Goal: Information Seeking & Learning: Learn about a topic

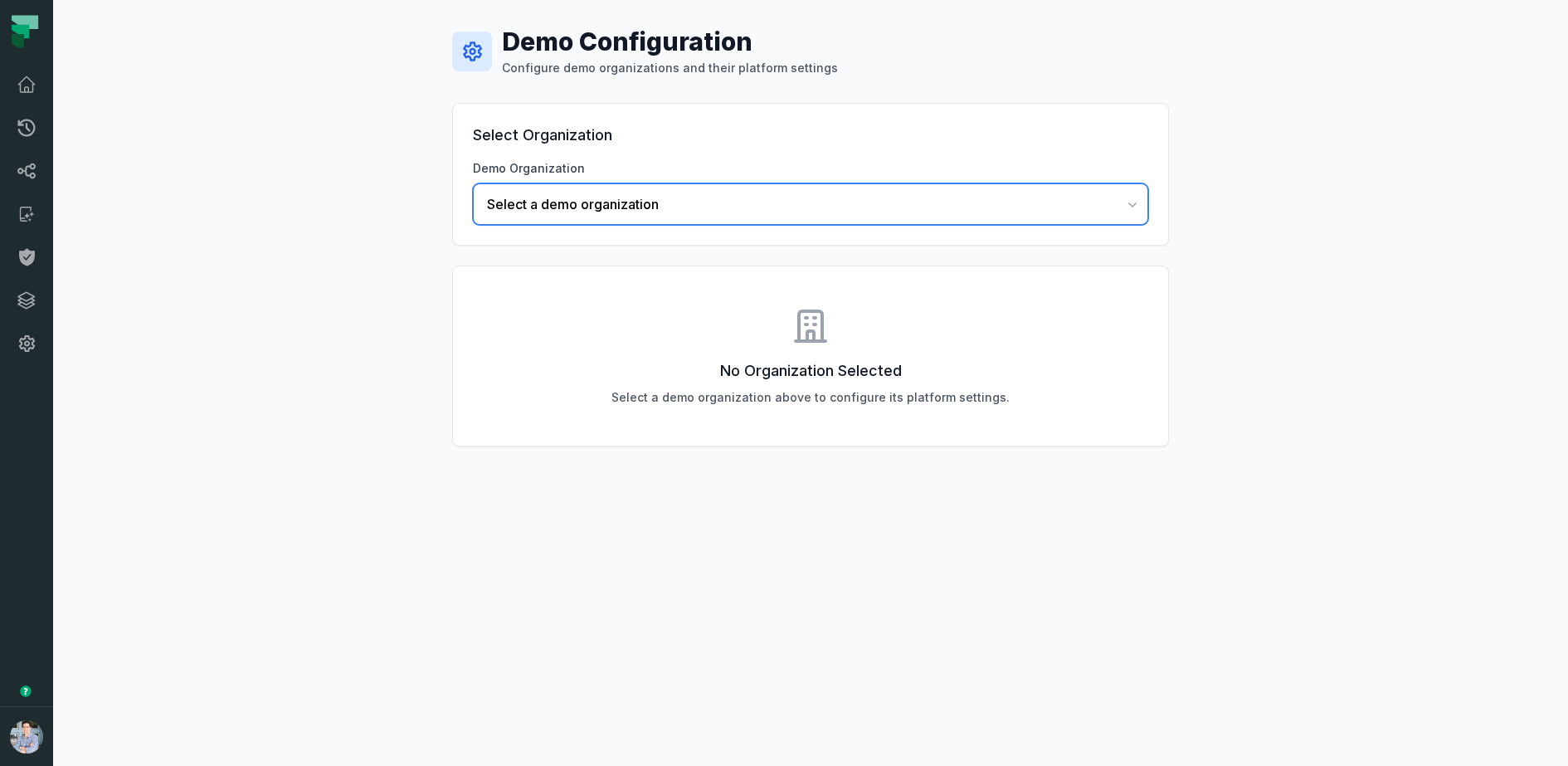
click at [564, 204] on span "Select a demo organization" at bounding box center [800, 204] width 627 height 20
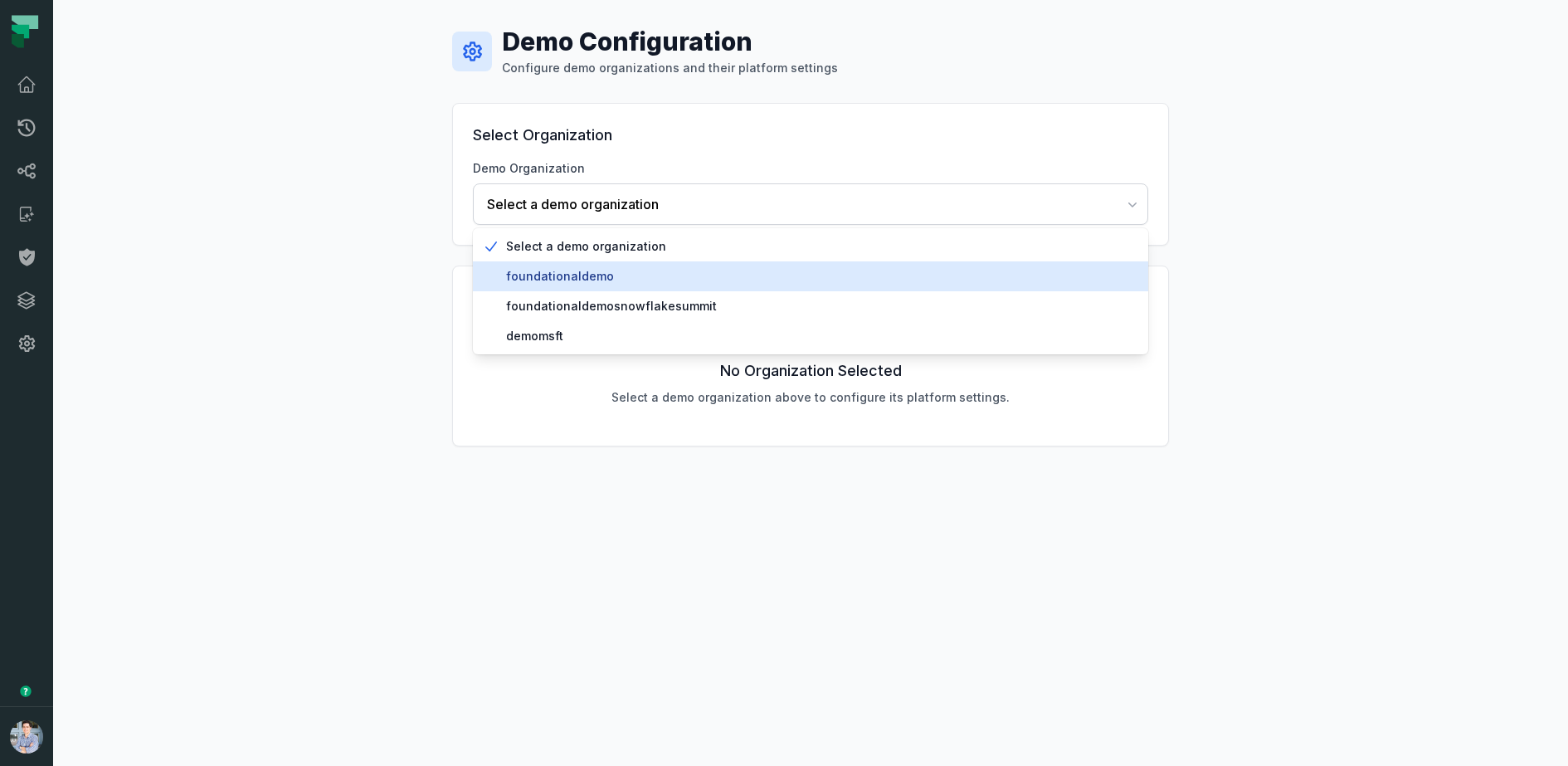
click at [550, 283] on span "foundationaldemo" at bounding box center [821, 276] width 629 height 17
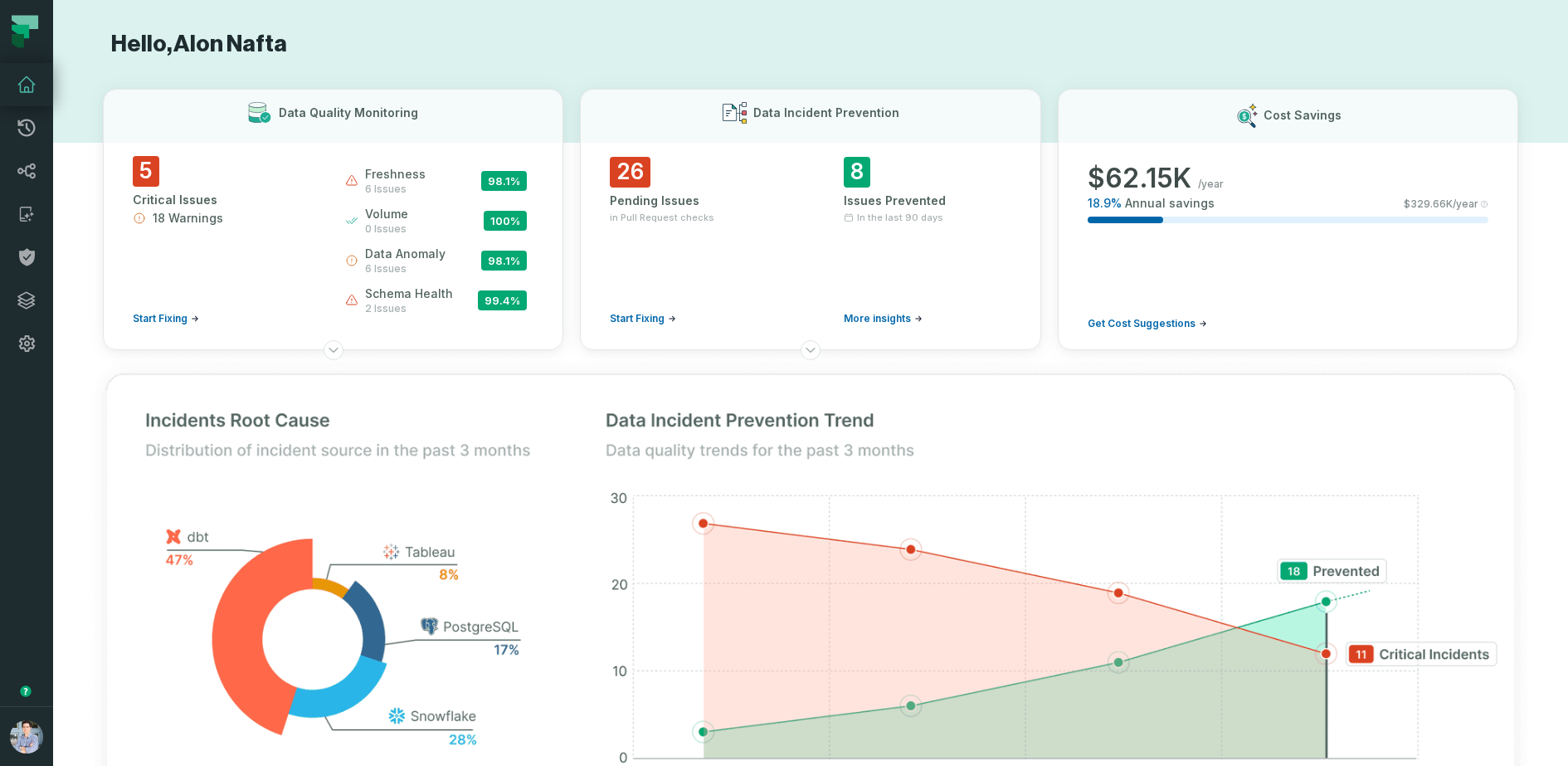
click at [1190, 89] on div "Cost Savings $ 62.15K /year 18.9 % Annual savings $ 329.66K /year Get Cost Sugg…" at bounding box center [1288, 220] width 460 height 262
click at [17, 165] on icon at bounding box center [27, 171] width 20 height 20
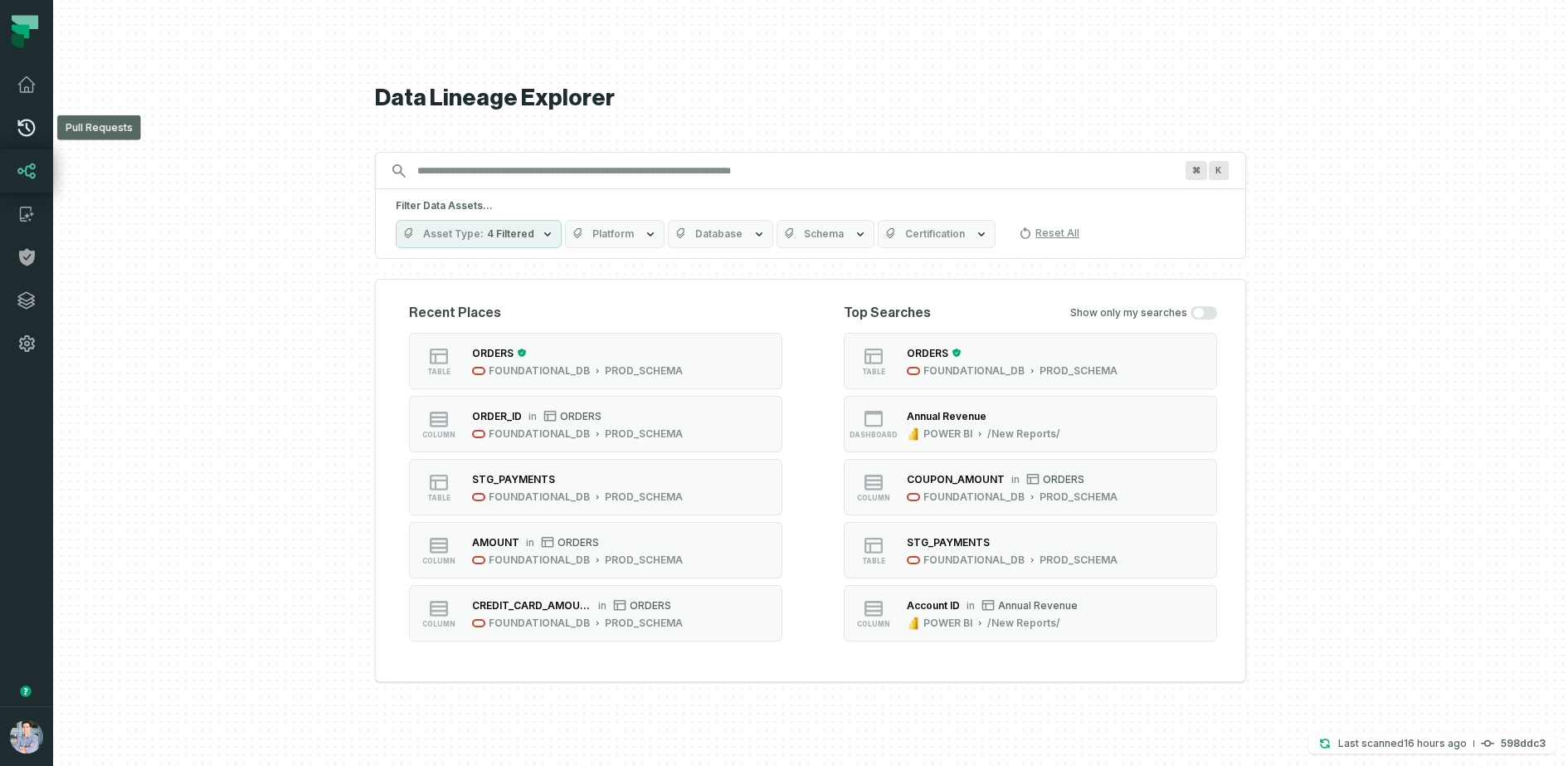
click at [42, 127] on link "Pull Requests" at bounding box center [27, 127] width 53 height 43
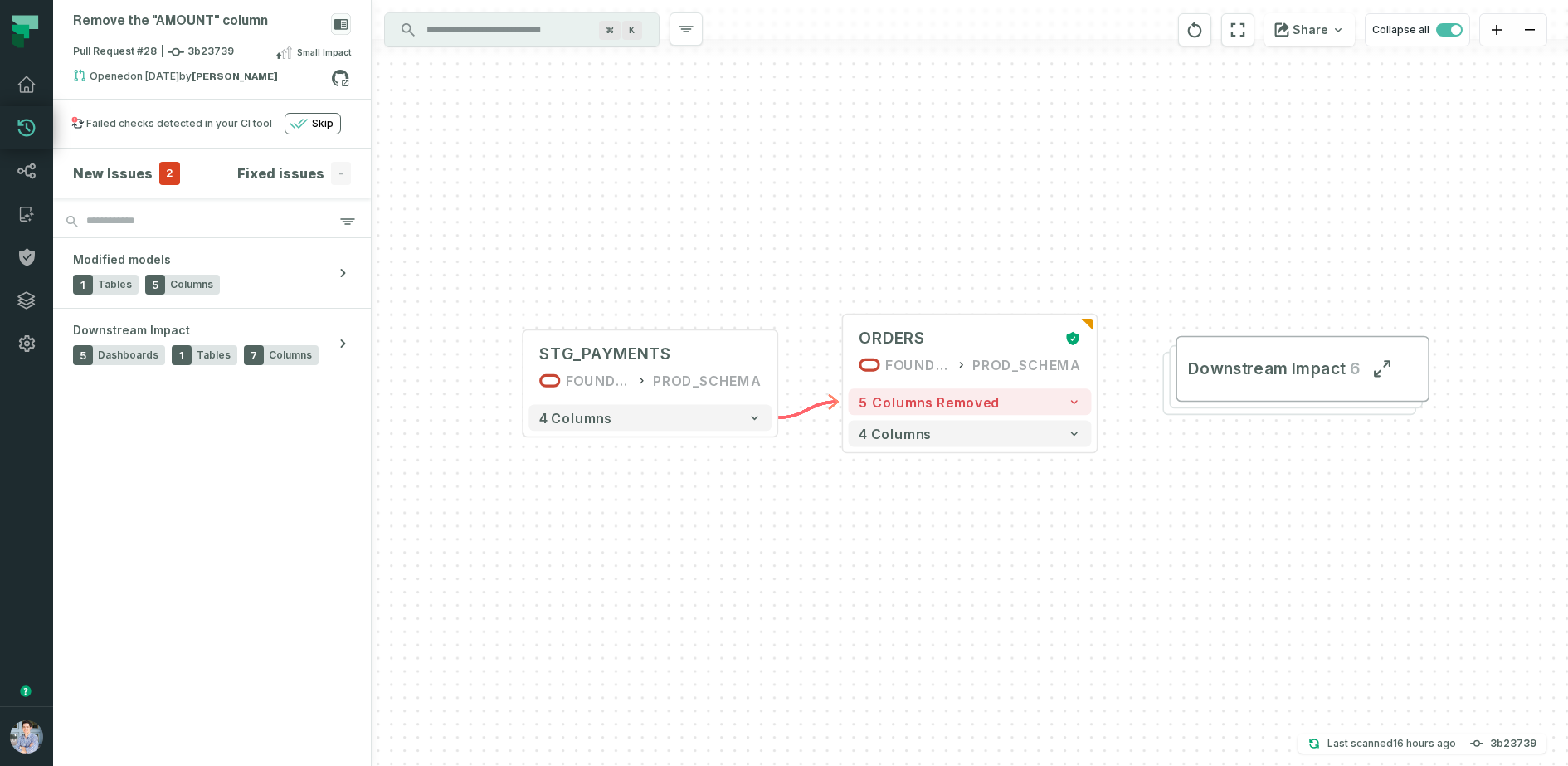
click at [1024, 127] on div "+ STG_PAYMENTS FOUNDATIONAL_DB PROD_SCHEMA + 4 columns + ORDERS FOUNDATIONAL_DB…" at bounding box center [970, 383] width 1196 height 766
click at [920, 133] on div "+ STG_PAYMENTS FOUNDATIONAL_DB PROD_SCHEMA + 4 columns + ORDERS FOUNDATIONAL_DB…" at bounding box center [970, 383] width 1196 height 766
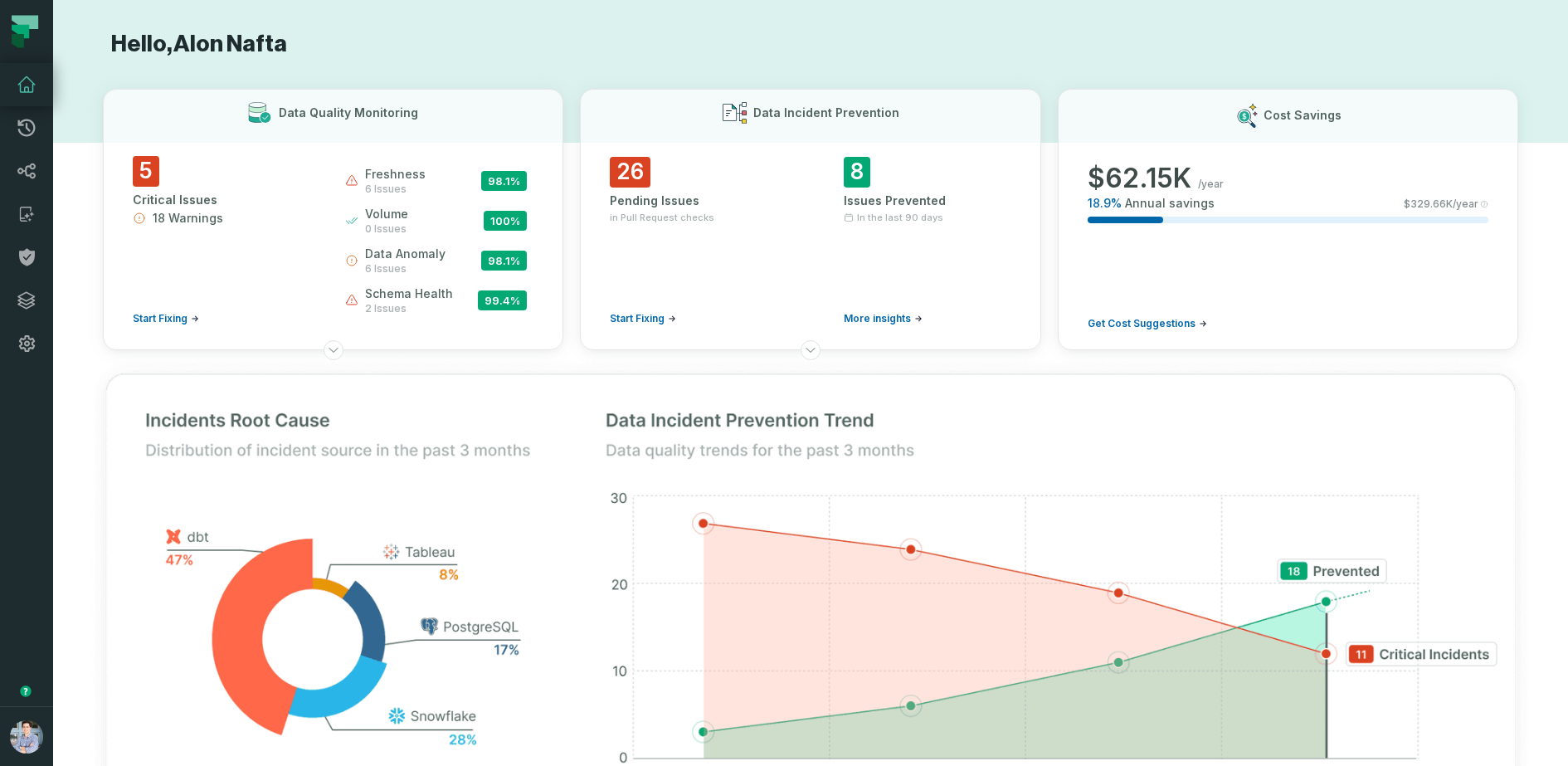
click at [836, 44] on h1 "Hello, [PERSON_NAME]" at bounding box center [810, 44] width 1415 height 29
click at [29, 312] on link "Integrations" at bounding box center [27, 300] width 53 height 43
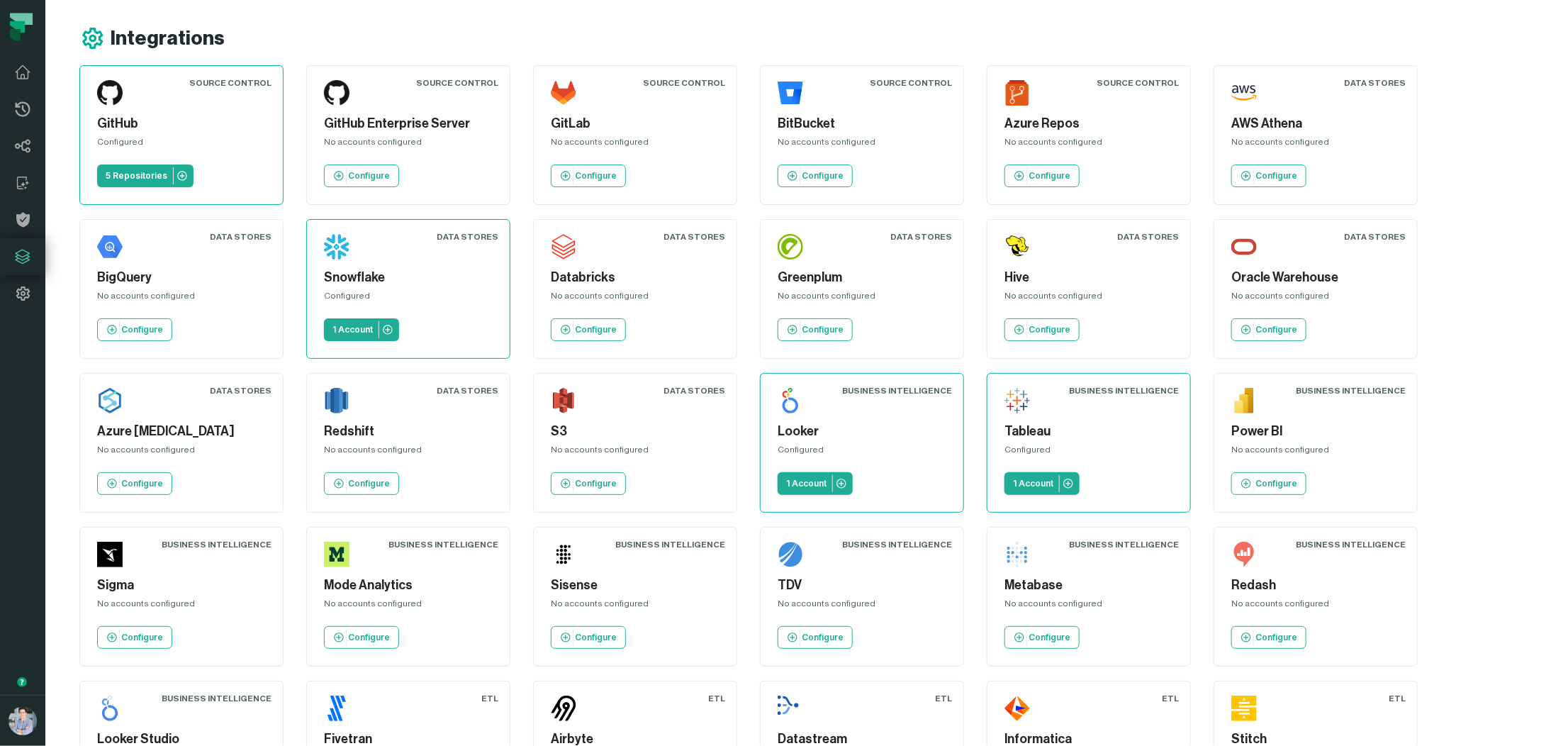
click at [1339, 422] on div "Source Control GitHub Configured 5 Repositories Source Control GitHub Enterpris…" at bounding box center [815, 674] width 1471 height 1217
click at [1339, 214] on div "Source Control GitHub Configured 5 Repositories Source Control GitHub Enterpris…" at bounding box center [815, 674] width 1471 height 1217
click at [919, 8] on div "Integrations Source Control GitHub Configured 5 Repositories Source Control Git…" at bounding box center [807, 654] width 1523 height 1308
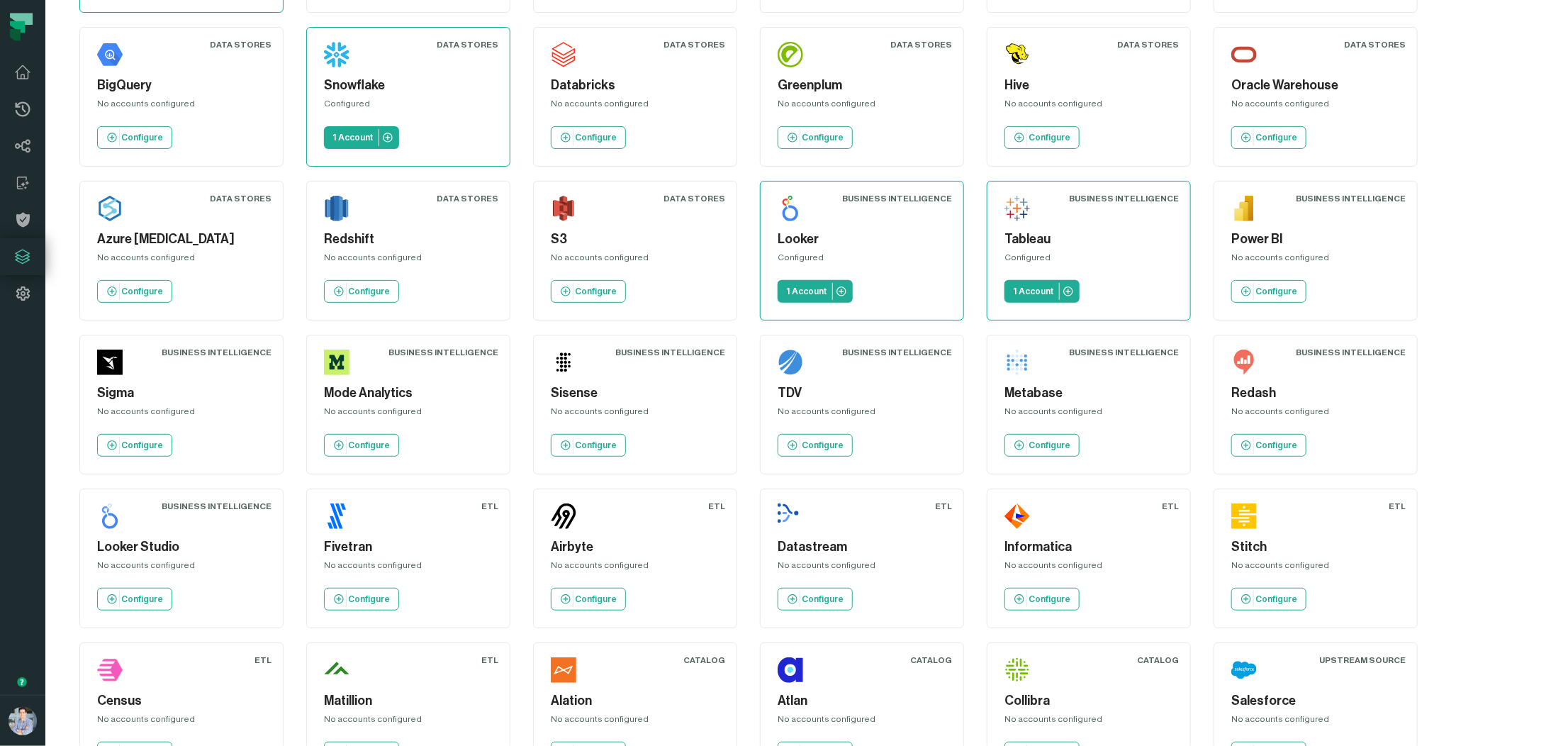
scroll to position [48, 0]
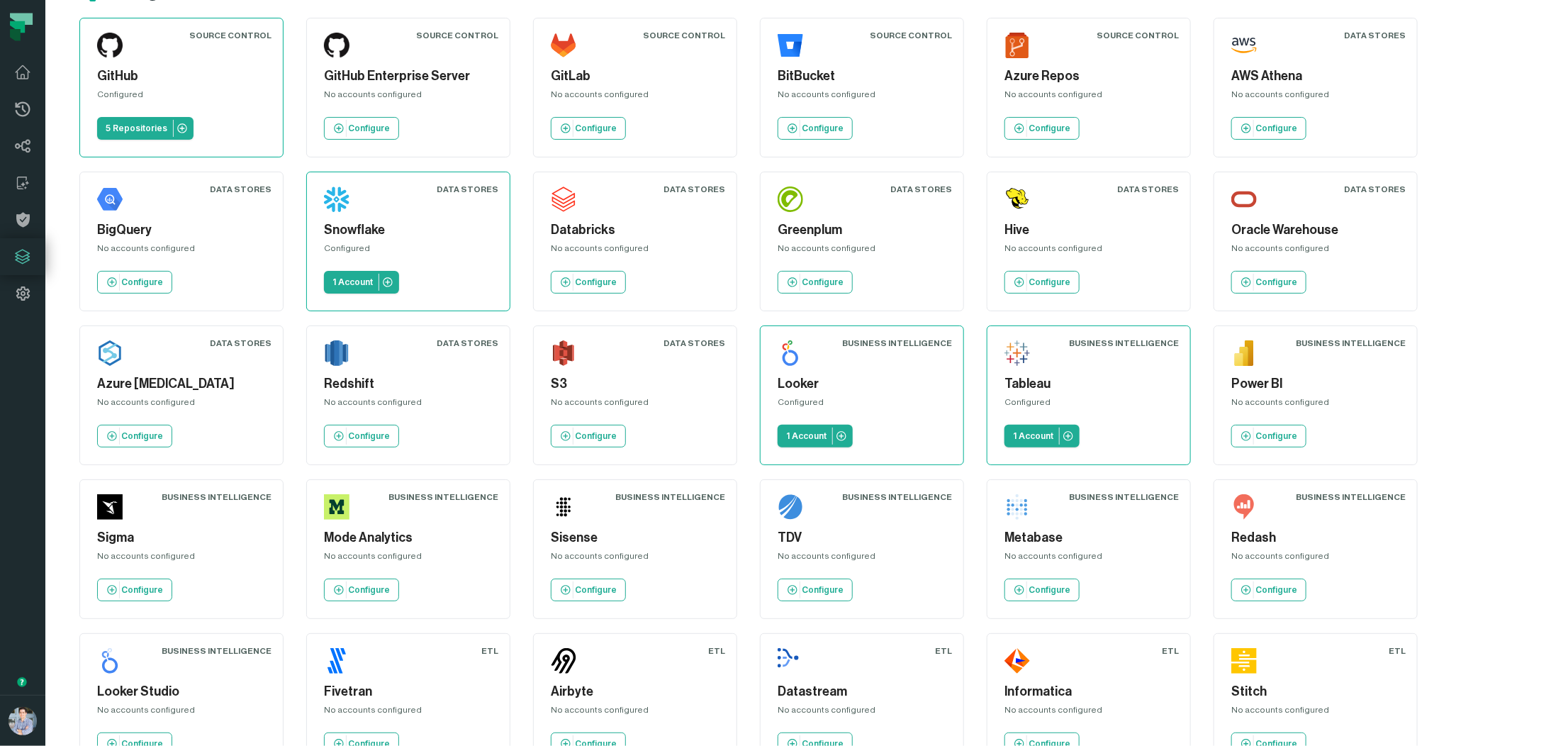
click at [520, 97] on div "Source Control GitHub Configured 5 Repositories Source Control GitHub Enterpris…" at bounding box center [815, 626] width 1471 height 1217
click at [519, 175] on div "Source Control GitHub Configured 5 Repositories Source Control GitHub Enterpris…" at bounding box center [815, 626] width 1471 height 1217
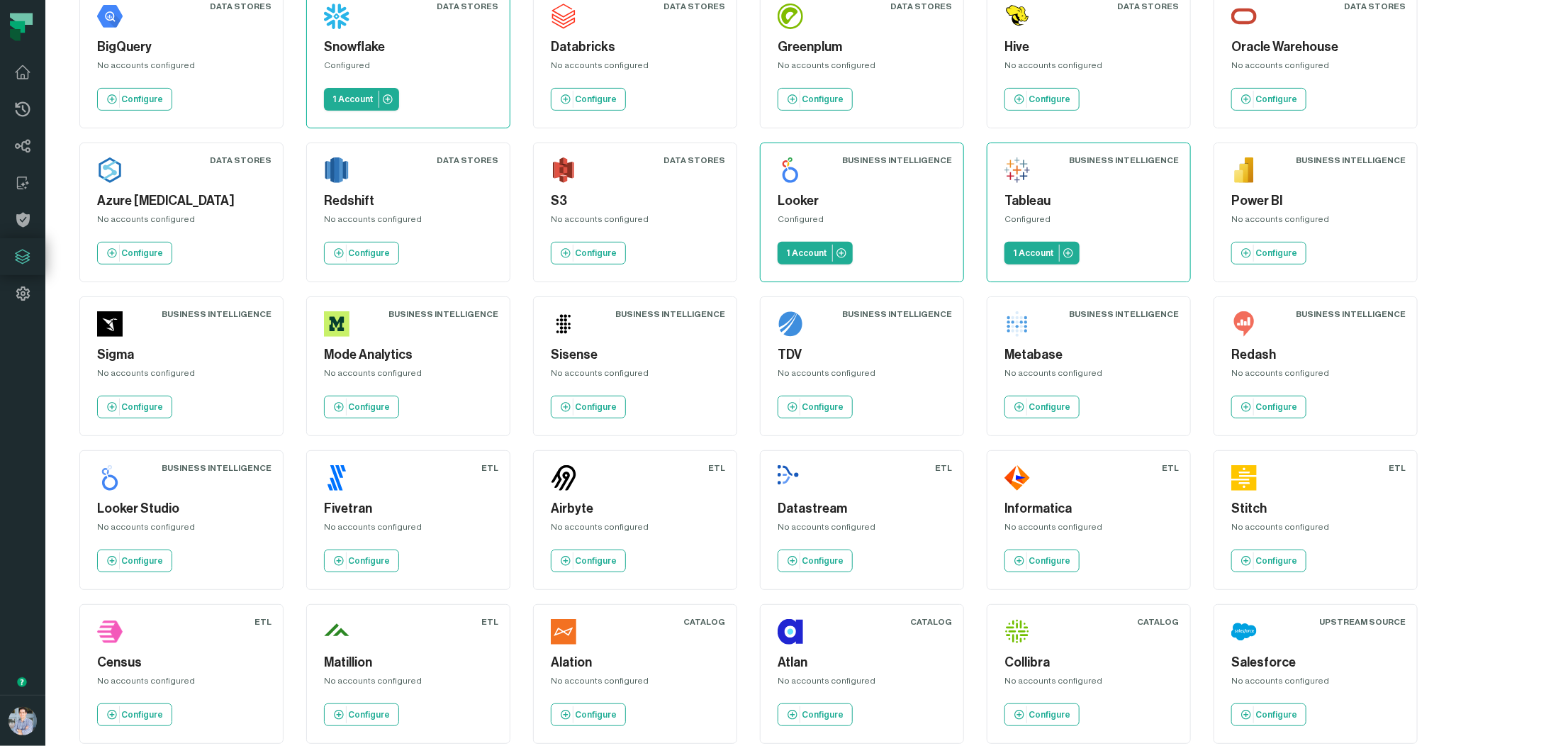
scroll to position [242, 0]
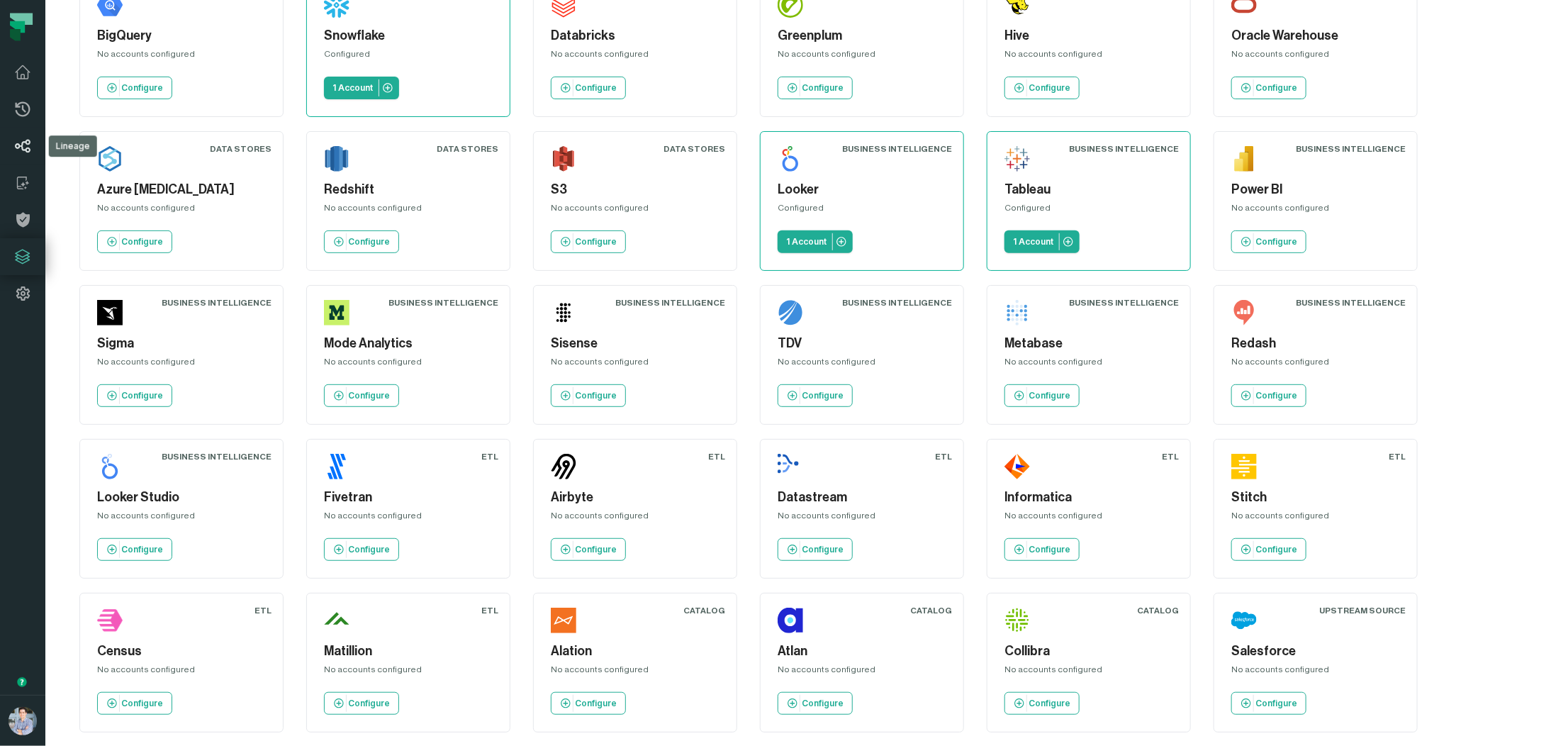
click at [26, 153] on icon at bounding box center [23, 146] width 17 height 17
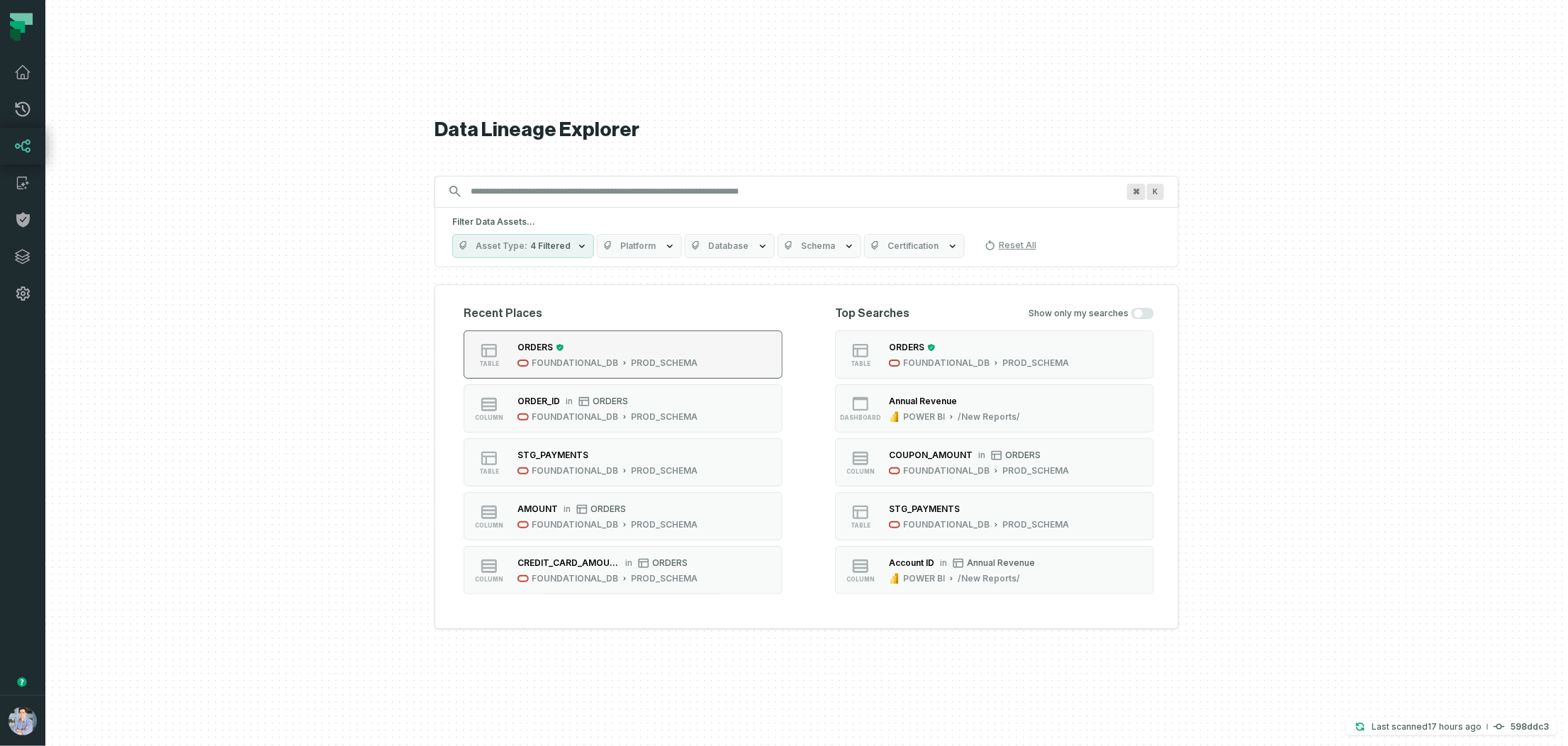
click at [593, 353] on div "ORDERS" at bounding box center [607, 347] width 180 height 14
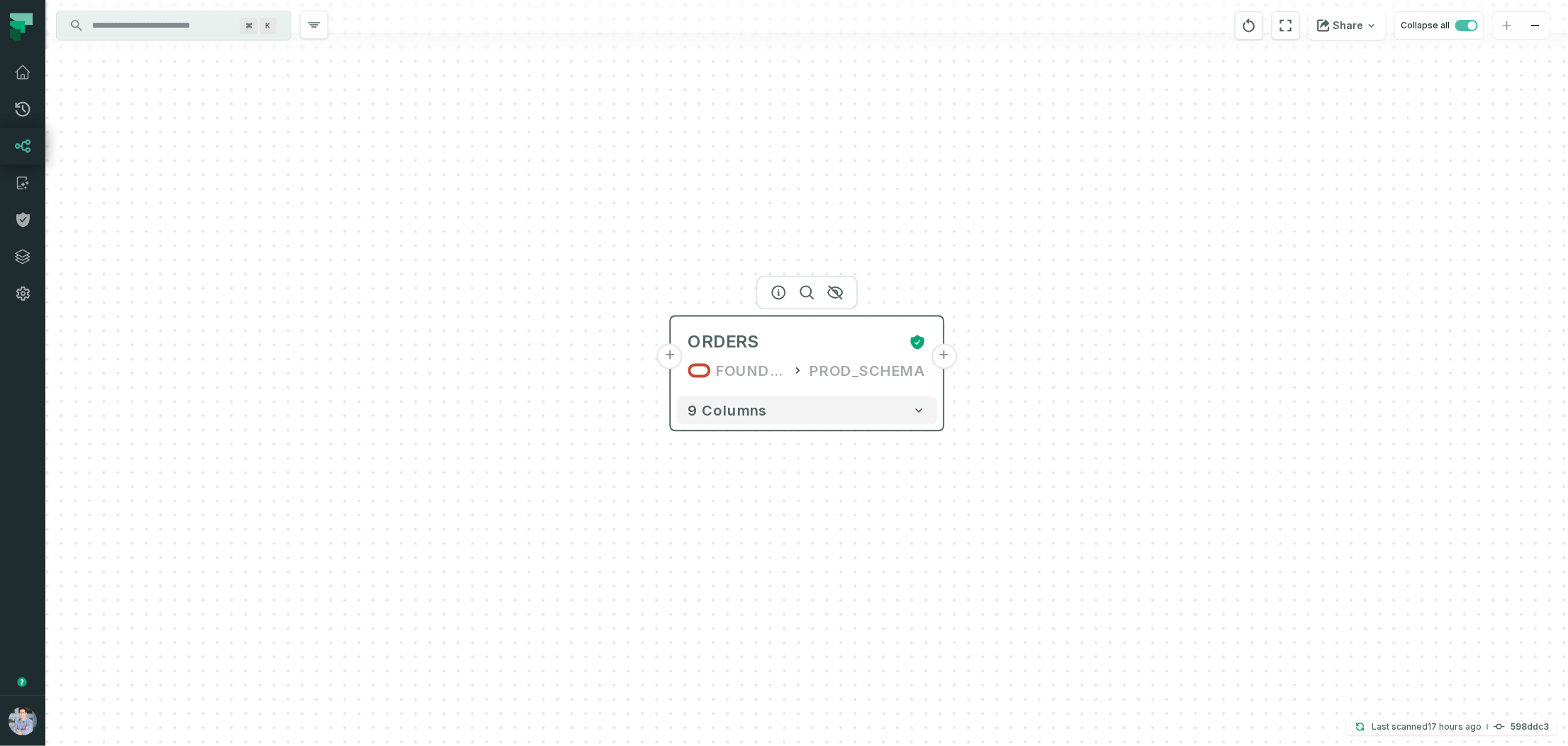
click at [669, 356] on button "+" at bounding box center [670, 357] width 26 height 26
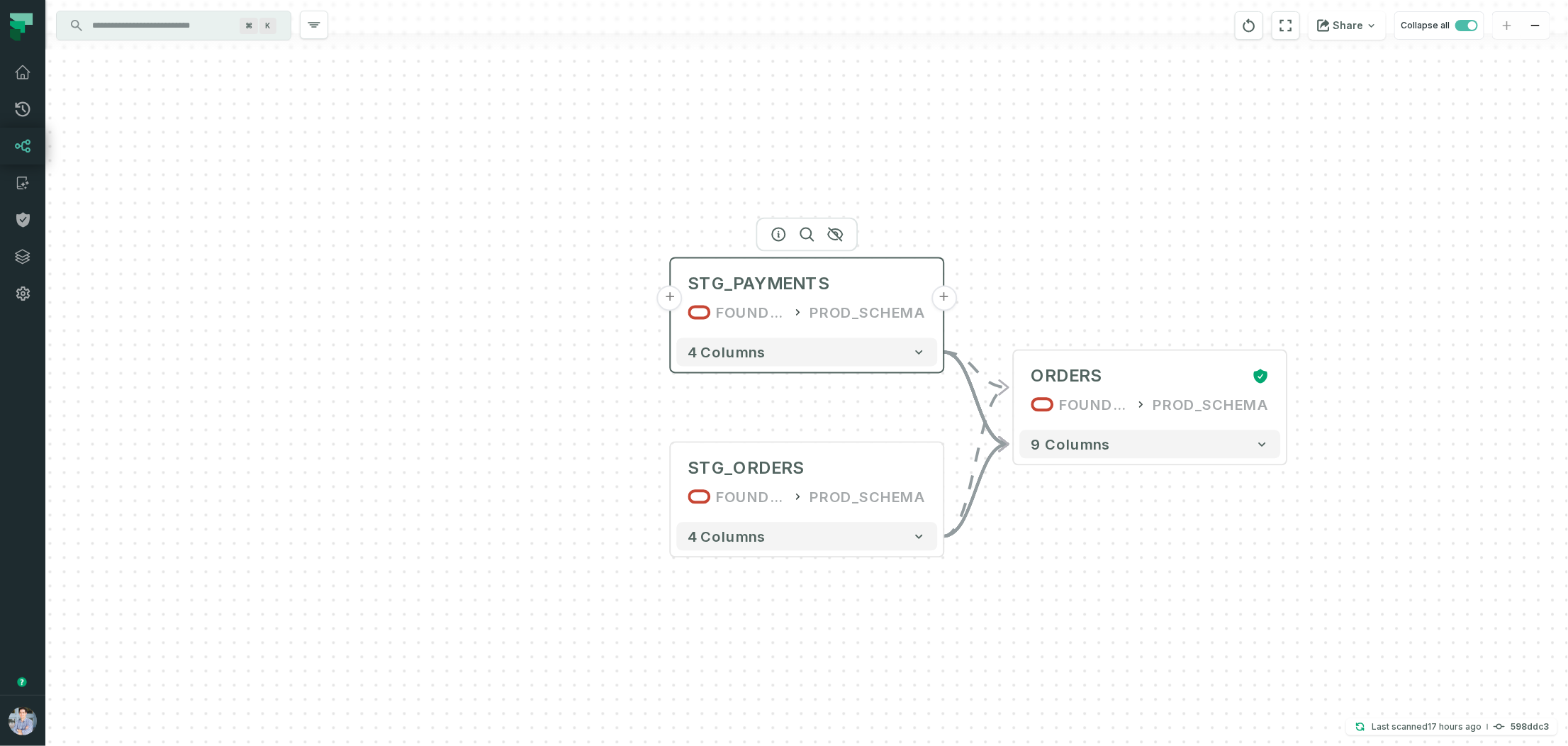
click at [669, 301] on button "+" at bounding box center [670, 299] width 26 height 26
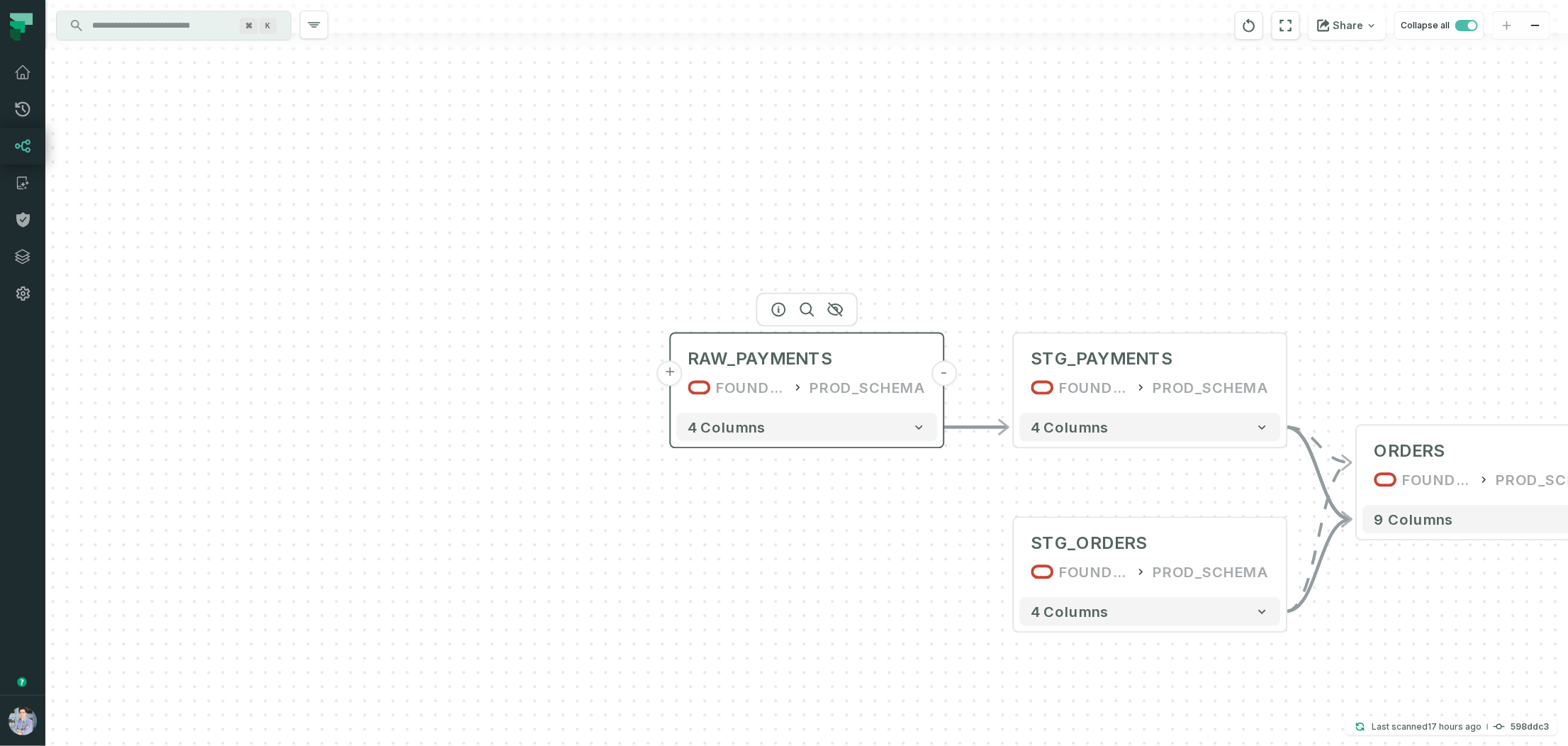
click at [679, 380] on button "+" at bounding box center [670, 374] width 26 height 26
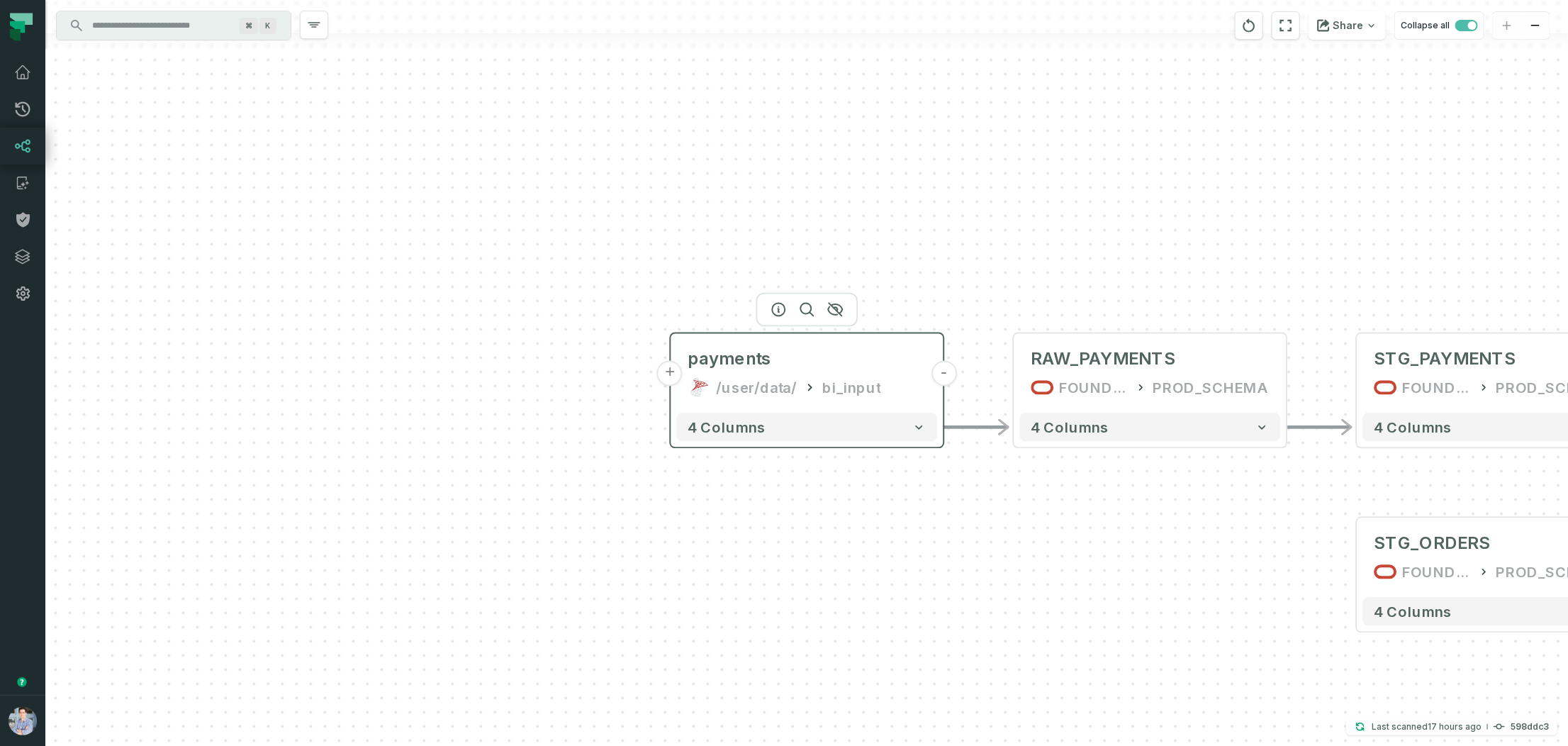
click at [666, 375] on button "+" at bounding box center [670, 374] width 26 height 26
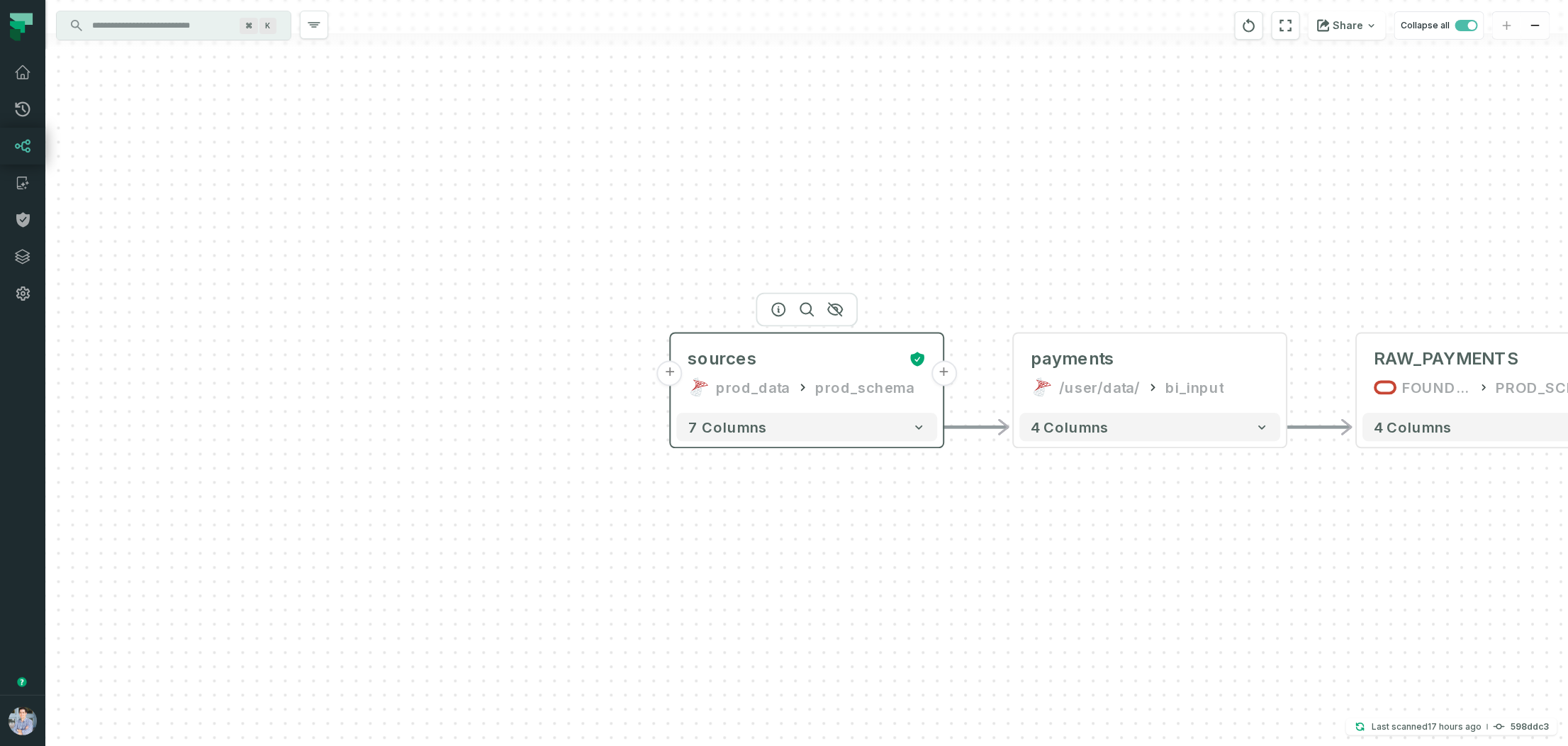
click at [661, 373] on button "+" at bounding box center [670, 374] width 26 height 26
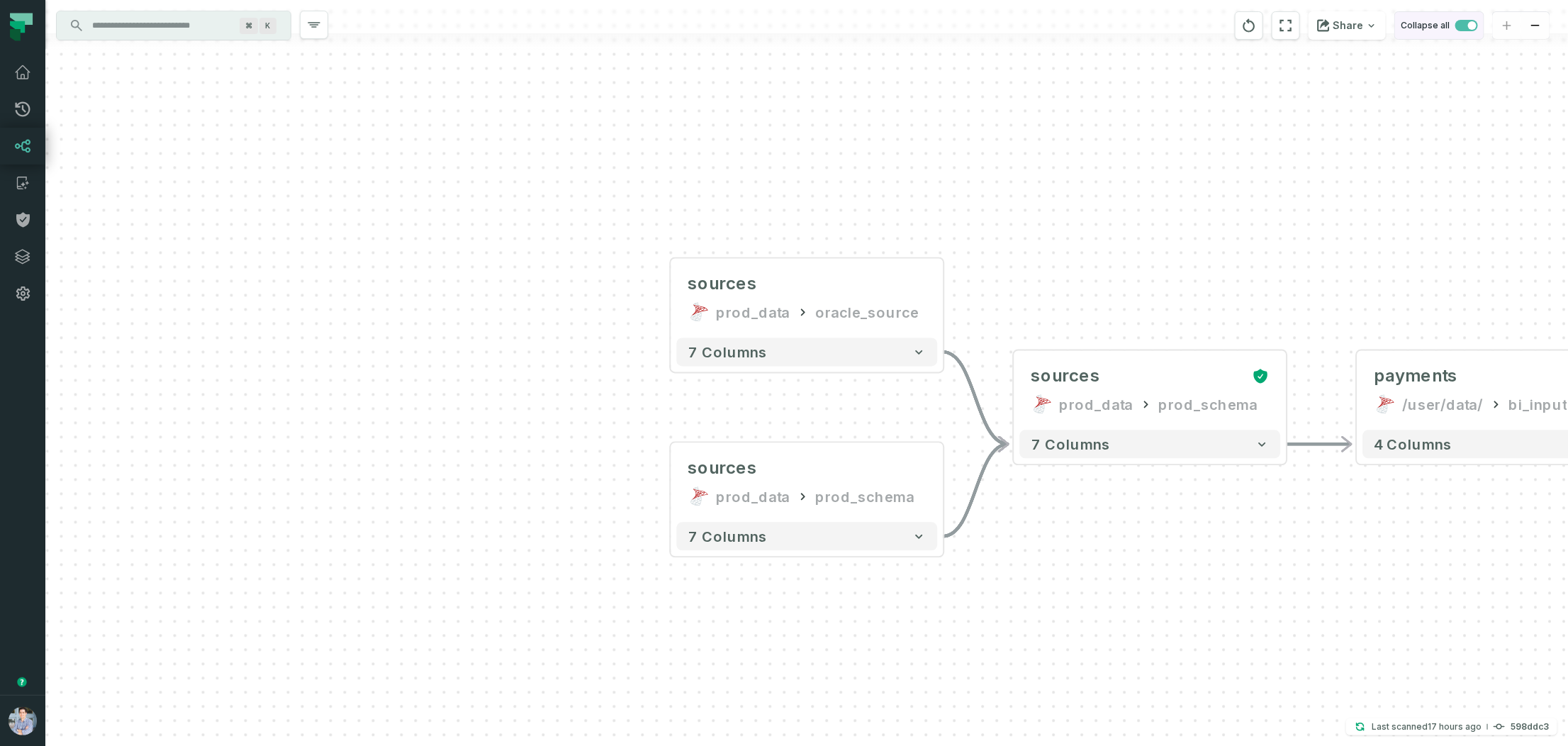
click at [1339, 23] on span "button" at bounding box center [1471, 25] width 8 height 8
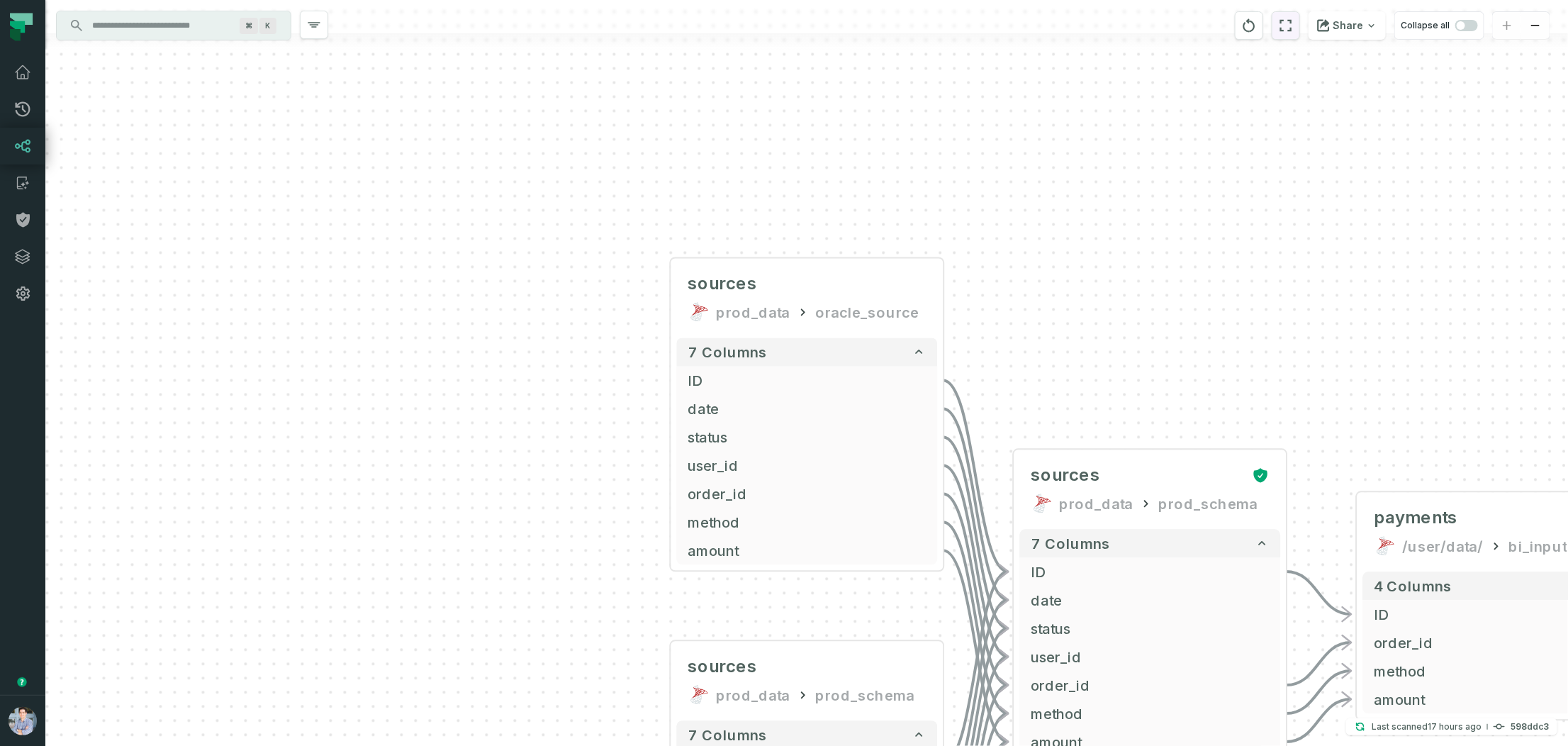
click at [1290, 23] on icon "reset" at bounding box center [1285, 26] width 16 height 17
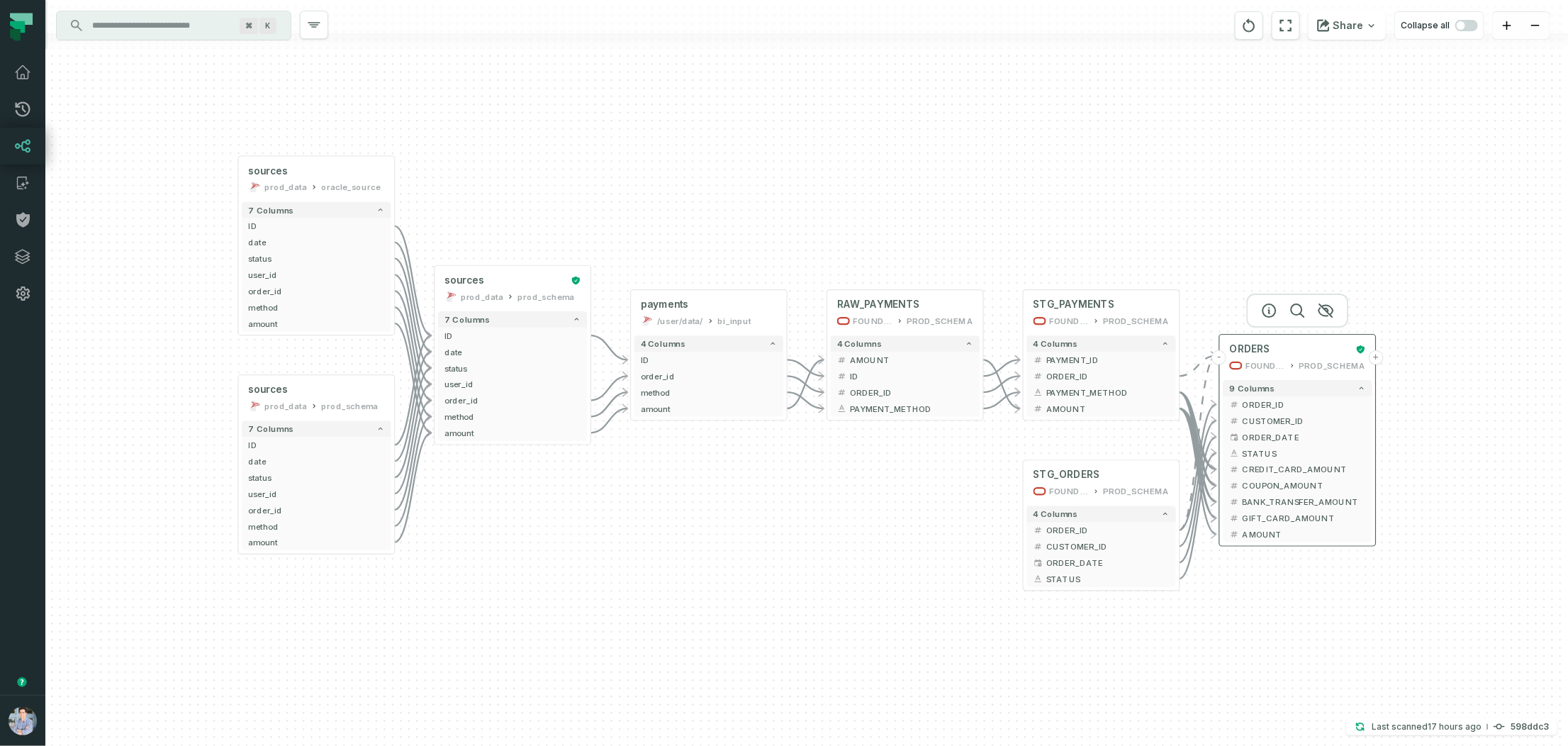
click at [1339, 357] on button "+" at bounding box center [1376, 358] width 15 height 15
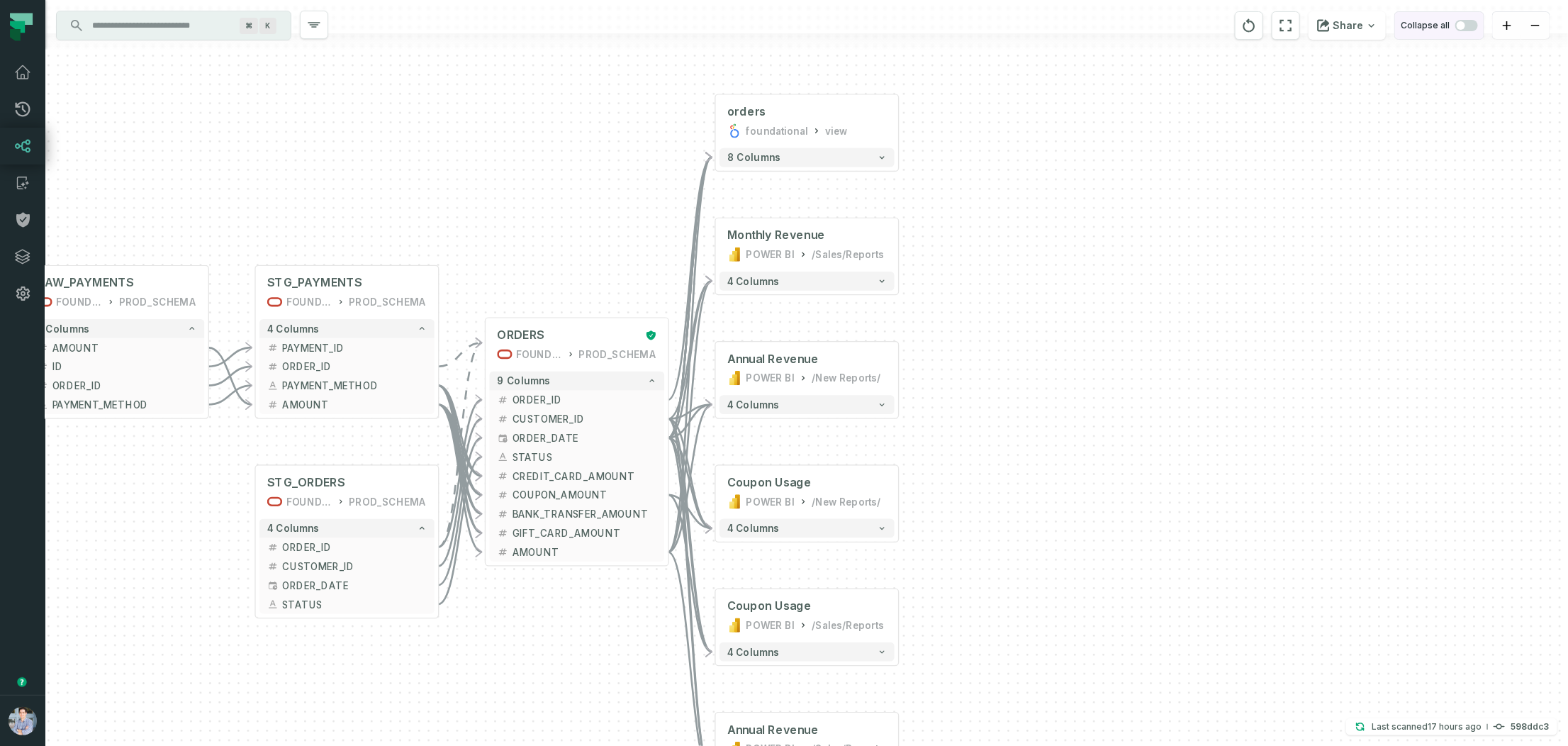
click at [1339, 20] on span "button" at bounding box center [1466, 25] width 23 height 11
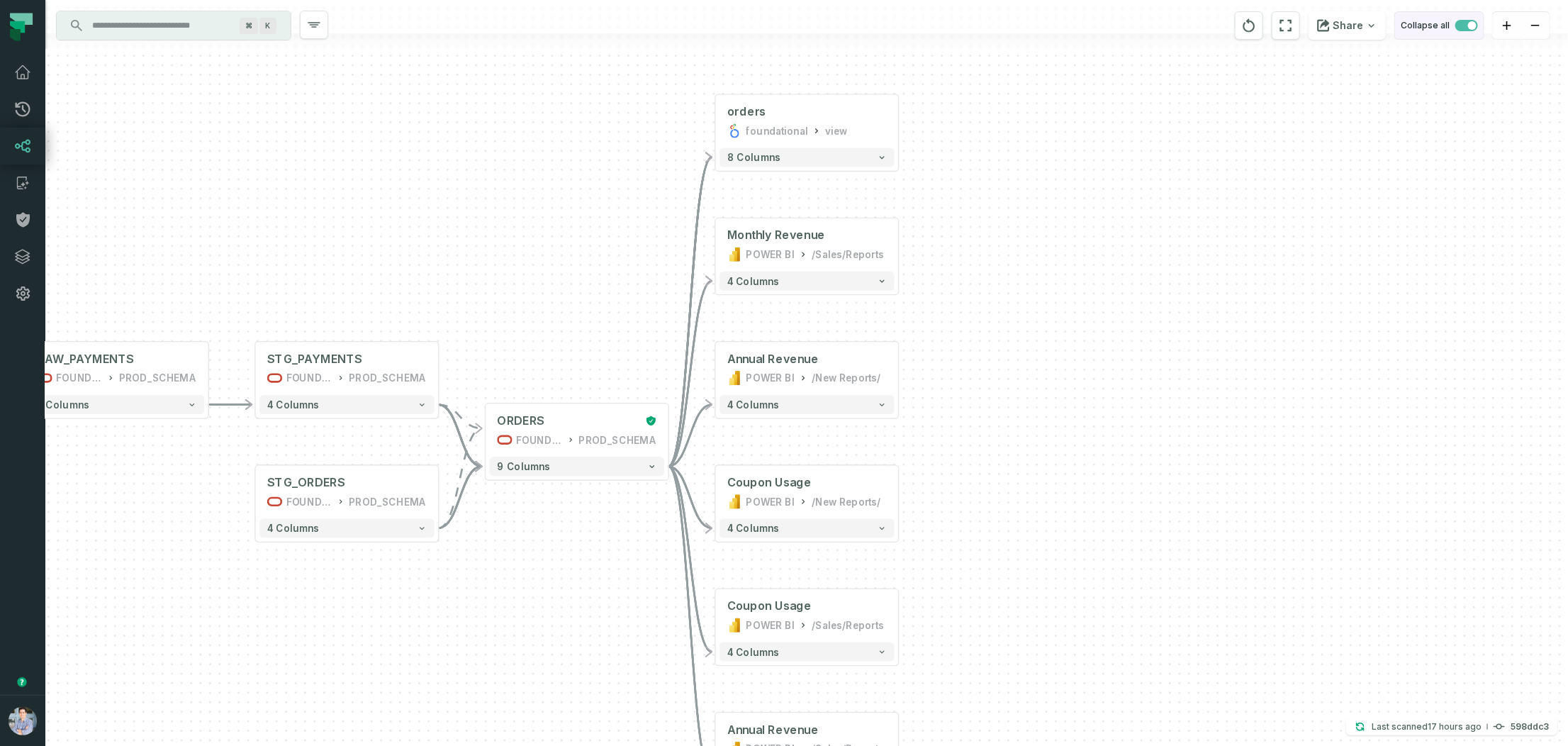
click at [1339, 20] on span "button" at bounding box center [1466, 25] width 23 height 11
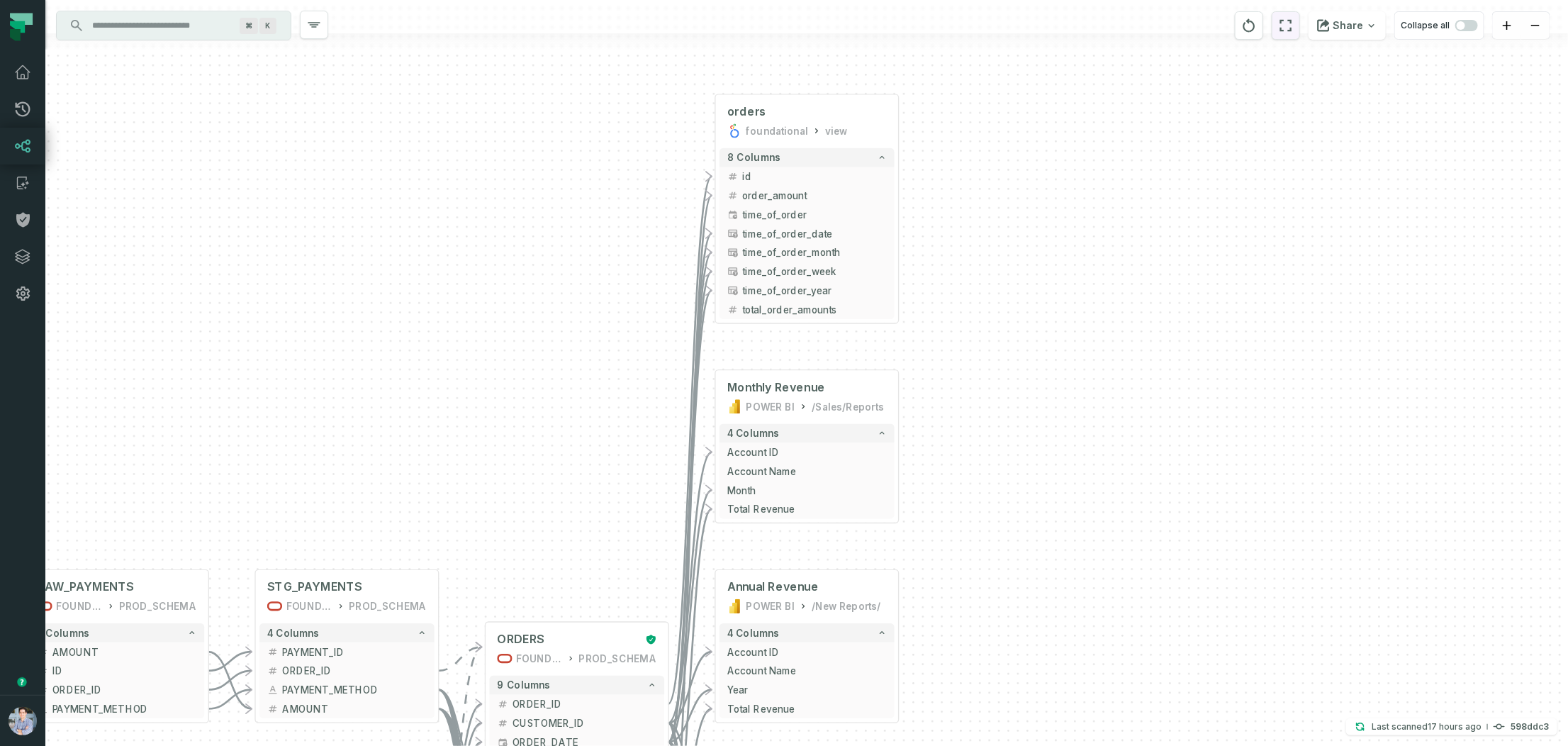
click at [1290, 20] on icon "reset" at bounding box center [1285, 26] width 16 height 17
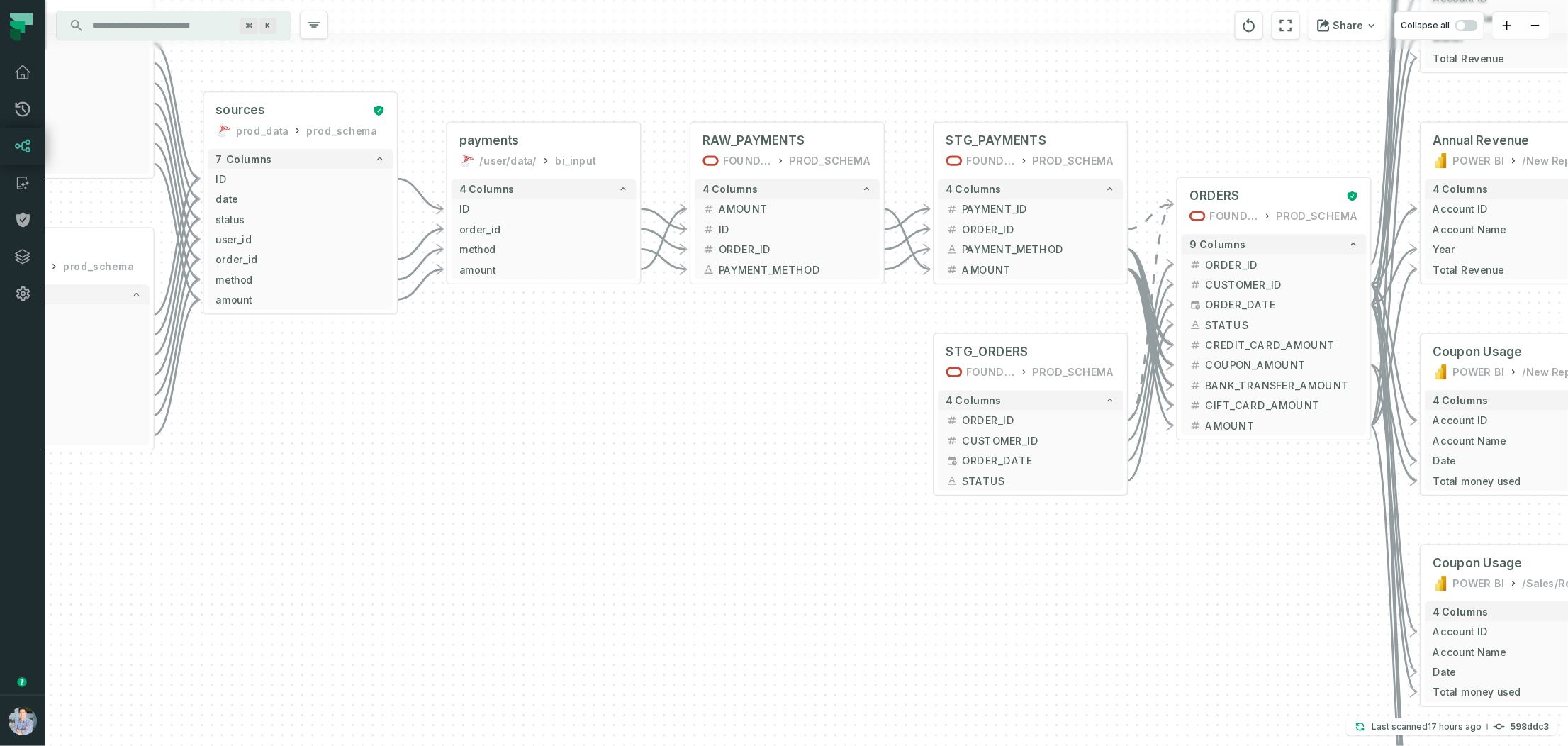
drag, startPoint x: 946, startPoint y: 588, endPoint x: 902, endPoint y: 554, distance: 55.6
click at [902, 554] on div "+ orders foundational view + 8 columns - id - order_amount + time_of_order - ti…" at bounding box center [807, 373] width 1523 height 746
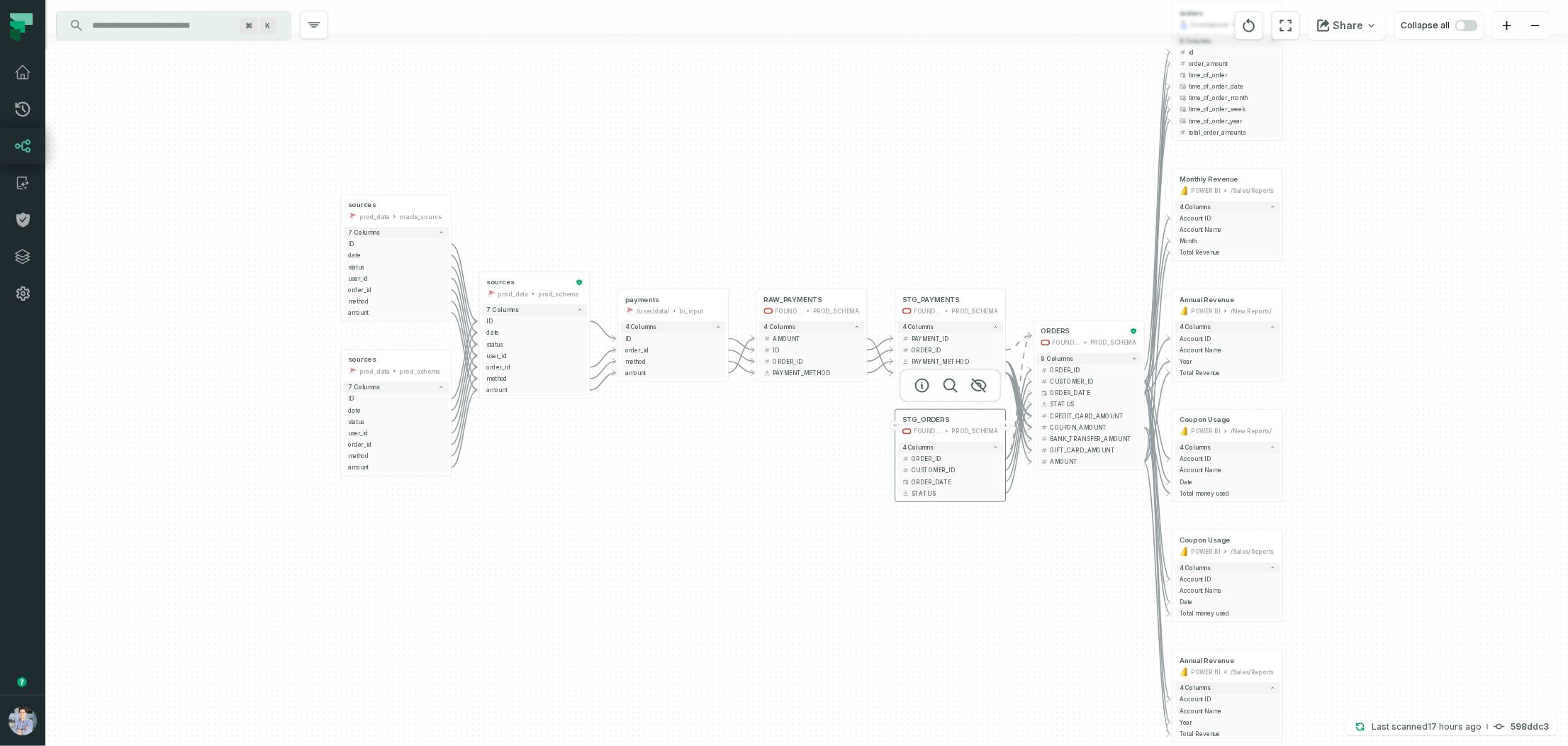
click at [894, 424] on button "+" at bounding box center [896, 426] width 11 height 11
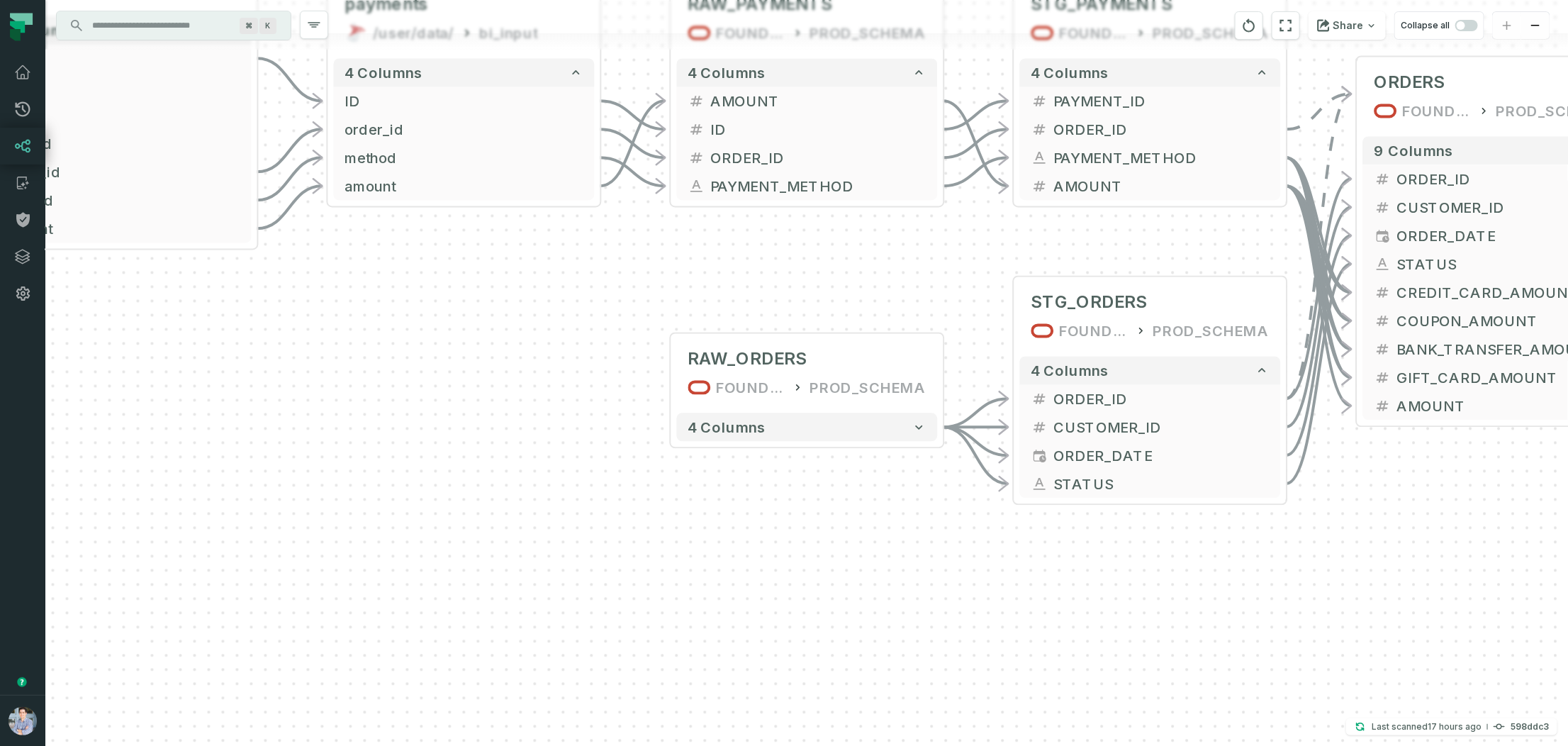
click at [850, 437] on button "4 columns" at bounding box center [807, 428] width 261 height 29
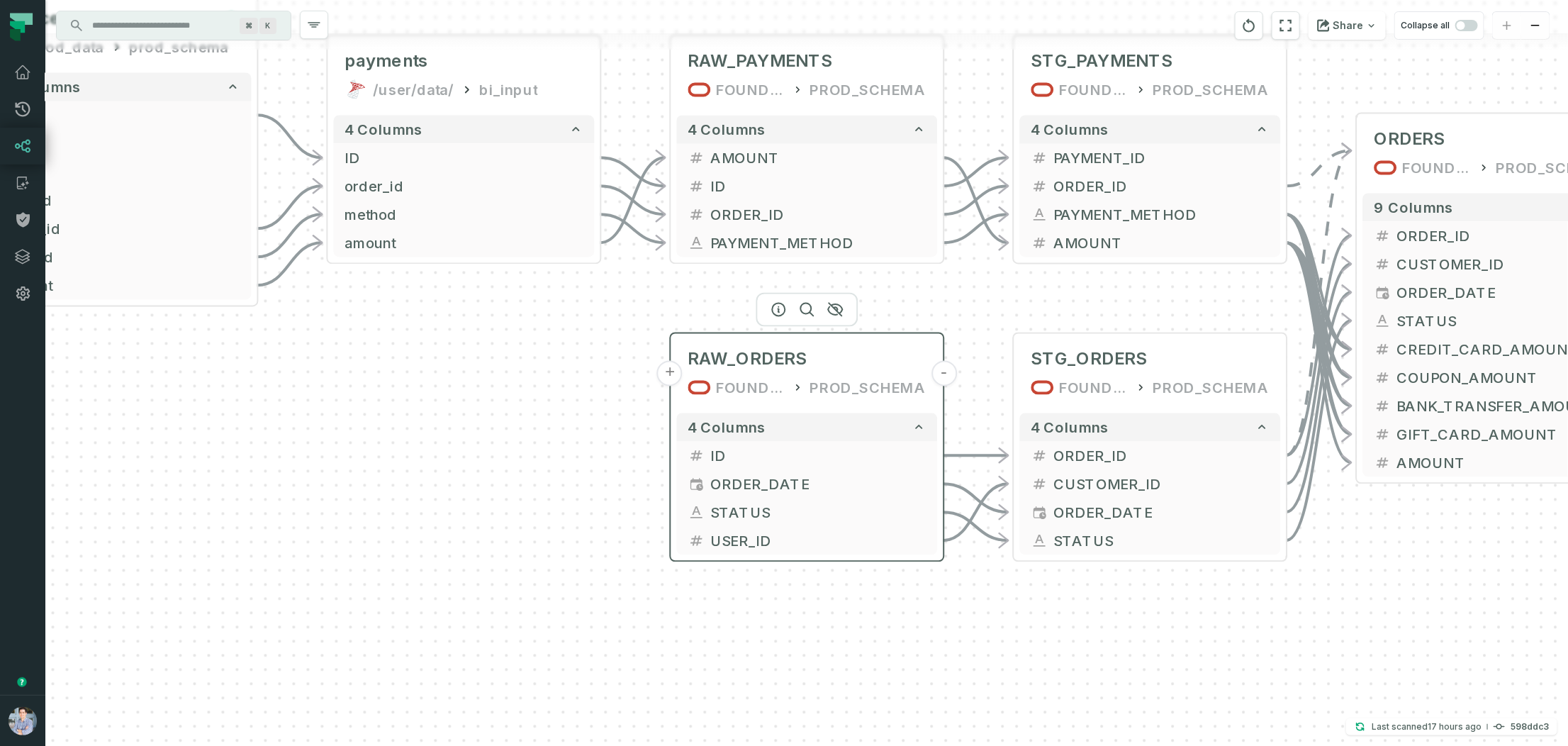
click at [670, 371] on button "+" at bounding box center [670, 374] width 26 height 26
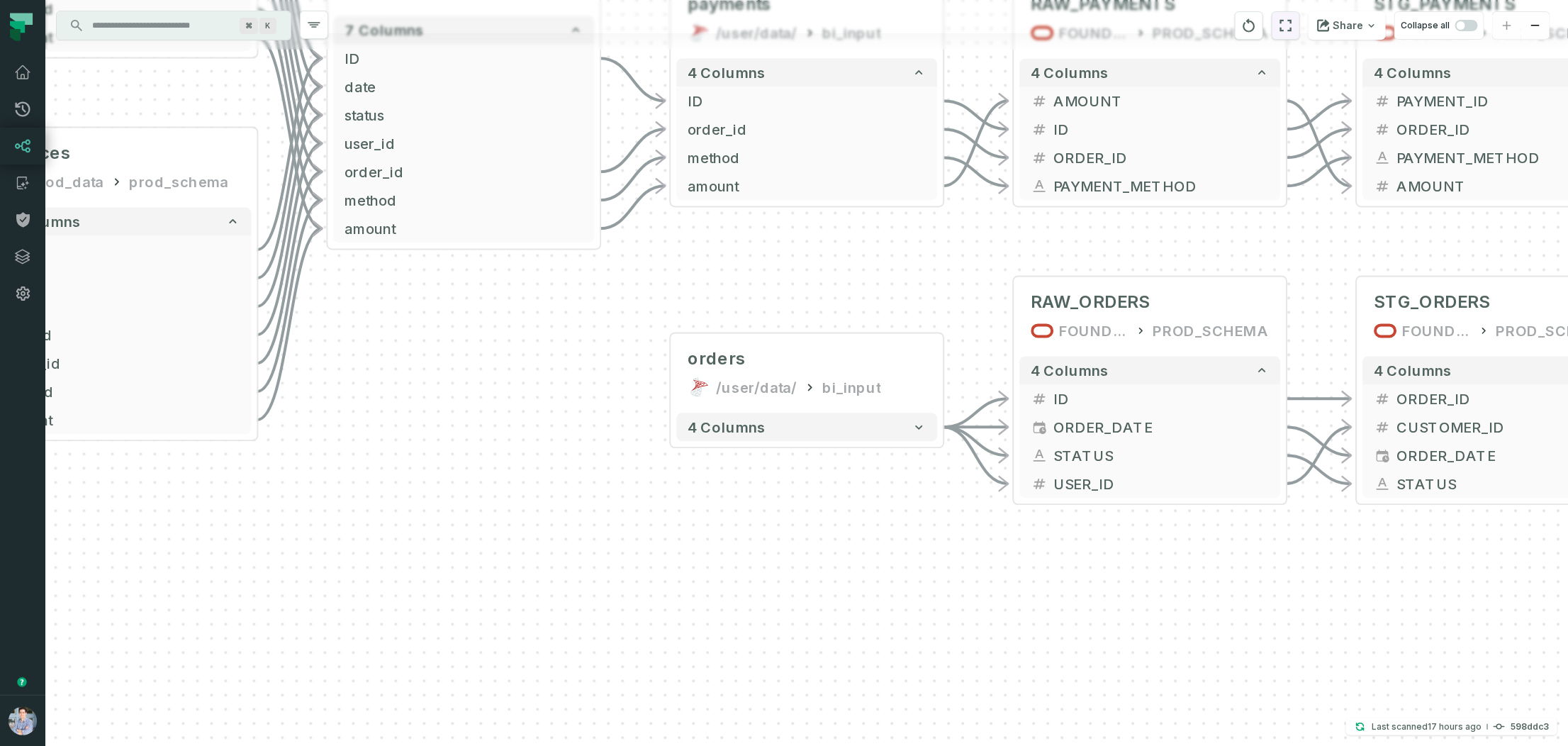
click at [1293, 26] on icon "reset" at bounding box center [1285, 26] width 16 height 17
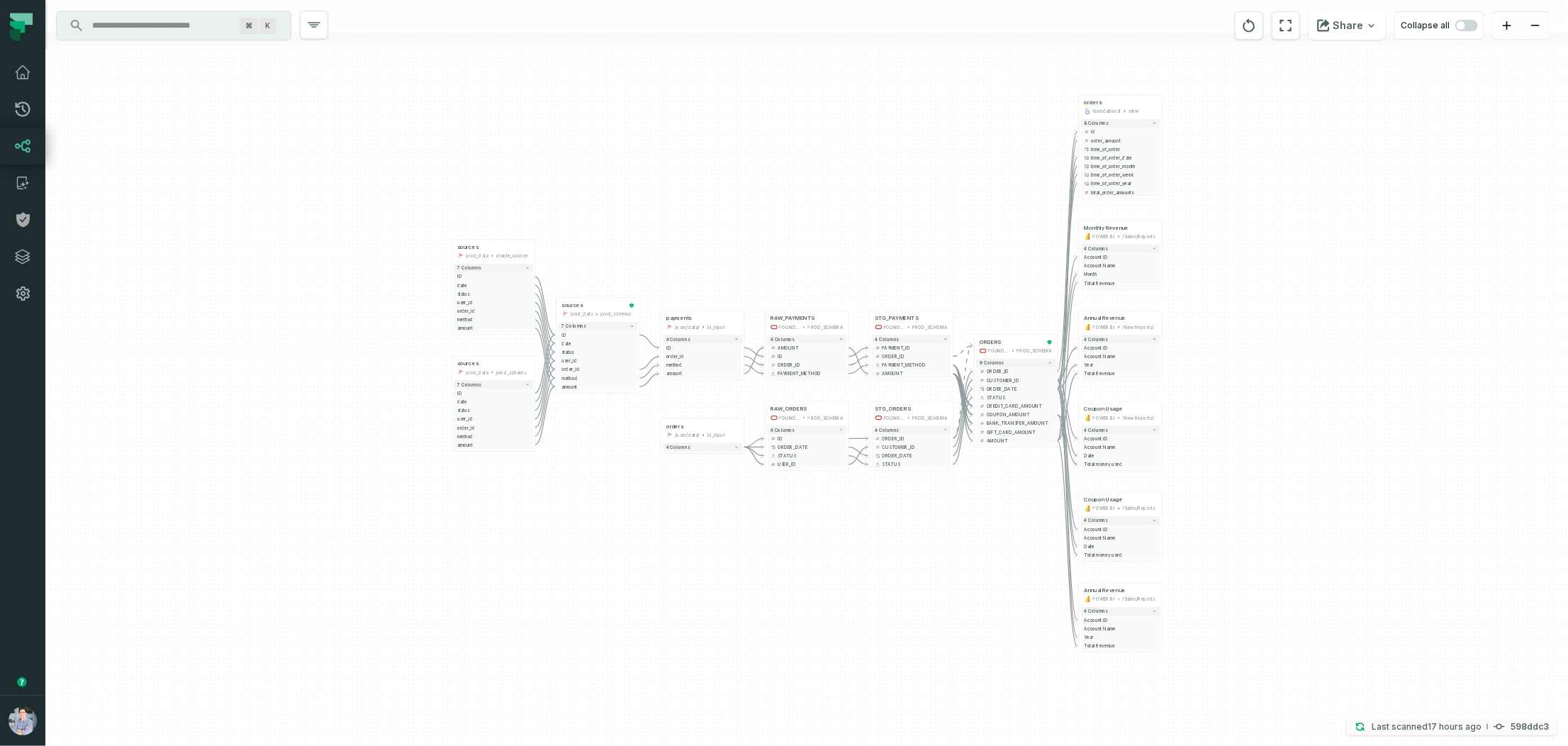
click at [1339, 654] on p "Last scanned 8/21/2025, 6:06:05 PM" at bounding box center [1426, 726] width 110 height 14
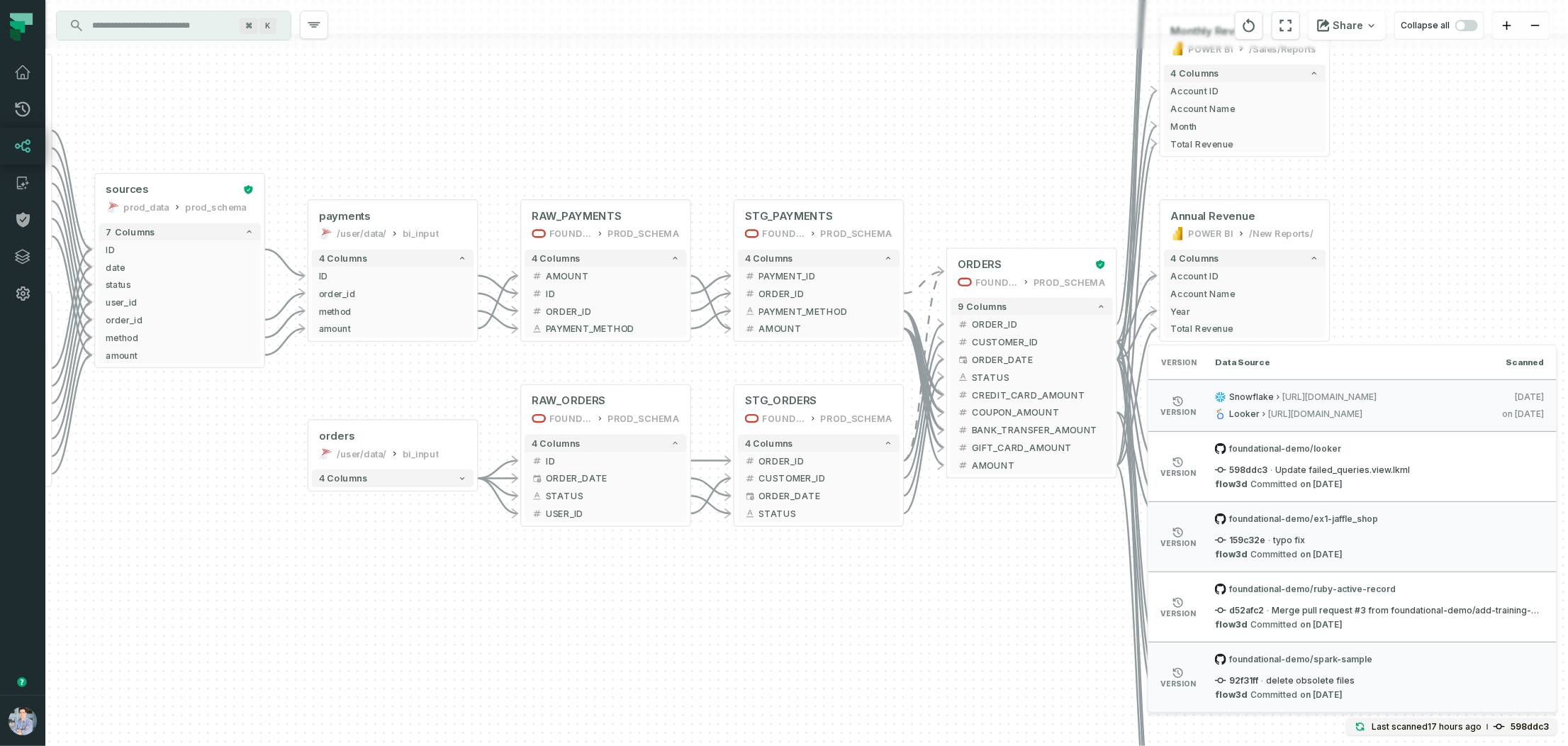
drag, startPoint x: 939, startPoint y: 498, endPoint x: 661, endPoint y: 547, distance: 282.3
click at [661, 547] on div "+ orders /user/data/ bi_input - 4 columns - RAW_ORDERS FOUNDATIONAL_DB PROD_SCH…" at bounding box center [807, 373] width 1523 height 746
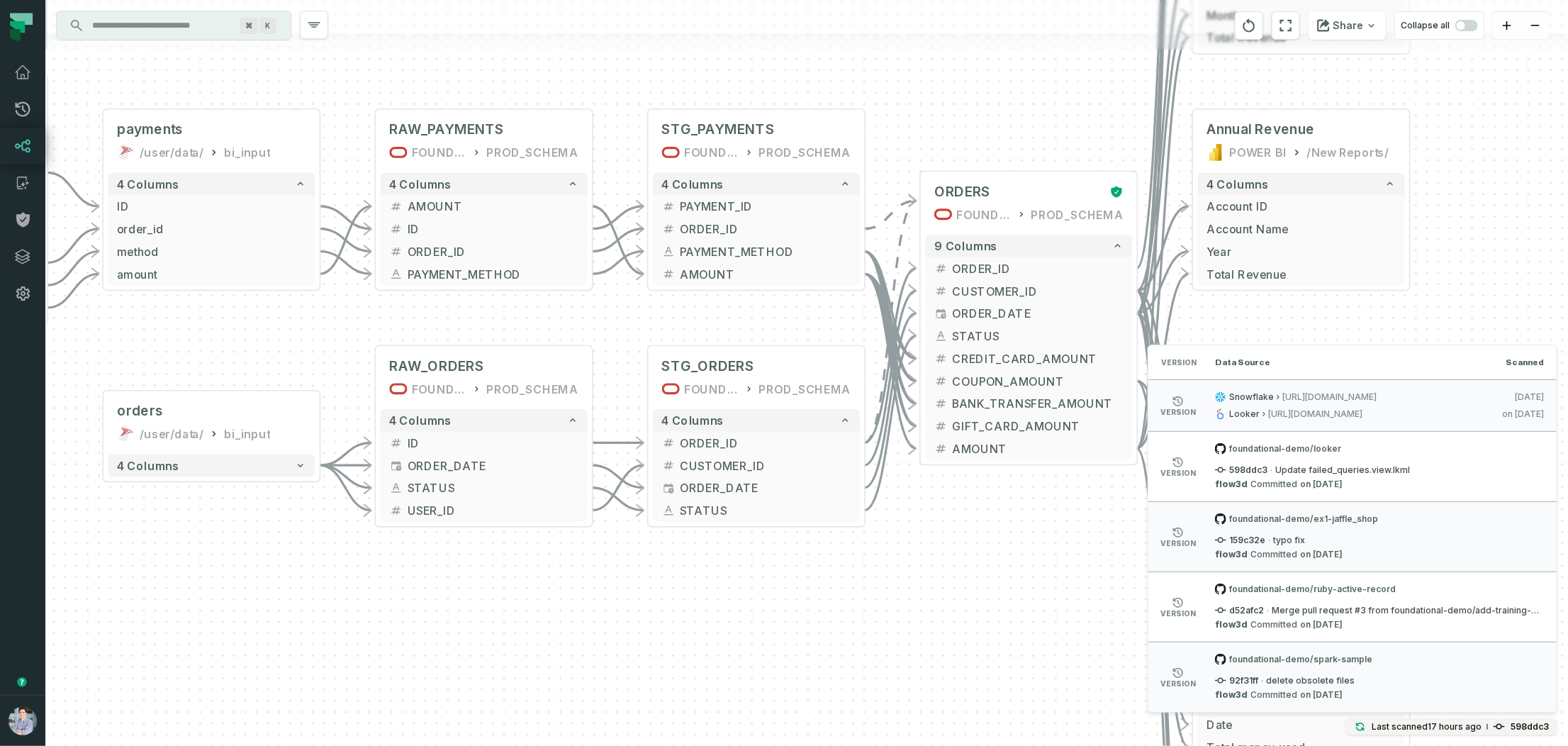
click at [1337, 372] on div "Version Data Source Scanned" at bounding box center [1352, 362] width 408 height 34
click at [1339, 654] on p "Last scanned 8/21/2025, 6:06:05 PM" at bounding box center [1426, 726] width 110 height 14
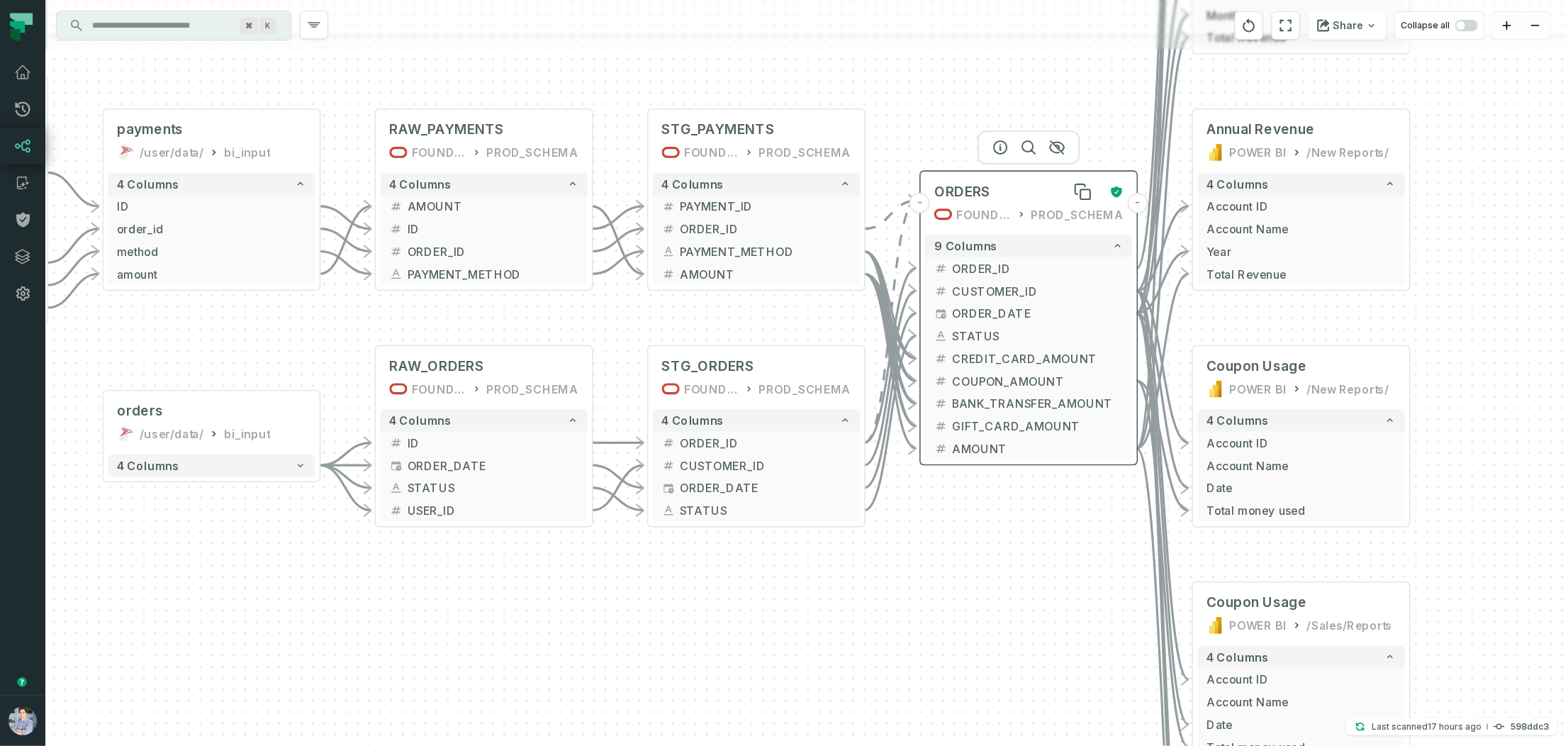
click at [962, 193] on span "ORDERS" at bounding box center [962, 191] width 56 height 17
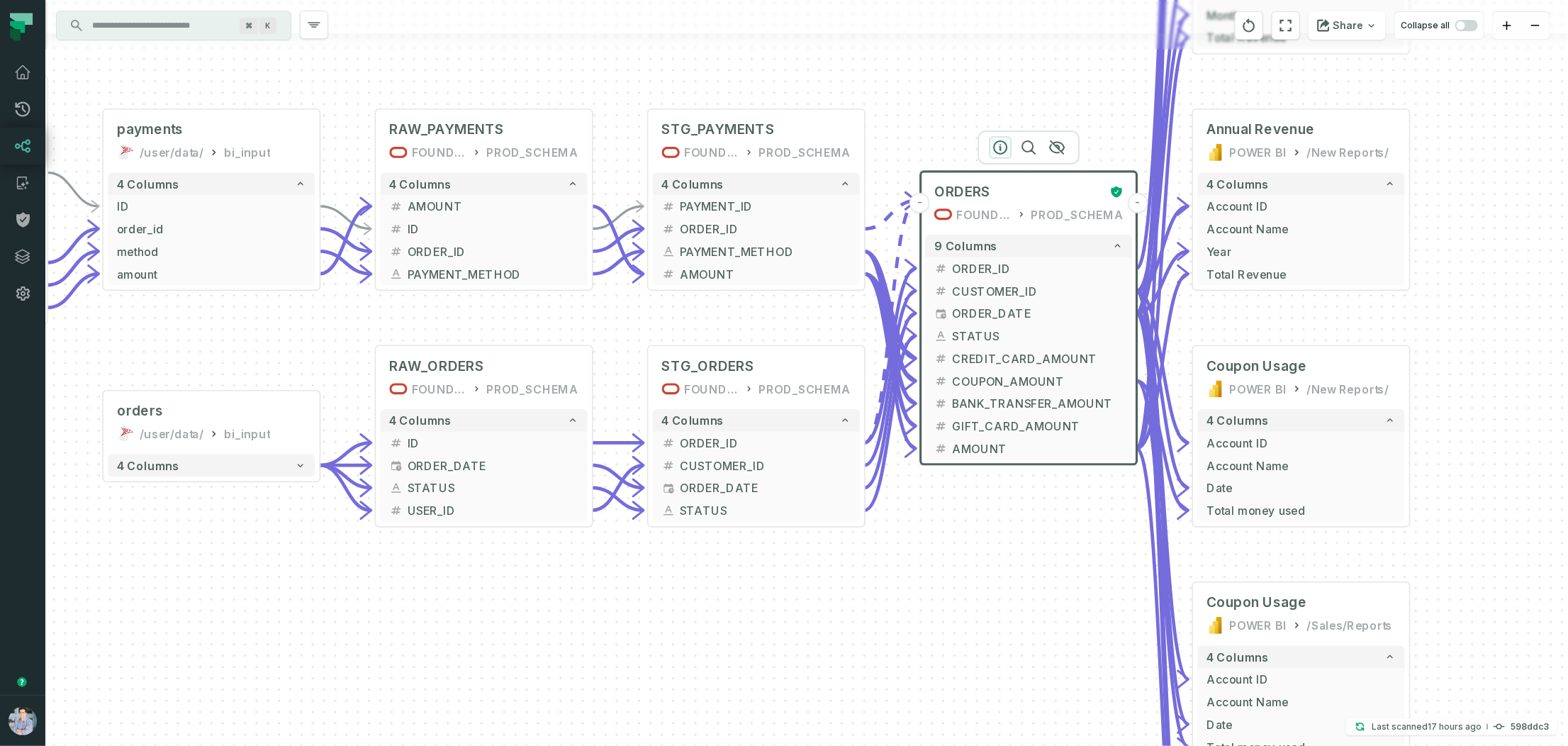
click at [999, 150] on icon "button" at bounding box center [1000, 147] width 13 height 13
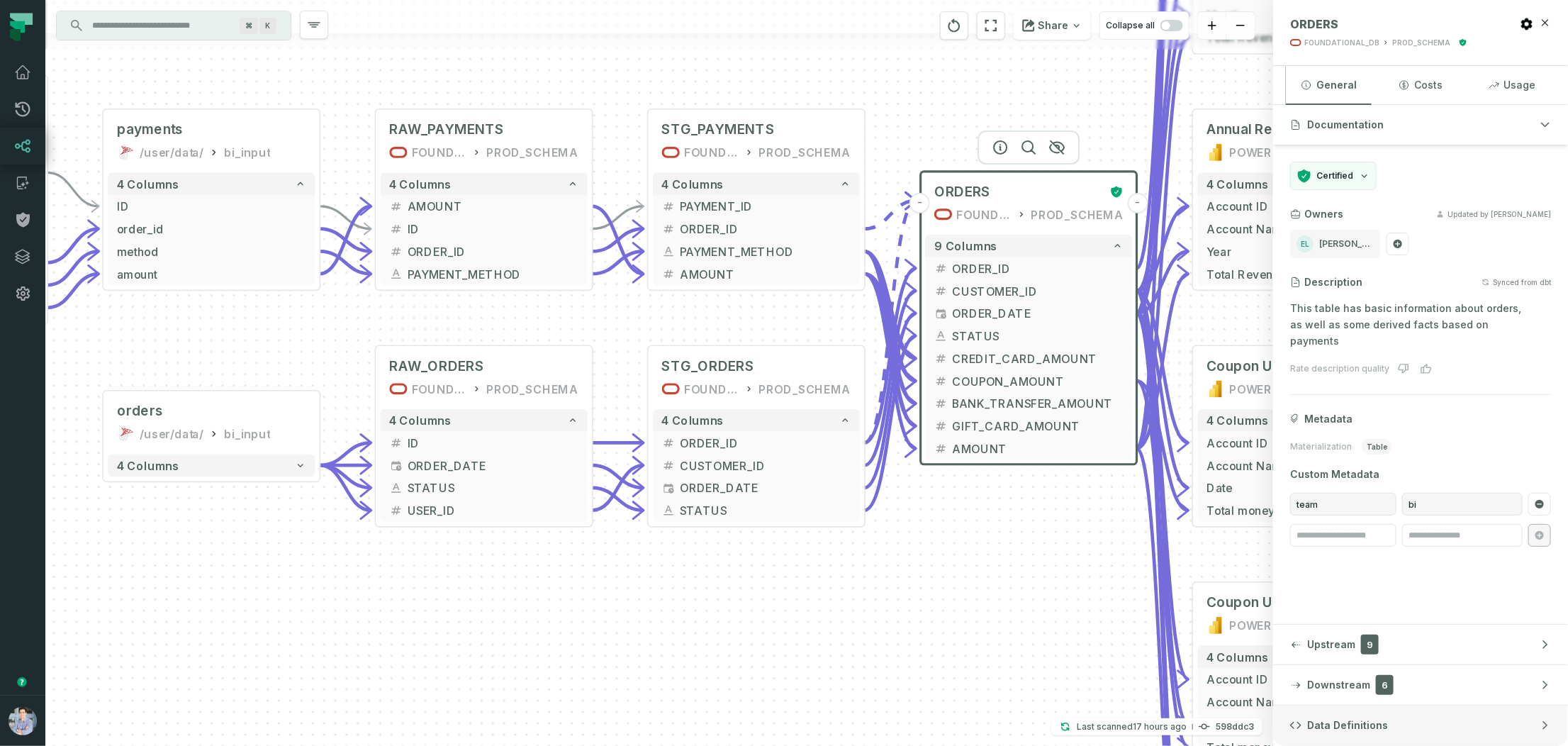
click at [1339, 654] on button "Data Definitions" at bounding box center [1420, 726] width 295 height 40
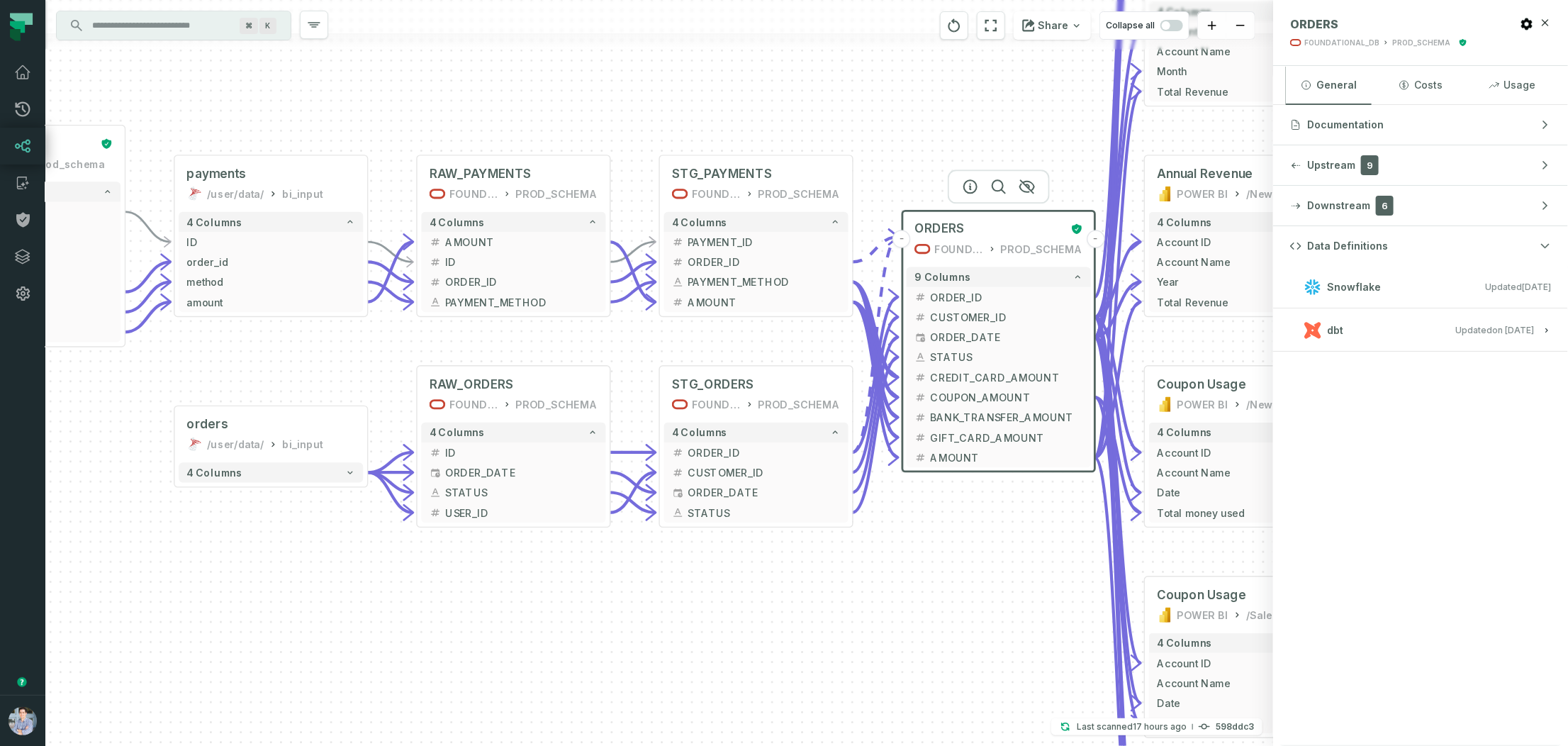
drag, startPoint x: 998, startPoint y: 515, endPoint x: 879, endPoint y: 509, distance: 119.2
click at [881, 509] on div "+ orders /user/data/ bi_input - 4 columns - RAW_ORDERS FOUNDATIONAL_DB PROD_SCH…" at bounding box center [659, 373] width 1228 height 746
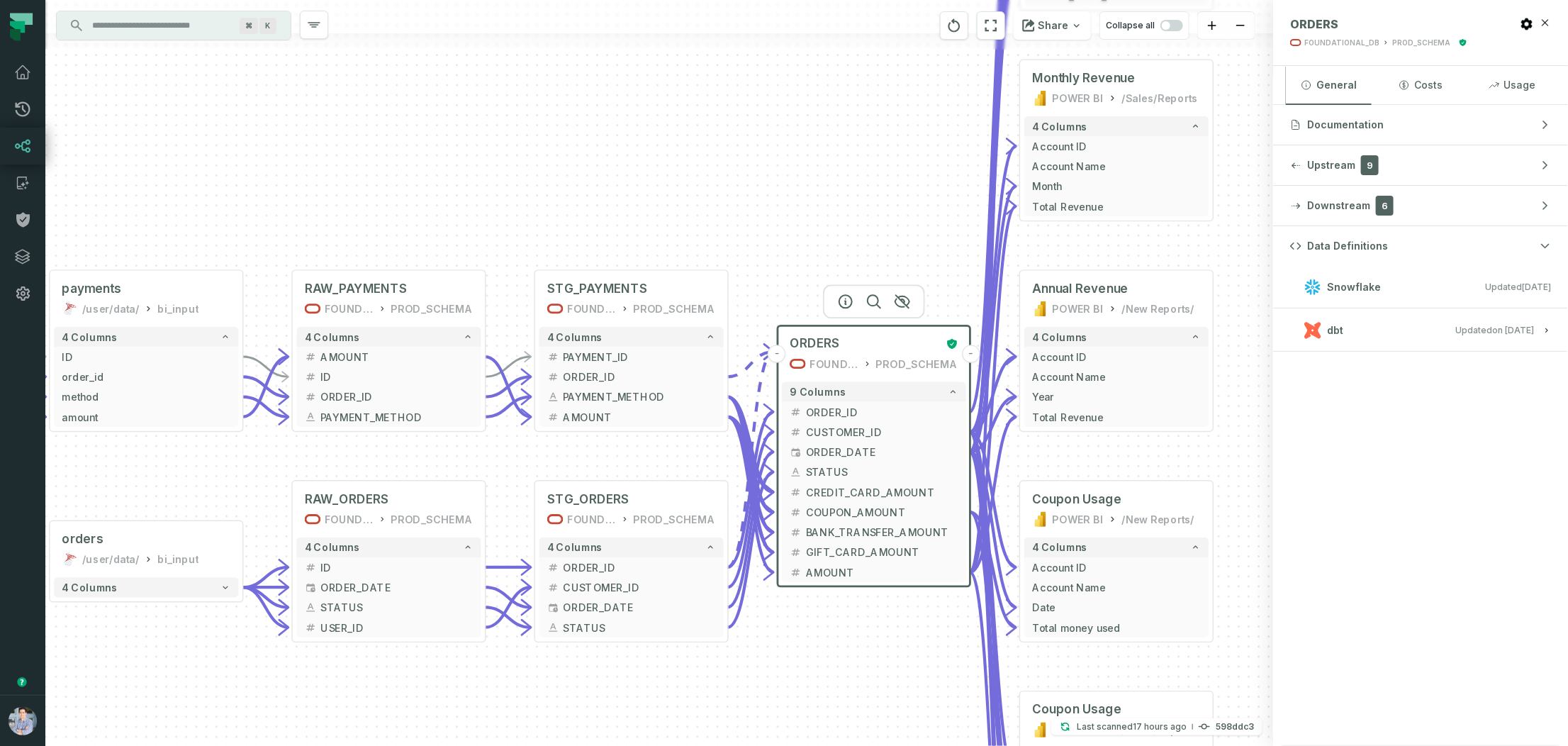
drag, startPoint x: 926, startPoint y: 132, endPoint x: 887, endPoint y: 348, distance: 219.5
click at [887, 348] on div "+ orders /user/data/ bi_input - 4 columns - RAW_ORDERS FOUNDATIONAL_DB PROD_SCH…" at bounding box center [659, 373] width 1228 height 746
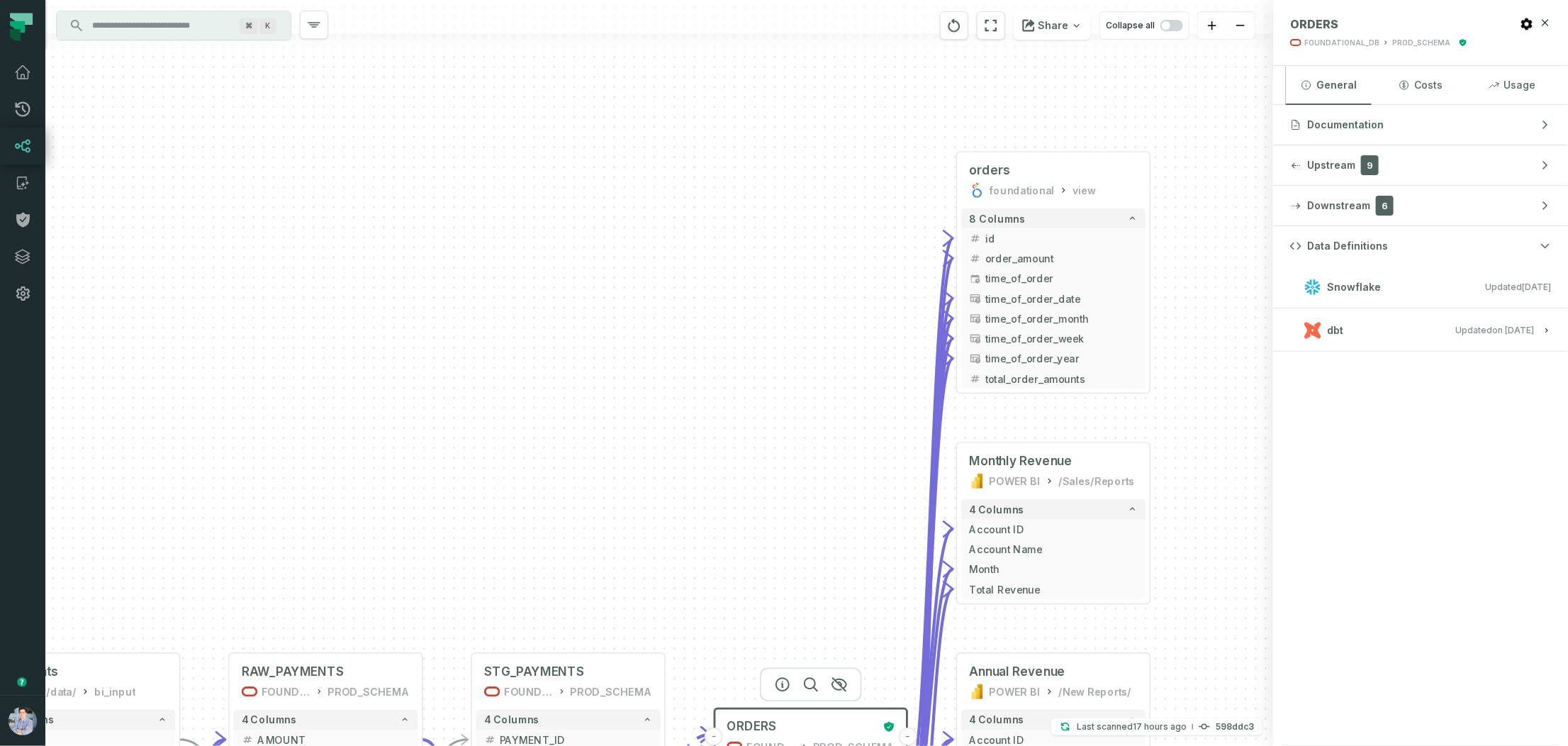
drag, startPoint x: 874, startPoint y: 252, endPoint x: 836, endPoint y: 541, distance: 291.5
click at [836, 541] on div "+ orders /user/data/ bi_input - 4 columns - RAW_ORDERS FOUNDATIONAL_DB PROD_SCH…" at bounding box center [659, 373] width 1228 height 746
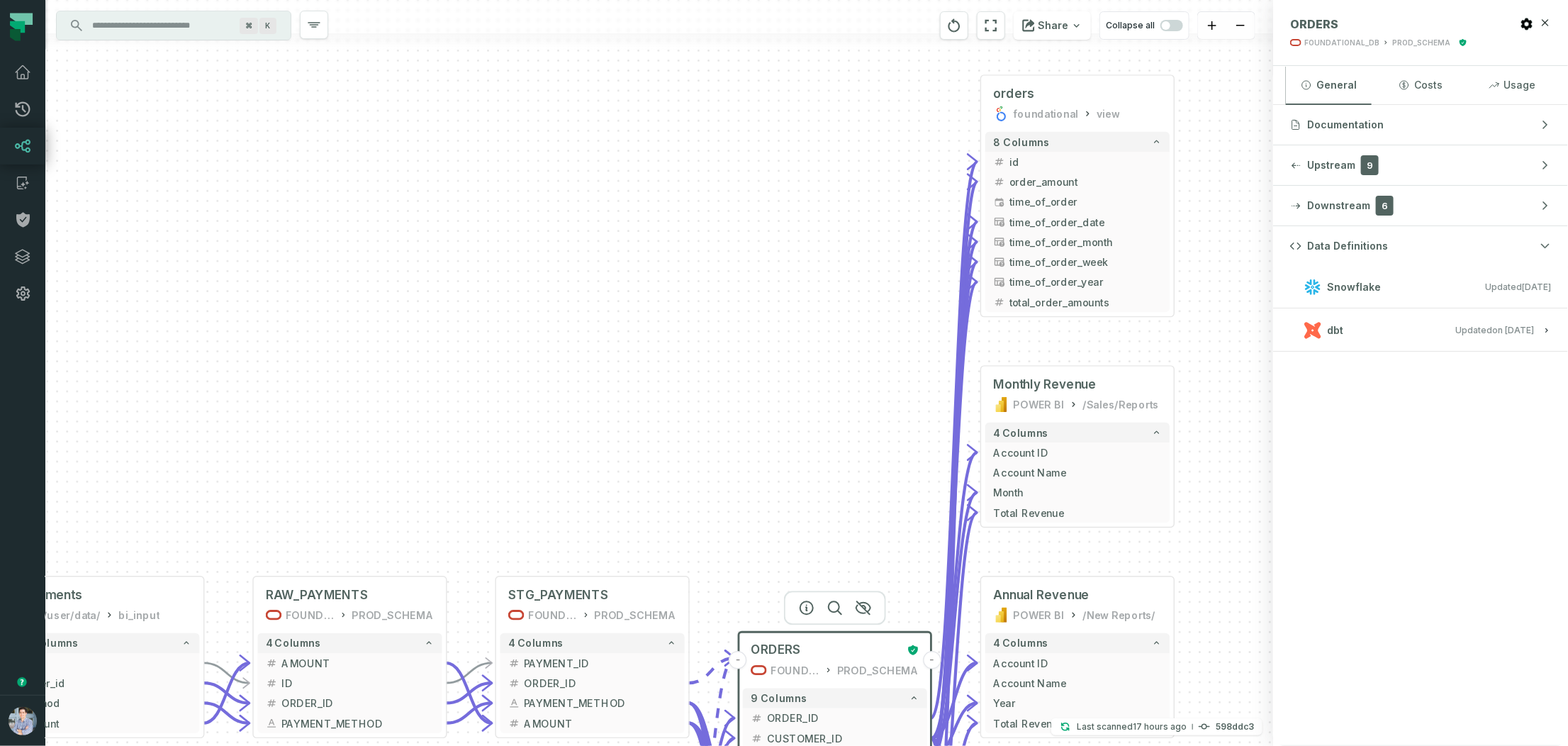
drag, startPoint x: 678, startPoint y: 559, endPoint x: 734, endPoint y: 375, distance: 192.3
click at [734, 375] on div "+ orders /user/data/ bi_input - 4 columns - RAW_ORDERS FOUNDATIONAL_DB PROD_SCH…" at bounding box center [659, 373] width 1228 height 746
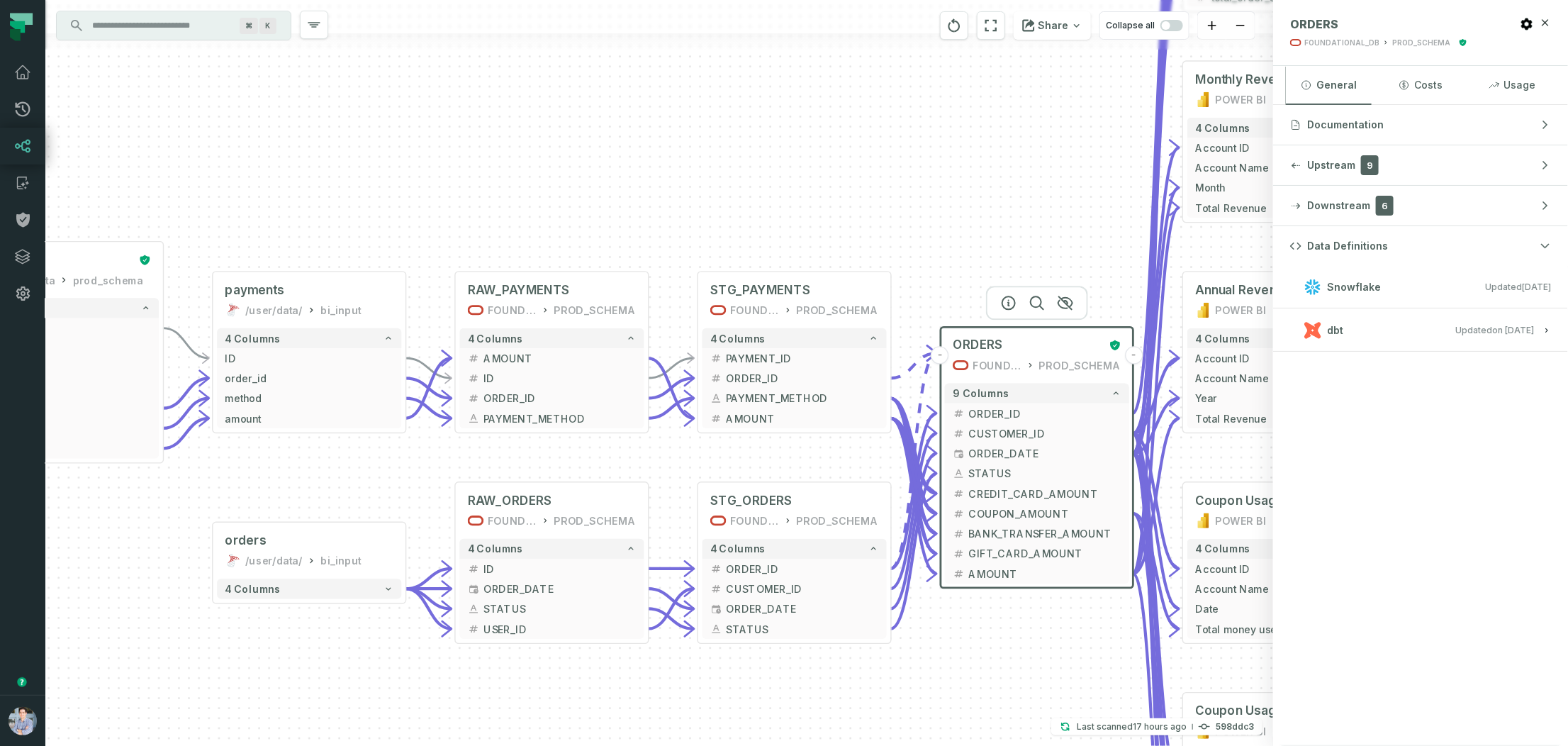
drag, startPoint x: 518, startPoint y: 375, endPoint x: 709, endPoint y: 162, distance: 286.1
click at [709, 162] on div "+ orders /user/data/ bi_input - 4 columns - RAW_ORDERS FOUNDATIONAL_DB PROD_SCH…" at bounding box center [659, 373] width 1228 height 746
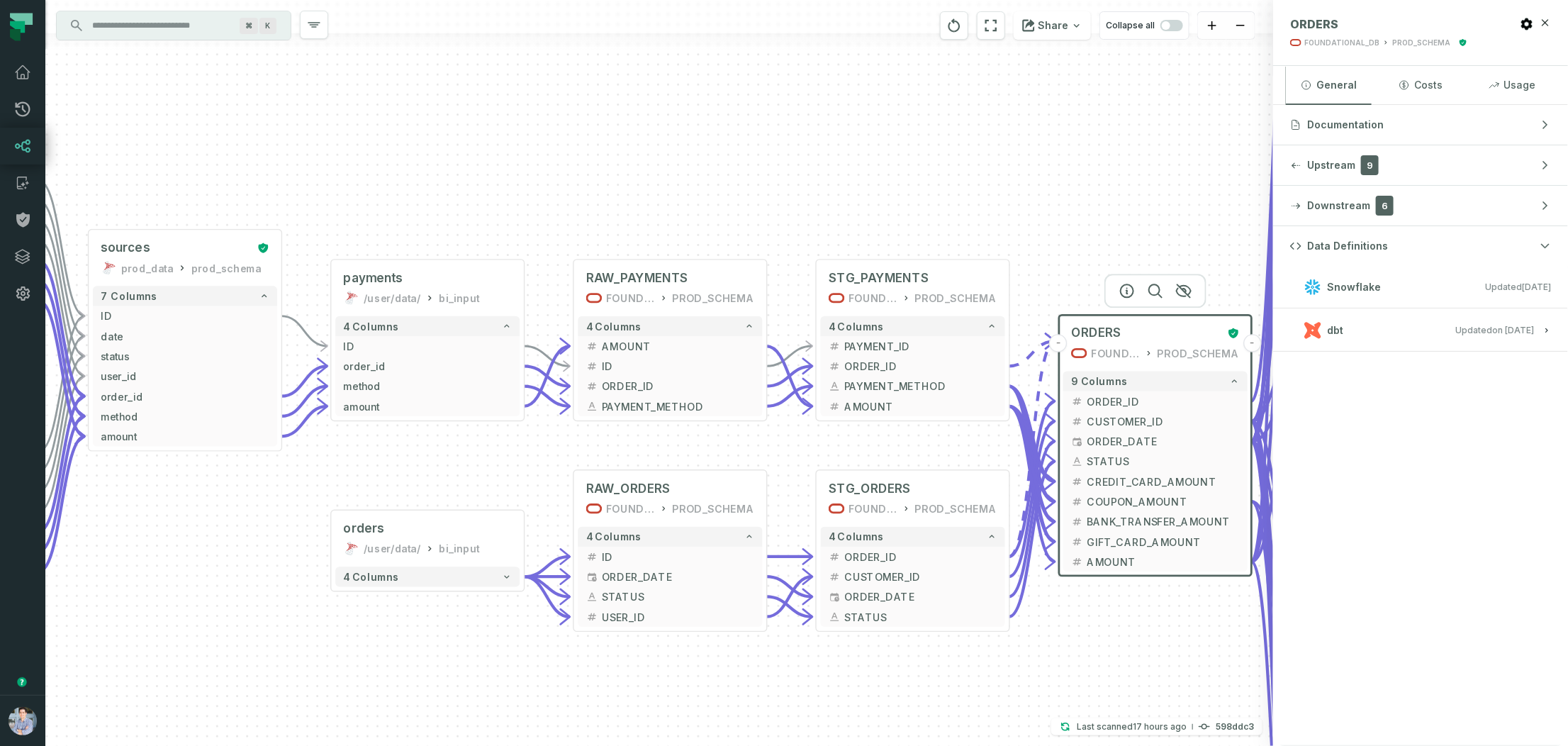
drag, startPoint x: 498, startPoint y: 143, endPoint x: 594, endPoint y: 145, distance: 96.0
click at [594, 145] on div "+ orders /user/data/ bi_input - 4 columns - RAW_ORDERS FOUNDATIONAL_DB PROD_SCH…" at bounding box center [659, 373] width 1228 height 746
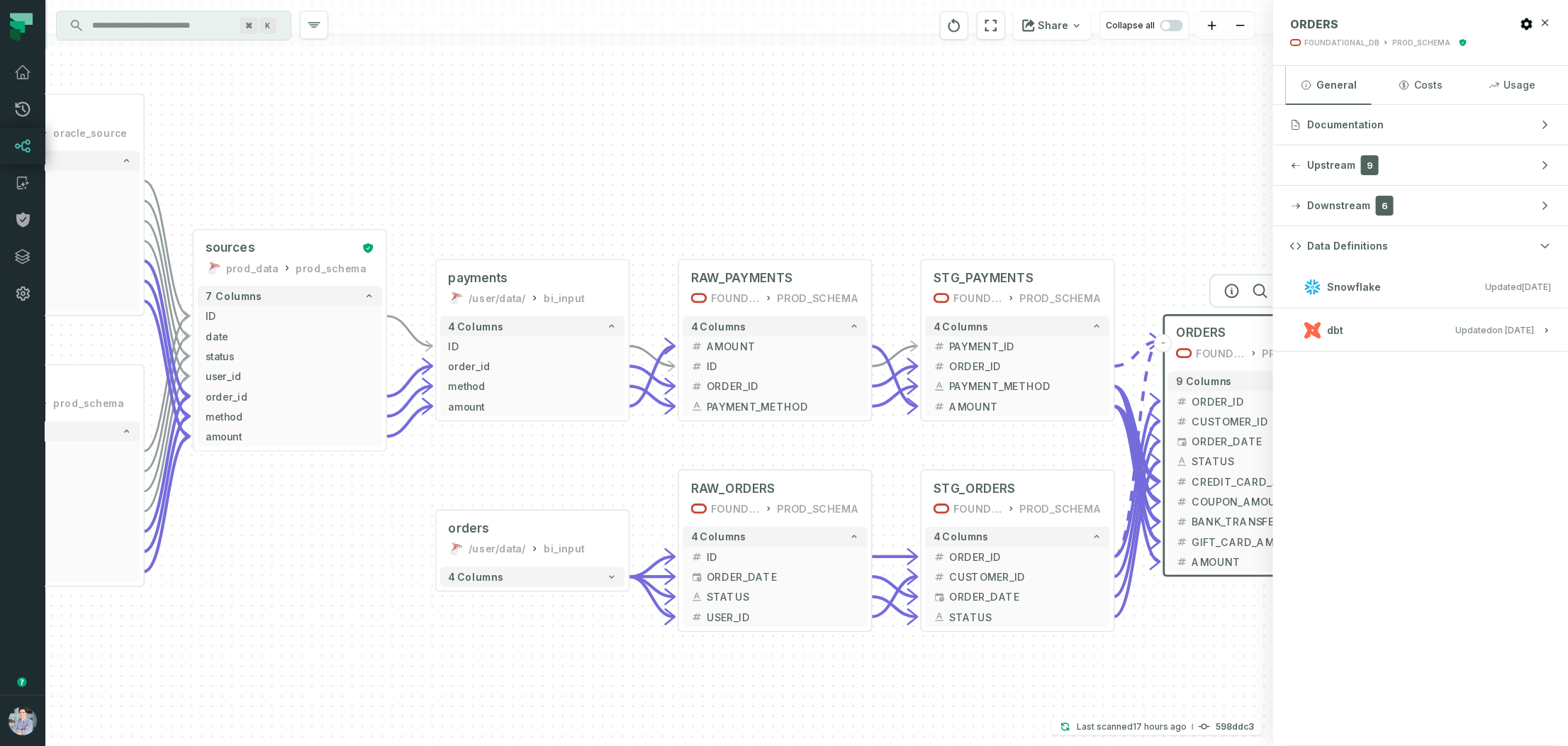
drag, startPoint x: 558, startPoint y: 153, endPoint x: 840, endPoint y: 152, distance: 282.0
click at [841, 153] on div "+ orders /user/data/ bi_input - 4 columns - RAW_ORDERS FOUNDATIONAL_DB PROD_SCH…" at bounding box center [659, 373] width 1228 height 746
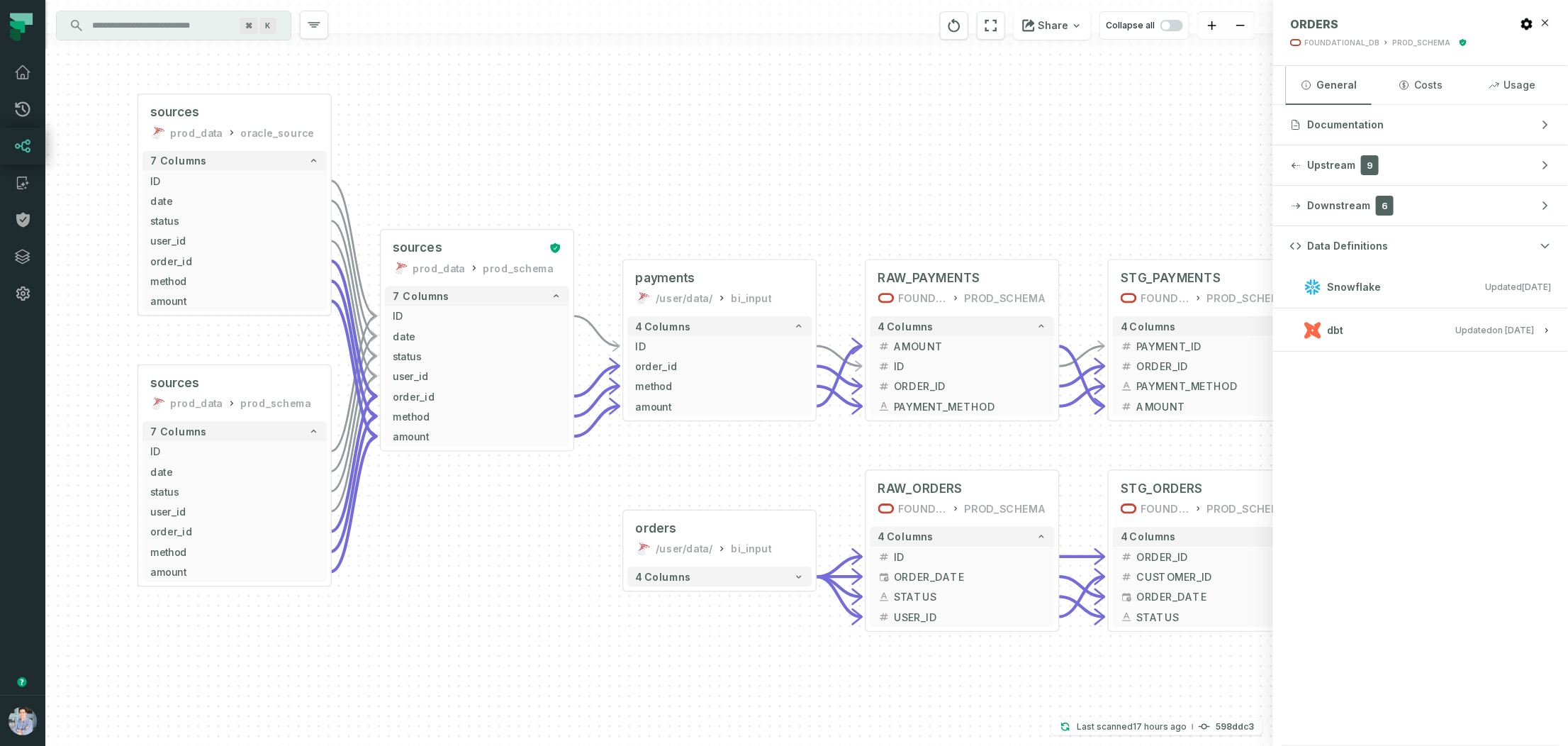
drag, startPoint x: 616, startPoint y: 178, endPoint x: 839, endPoint y: 175, distance: 223.0
click at [839, 175] on div "+ orders /user/data/ bi_input - 4 columns - RAW_ORDERS FOUNDATIONAL_DB PROD_SCH…" at bounding box center [659, 373] width 1228 height 746
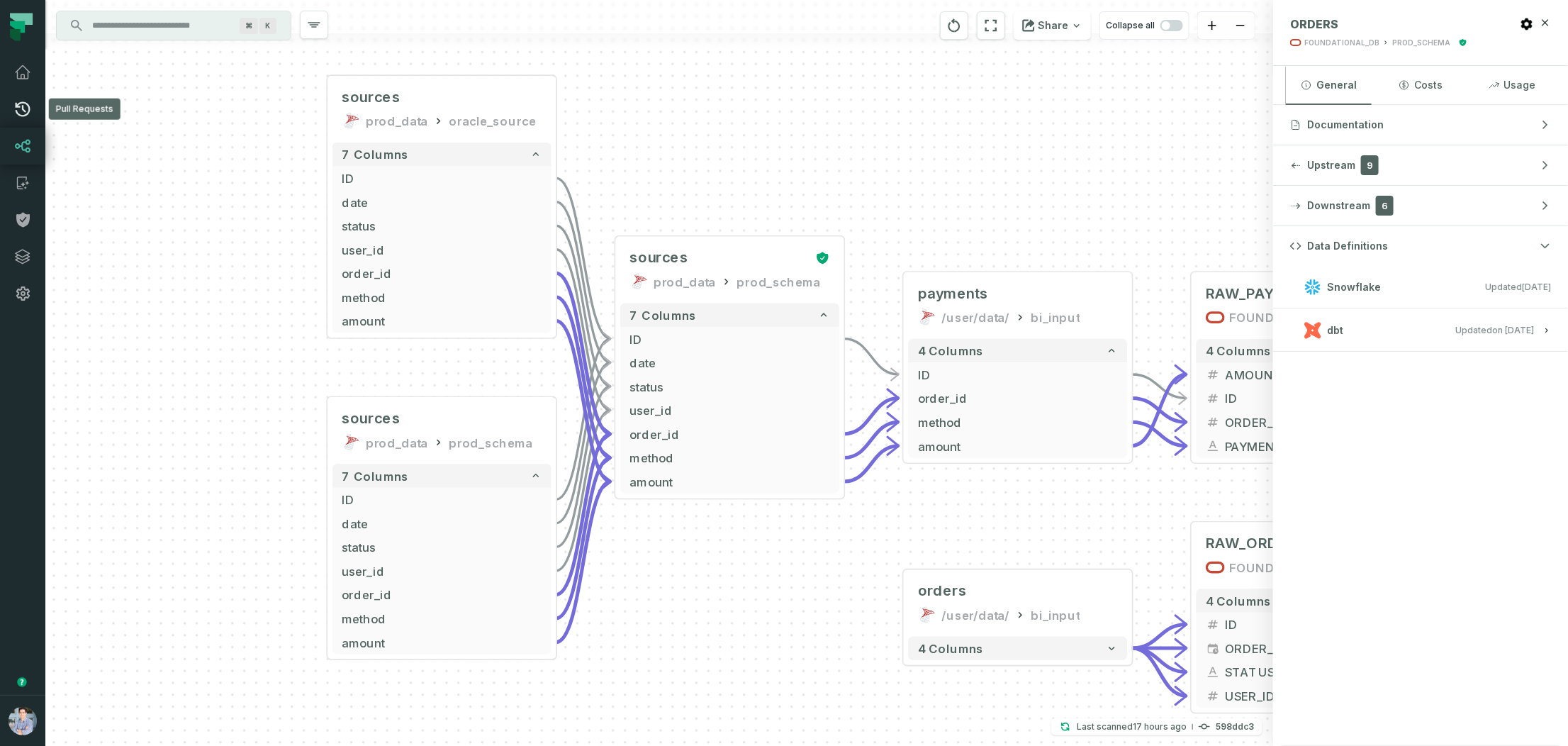
click at [33, 109] on link "Pull Requests" at bounding box center [23, 109] width 45 height 37
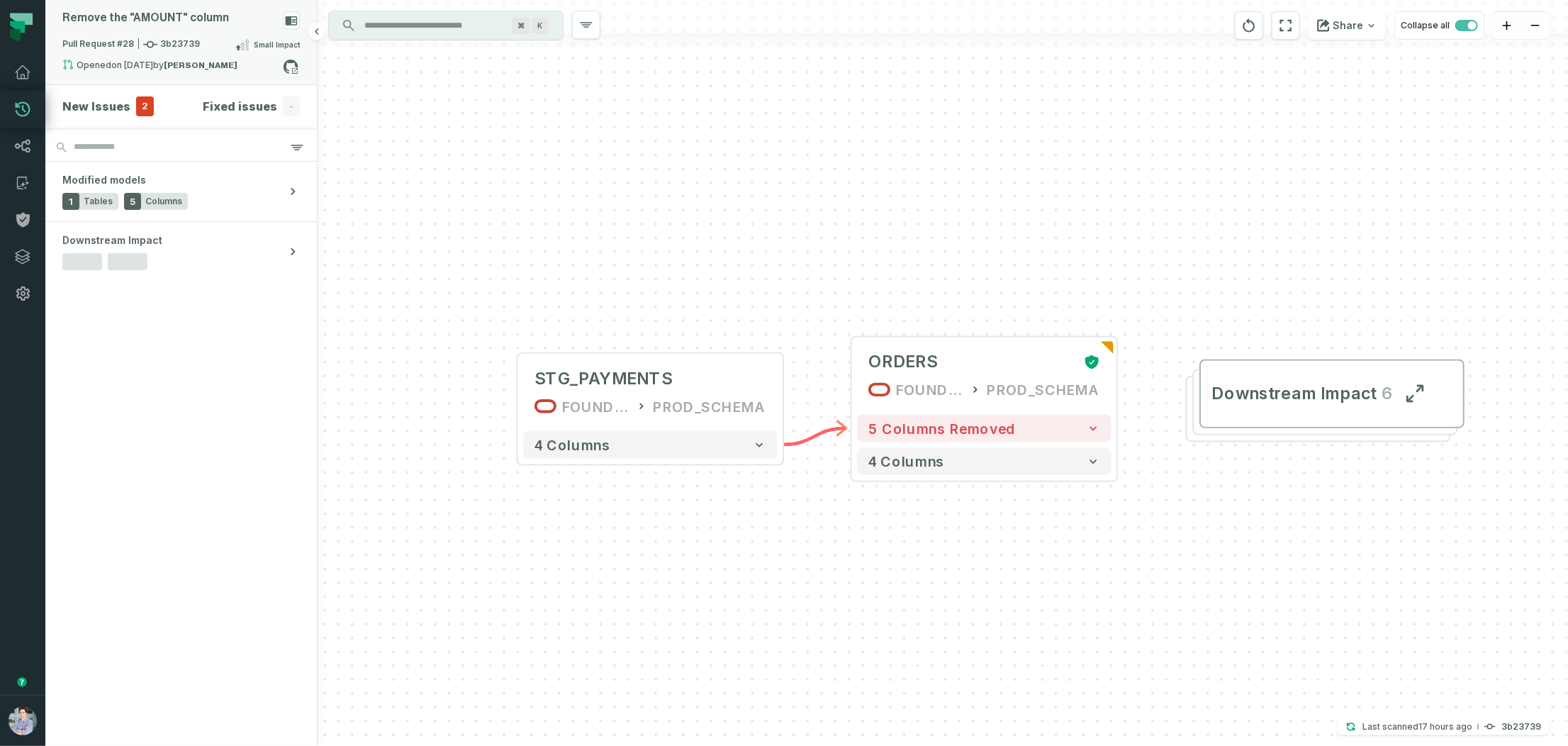
click at [195, 61] on strong "[PERSON_NAME]" at bounding box center [201, 65] width 74 height 8
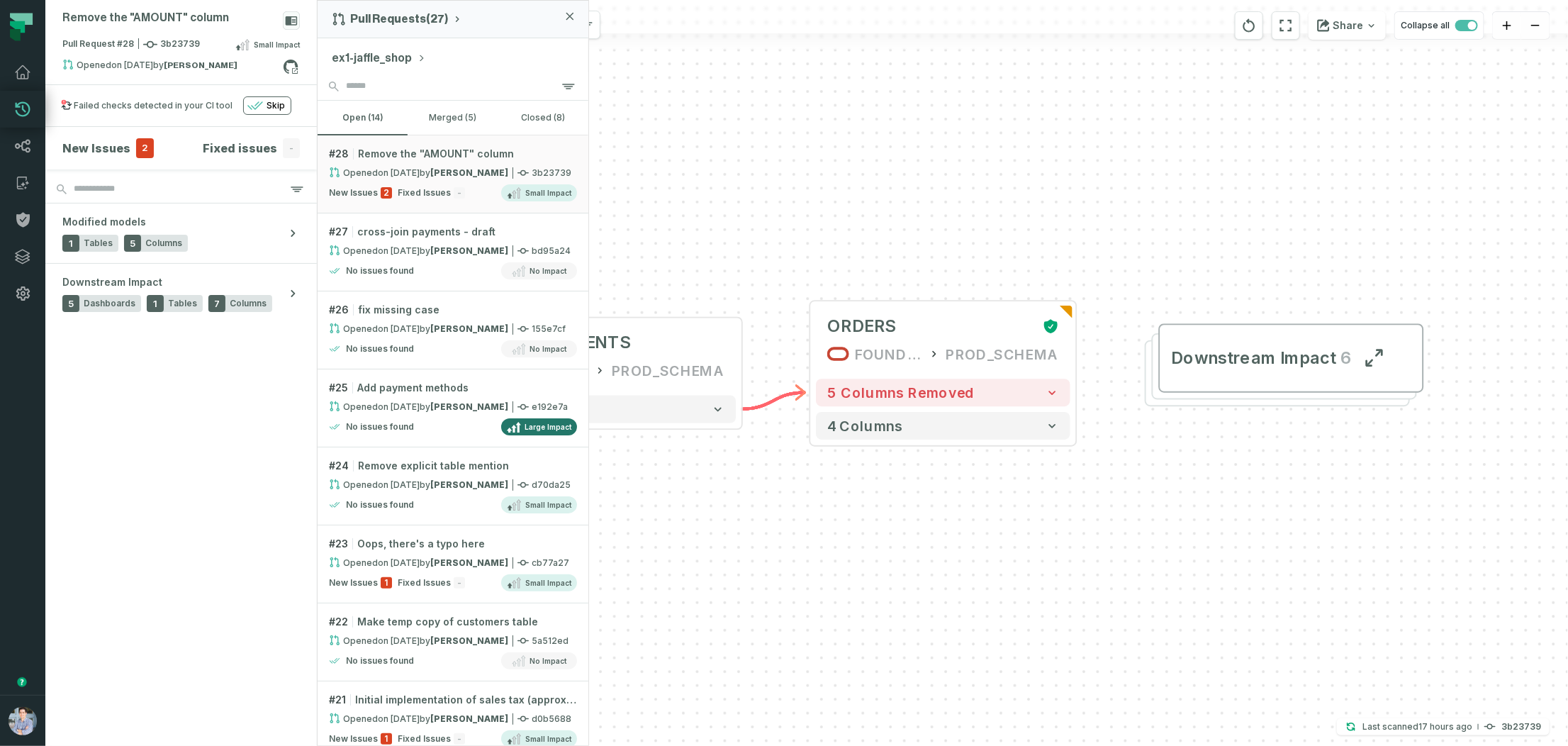
click at [370, 50] on button "ex1-jaffle_shop" at bounding box center [379, 58] width 94 height 17
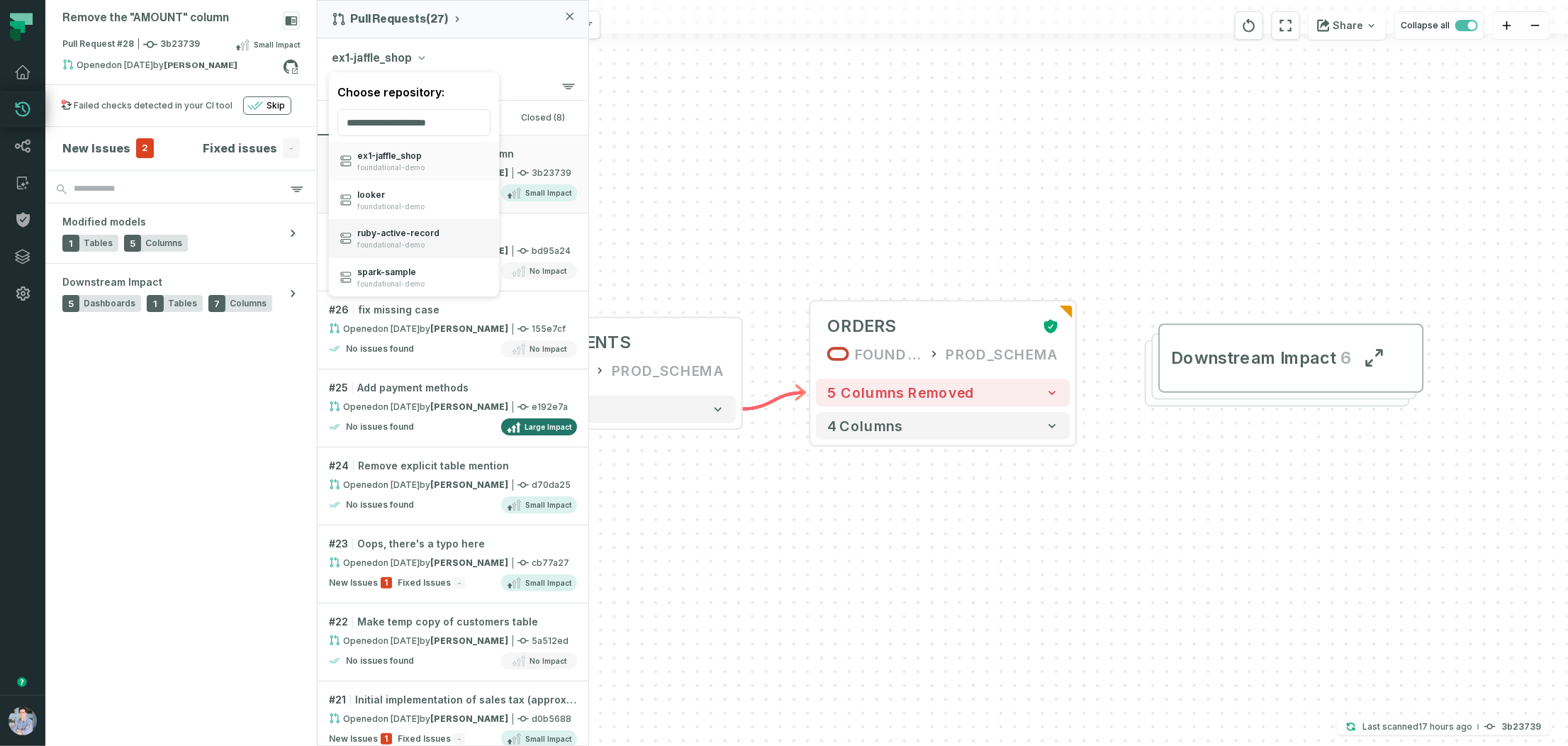
click at [380, 240] on span "foundational-demo" at bounding box center [398, 245] width 82 height 9
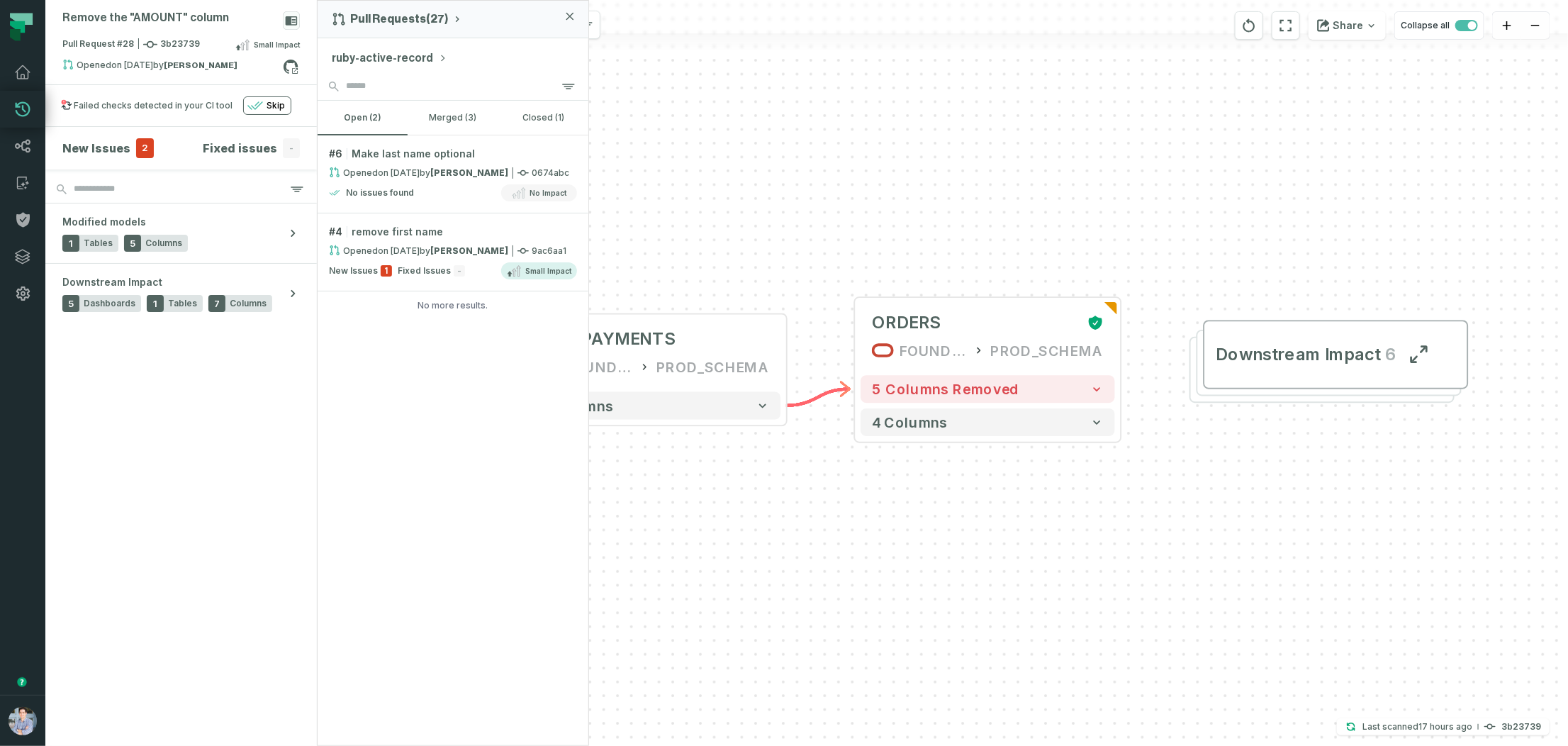
drag, startPoint x: 741, startPoint y: 158, endPoint x: 859, endPoint y: 150, distance: 118.3
click at [859, 150] on div "+ ORDERS FOUNDATIONAL_DB PROD_SCHEMA + 5 columns removed 4 columns + STG_PAYMEN…" at bounding box center [942, 373] width 1250 height 746
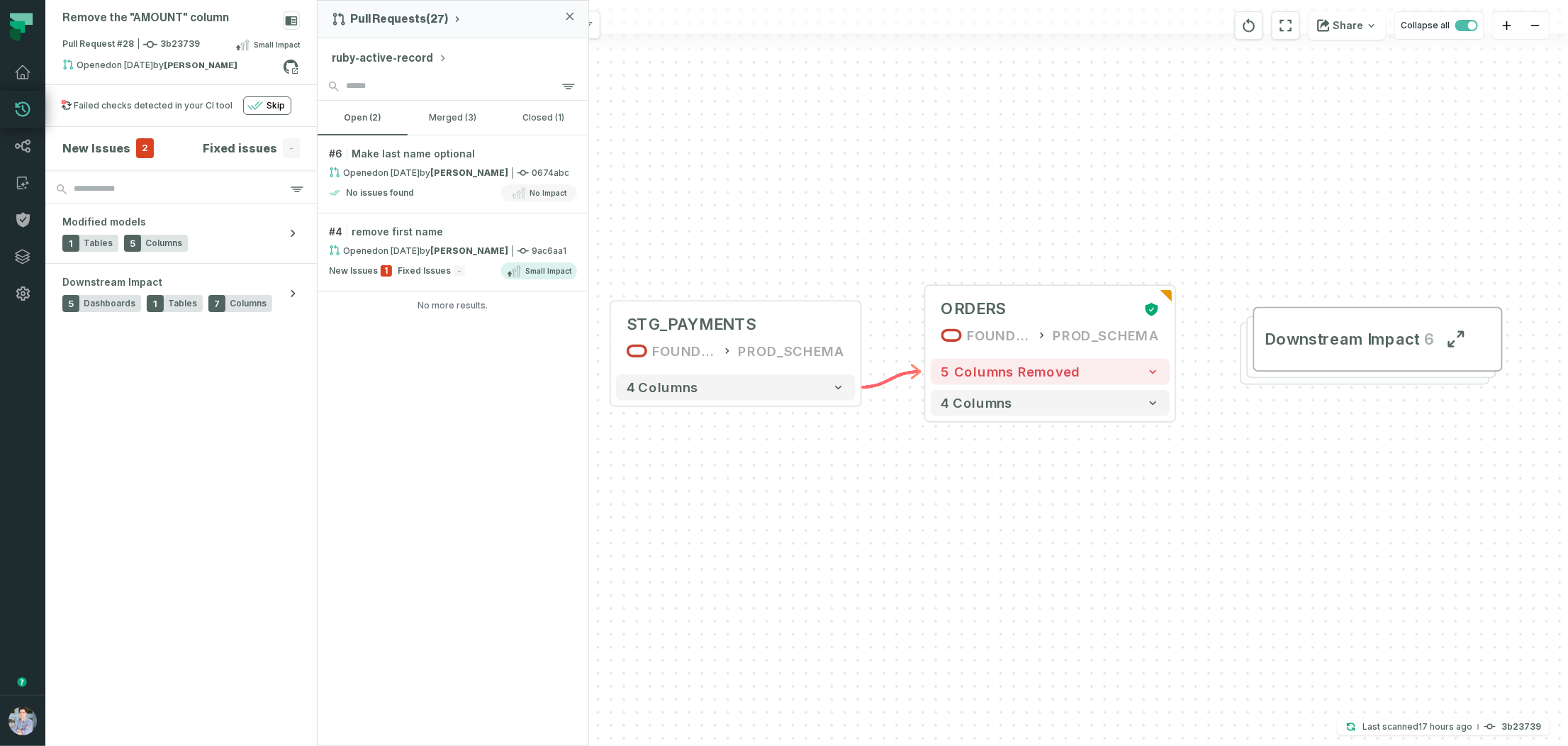
click at [442, 390] on div "Pull Requests (27) ruby-active-record open (2) merged (3) closed (1) # 6 Make l…" at bounding box center [453, 373] width 272 height 746
click at [38, 260] on link "Integrations" at bounding box center [23, 257] width 45 height 37
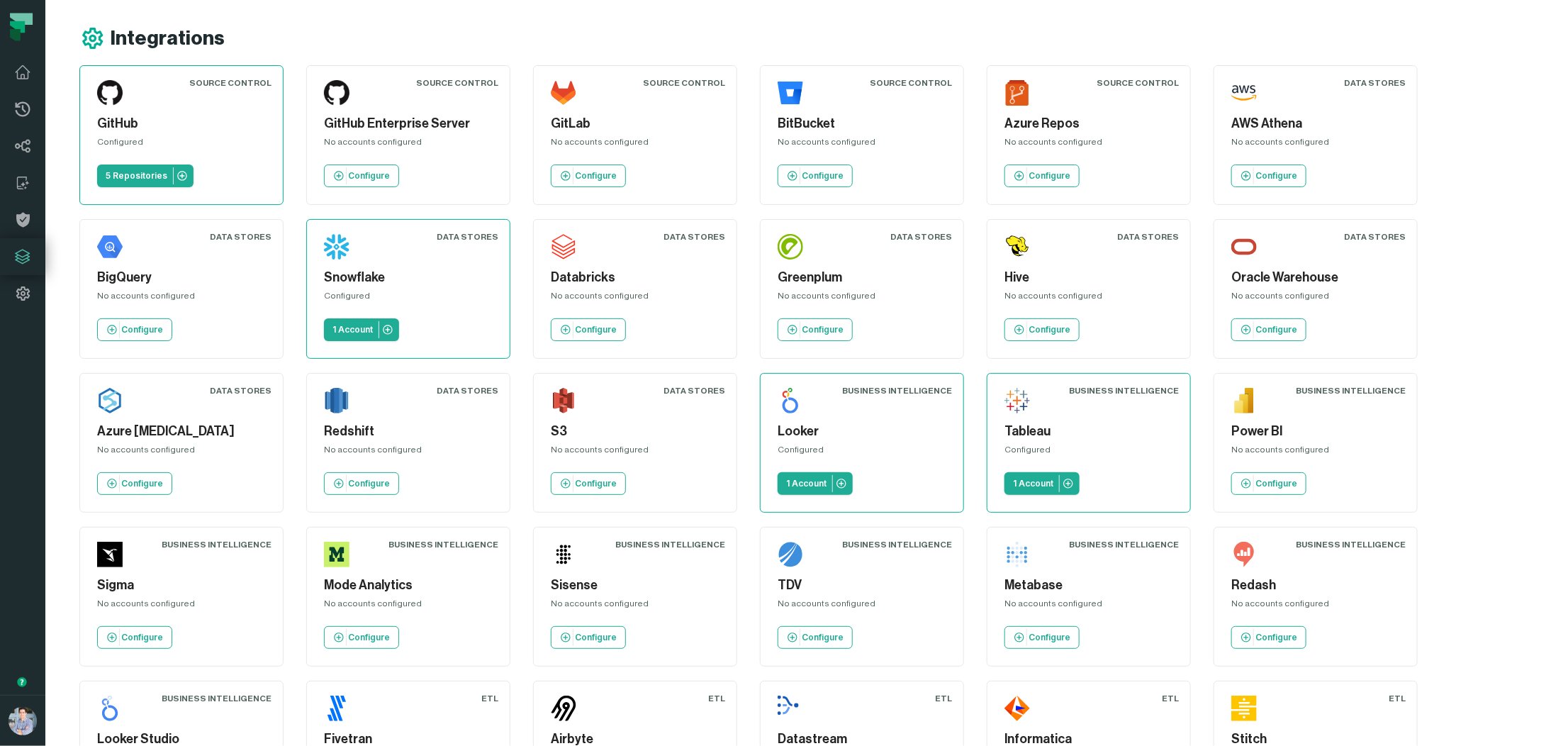
click at [64, 152] on div "Integrations Source Control GitHub Configured 5 Repositories Source Control Git…" at bounding box center [807, 654] width 1523 height 1308
click at [367, 13] on div "Integrations Source Control GitHub Configured 5 Repositories Source Control Git…" at bounding box center [807, 654] width 1523 height 1308
click at [490, 29] on div "Integrations" at bounding box center [823, 39] width 1488 height 26
click at [184, 111] on div "GitHub Configured 5 Repositories" at bounding box center [181, 134] width 180 height 116
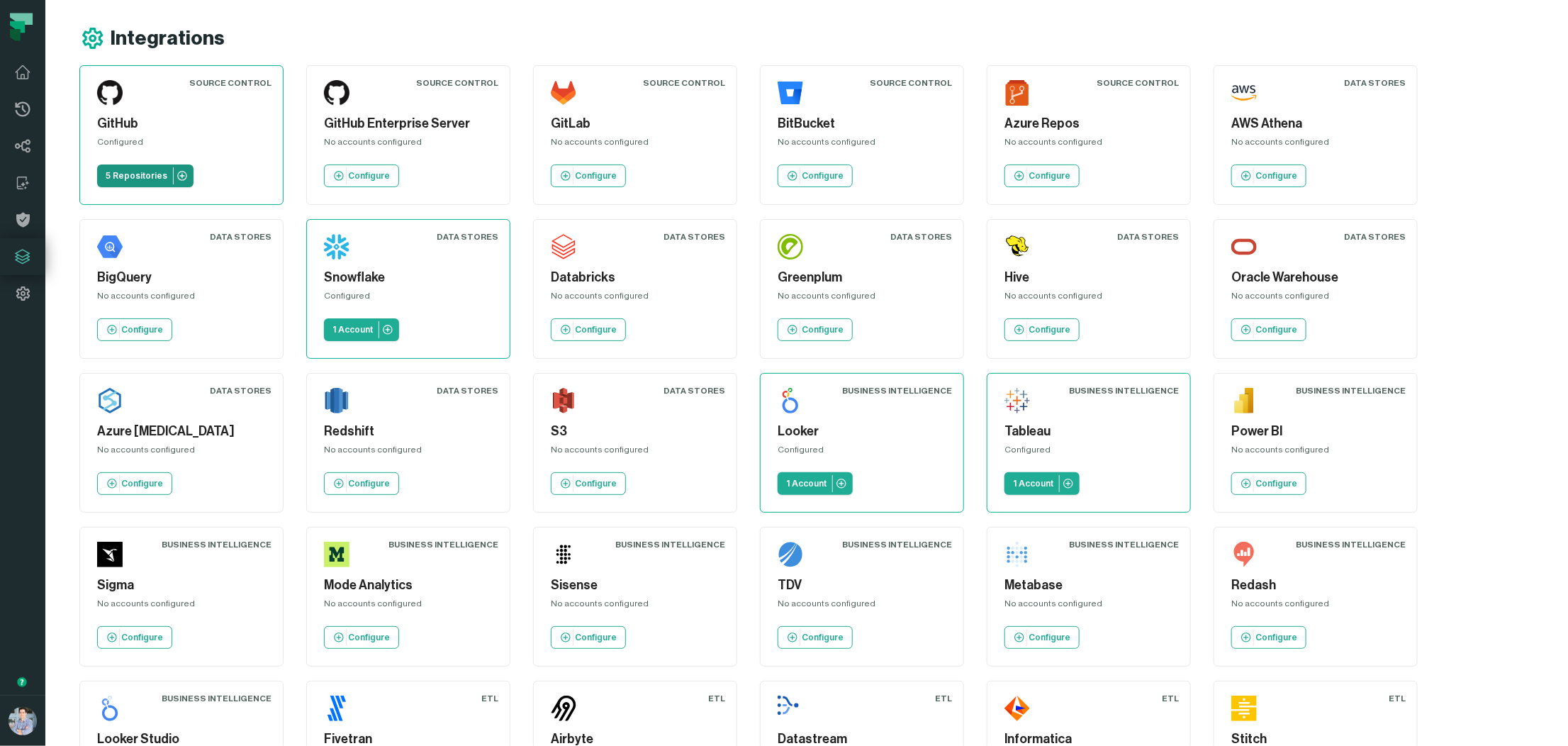
click at [145, 174] on p "5 Repositories" at bounding box center [137, 175] width 62 height 11
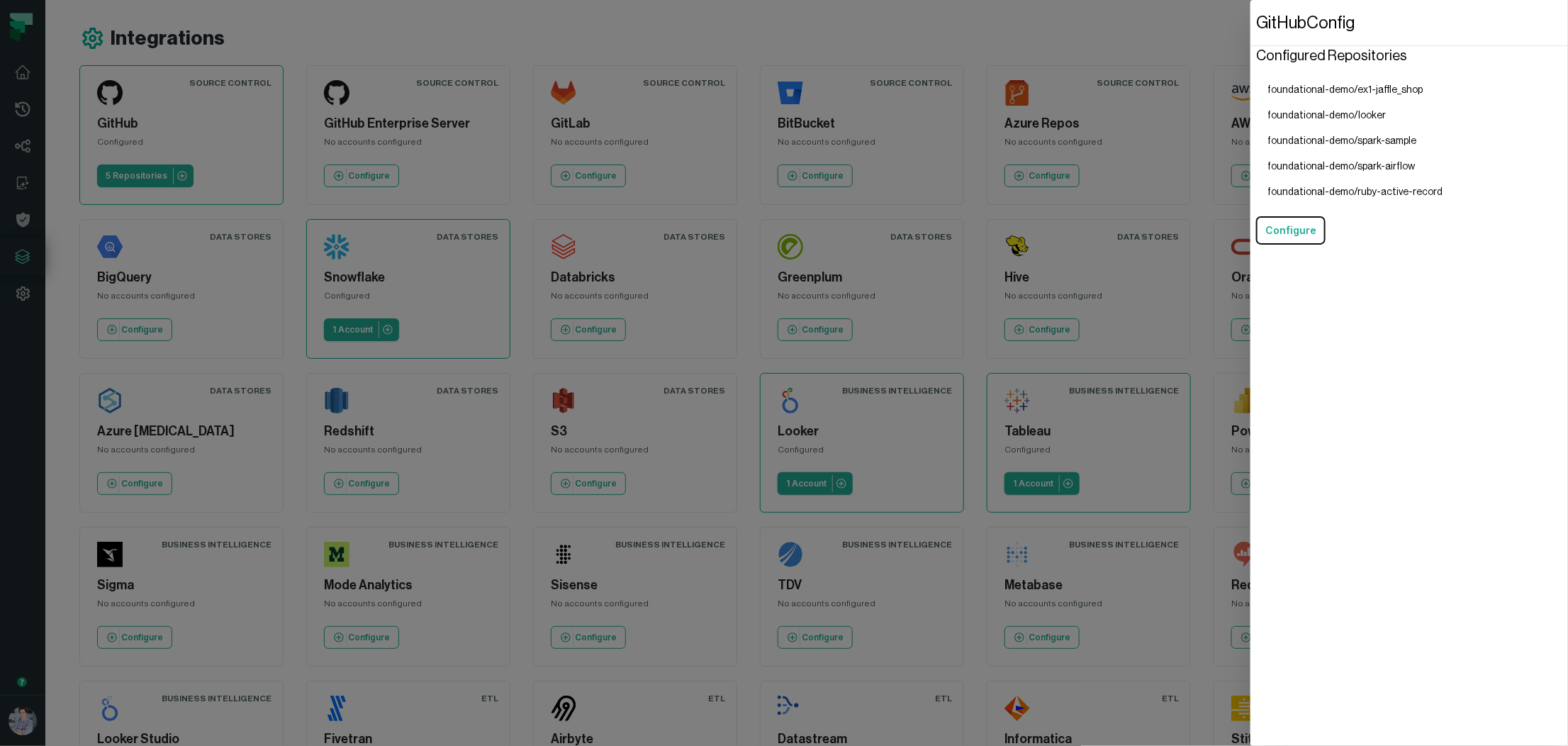
click at [1250, 128] on dialog "GitHub Config Configured Repositories foundational-demo/ex1-jaffle_shop foundat…" at bounding box center [1409, 373] width 318 height 746
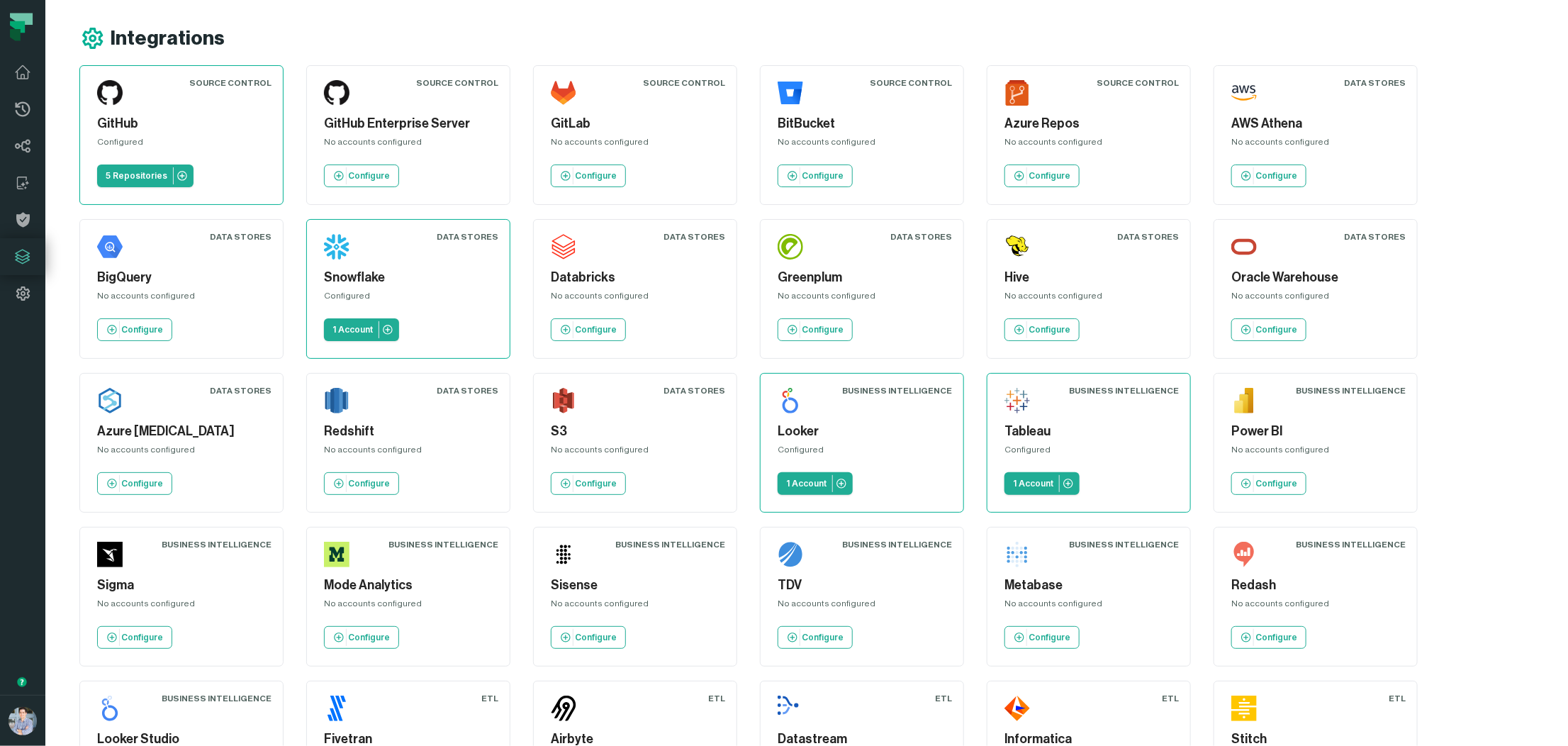
click at [359, 318] on div "Snowflake Configured 1 Account" at bounding box center [408, 288] width 180 height 116
click at [352, 328] on p "1 Account" at bounding box center [353, 329] width 41 height 11
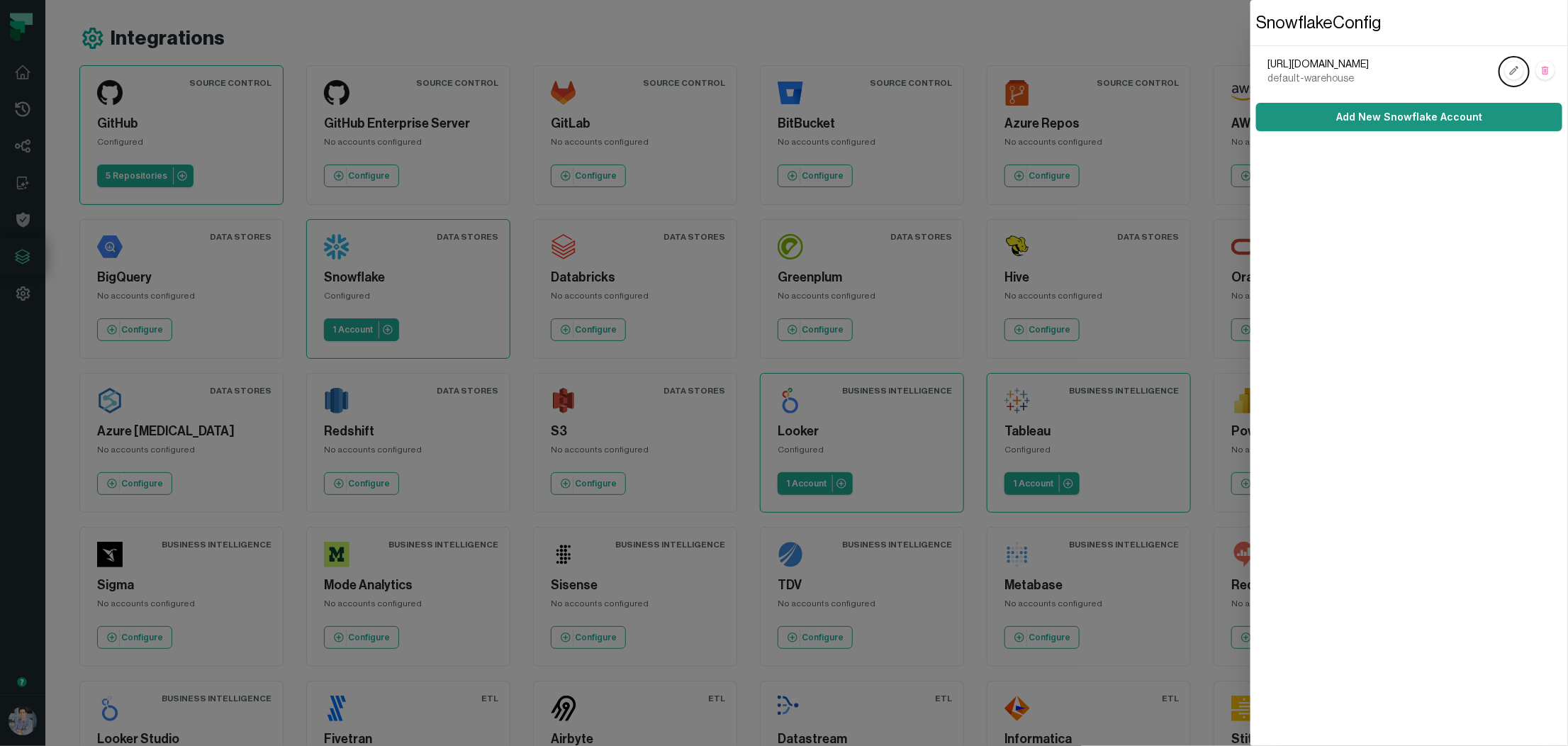
click at [1339, 121] on link "Add New Snowflake Account" at bounding box center [1409, 117] width 306 height 29
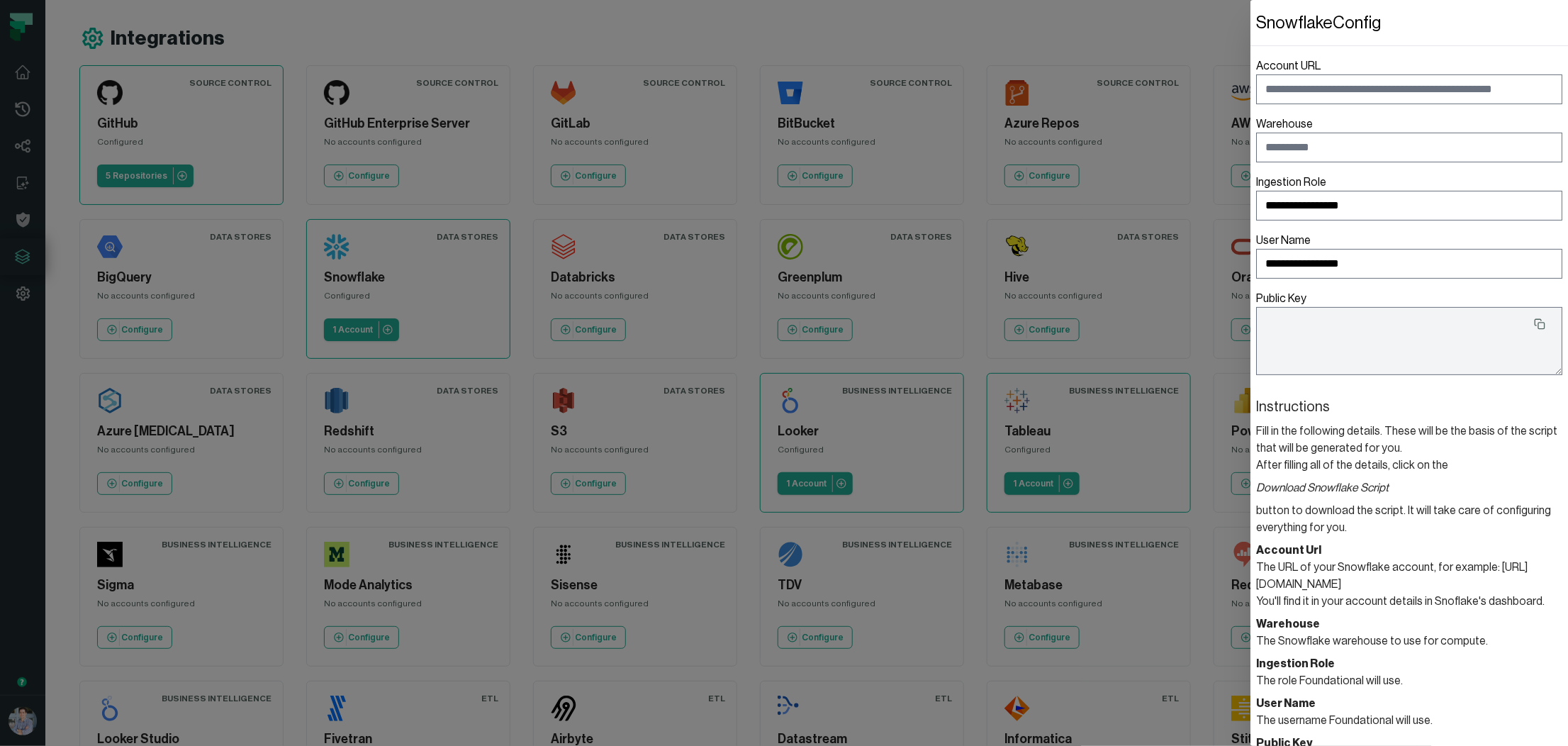
type textarea "**********"
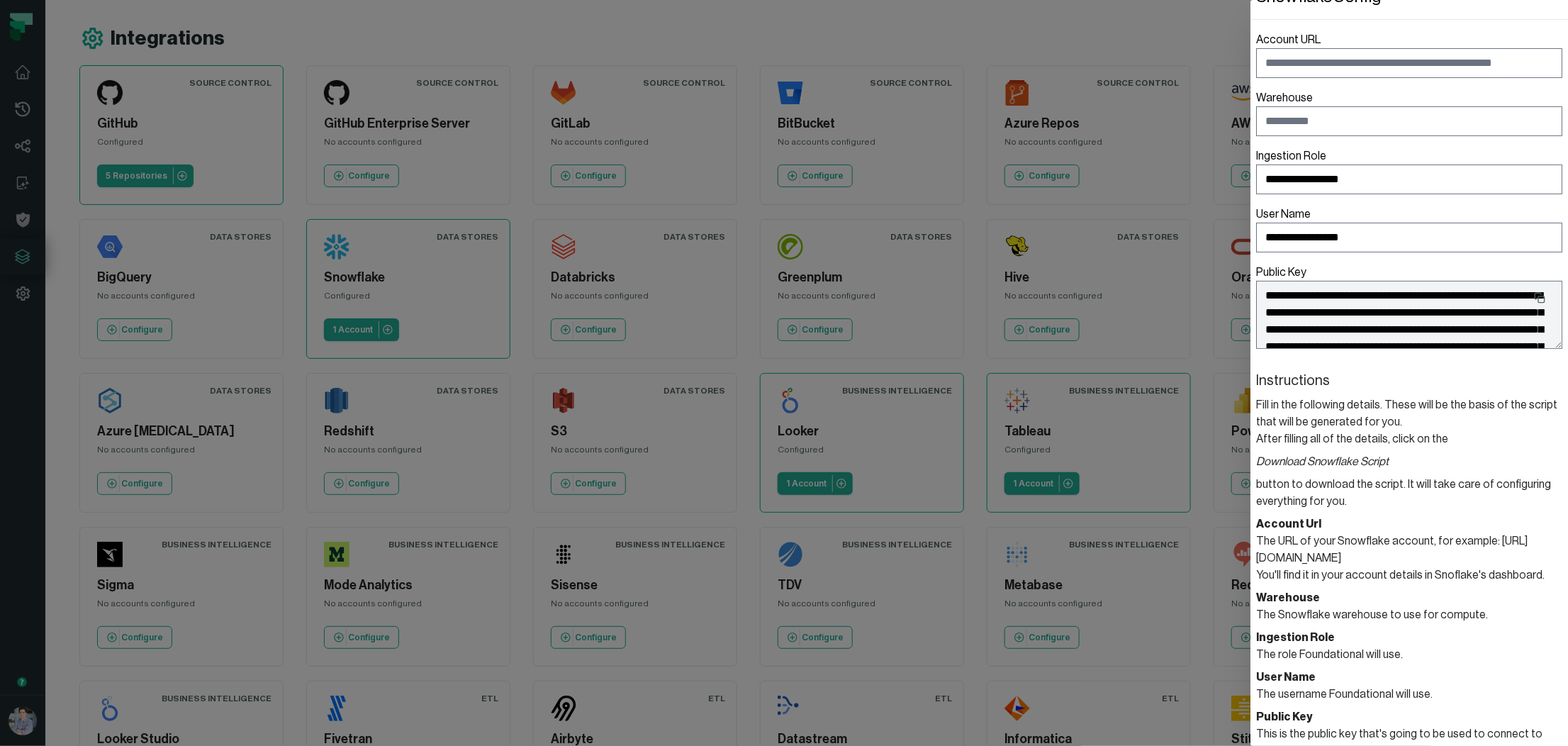
scroll to position [32, 0]
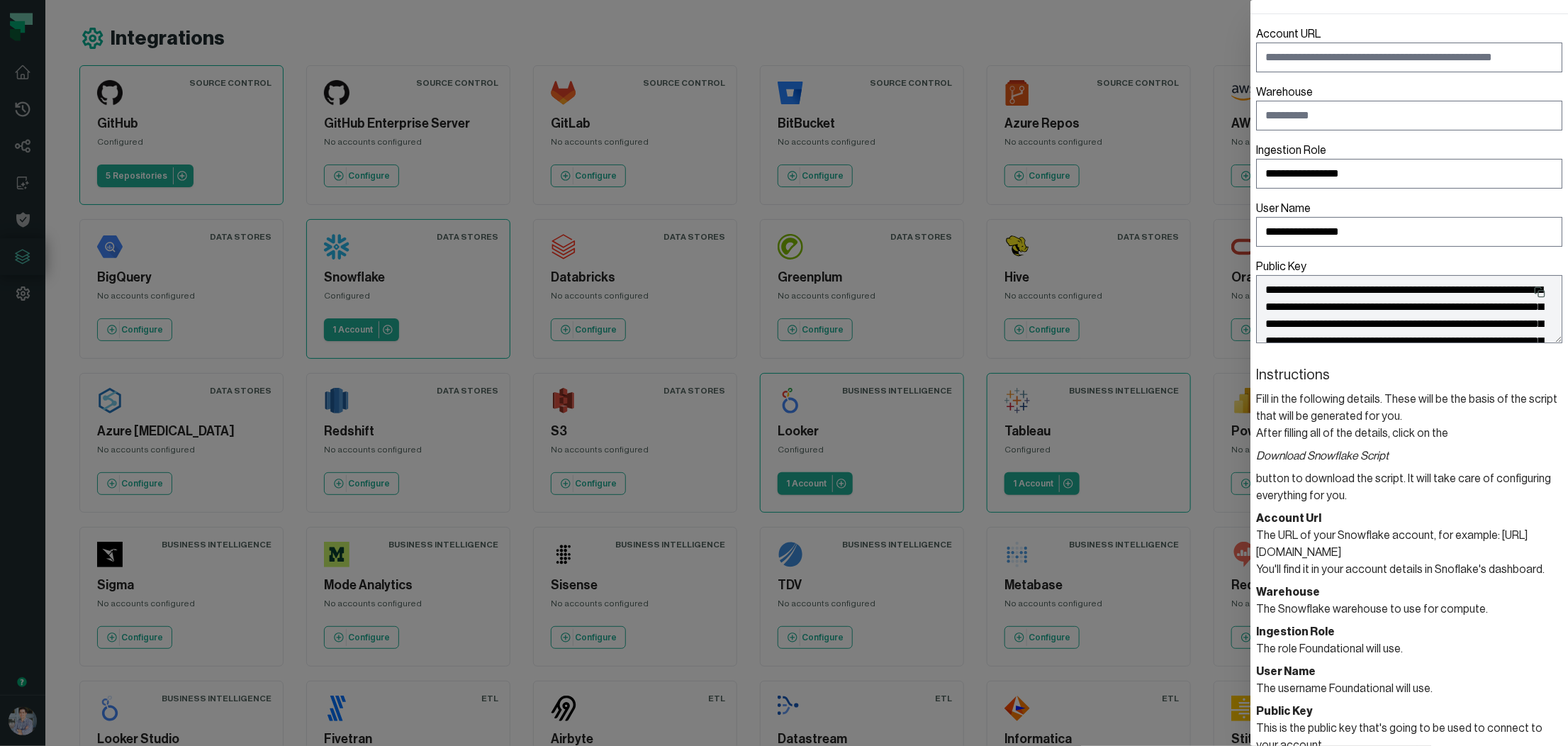
click at [1250, 220] on dialog "**********" at bounding box center [1409, 373] width 318 height 746
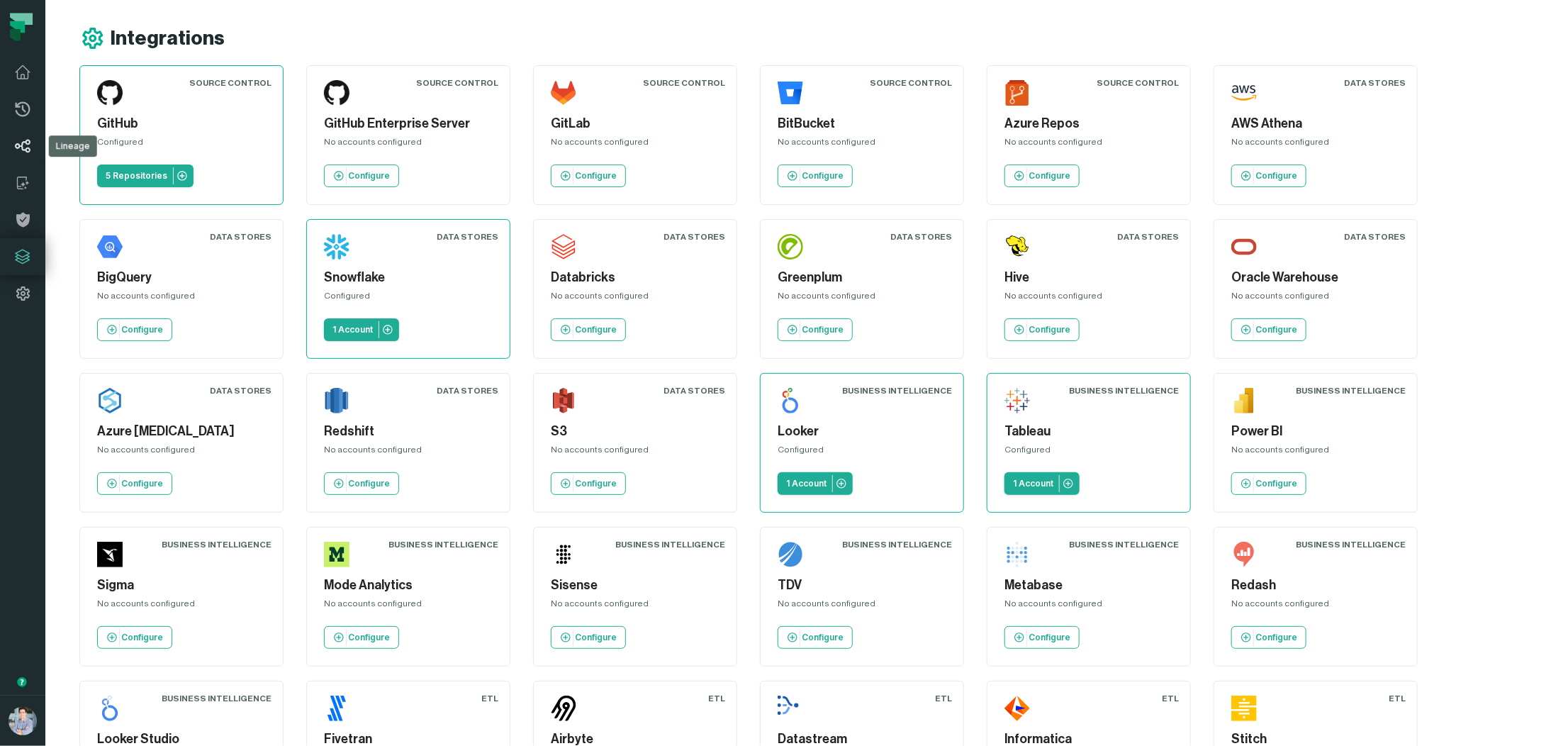
click at [34, 146] on link "Lineage" at bounding box center [23, 146] width 45 height 37
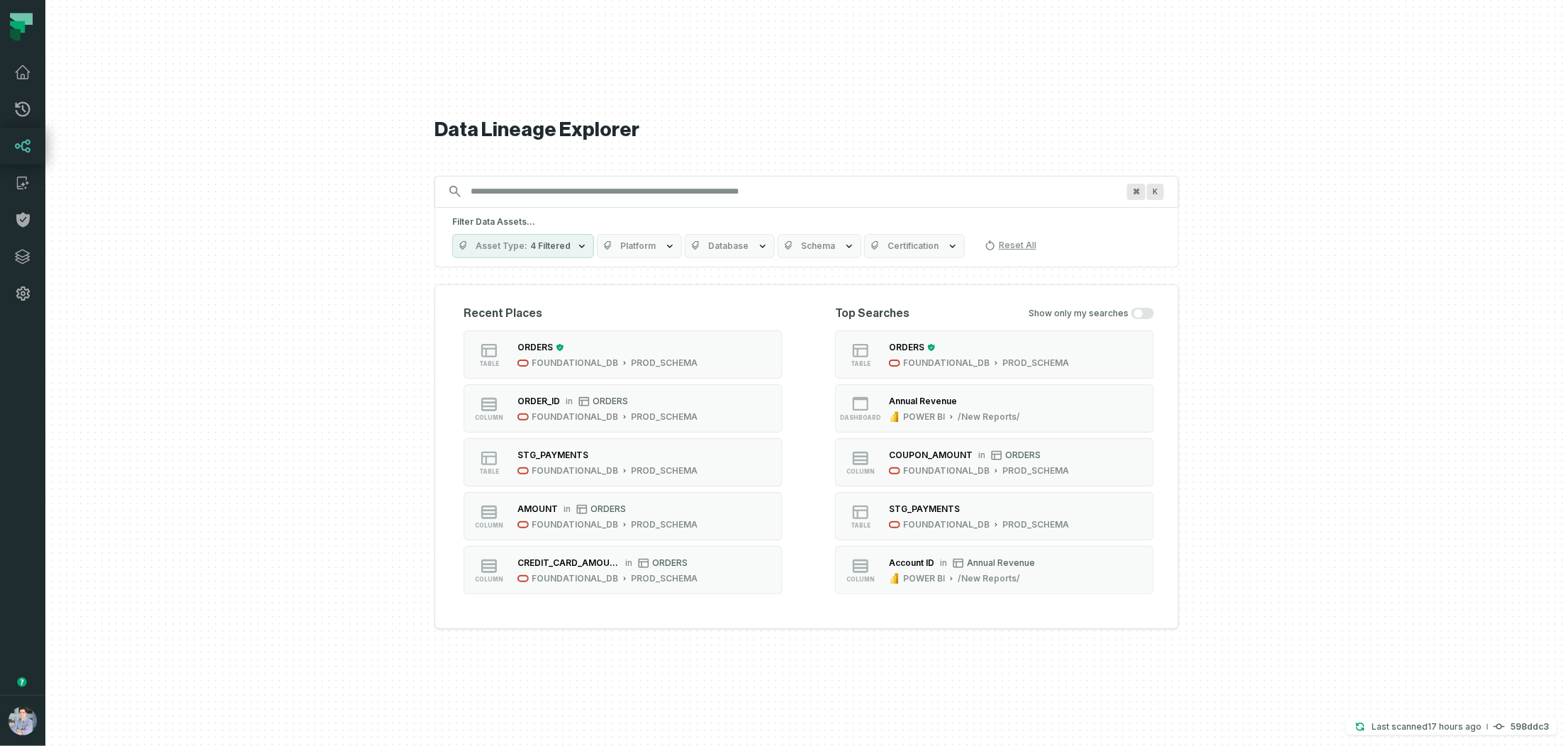
click at [846, 127] on h1 "Data Lineage Explorer" at bounding box center [807, 130] width 744 height 25
click at [659, 360] on div "PROD_SCHEMA" at bounding box center [664, 362] width 66 height 11
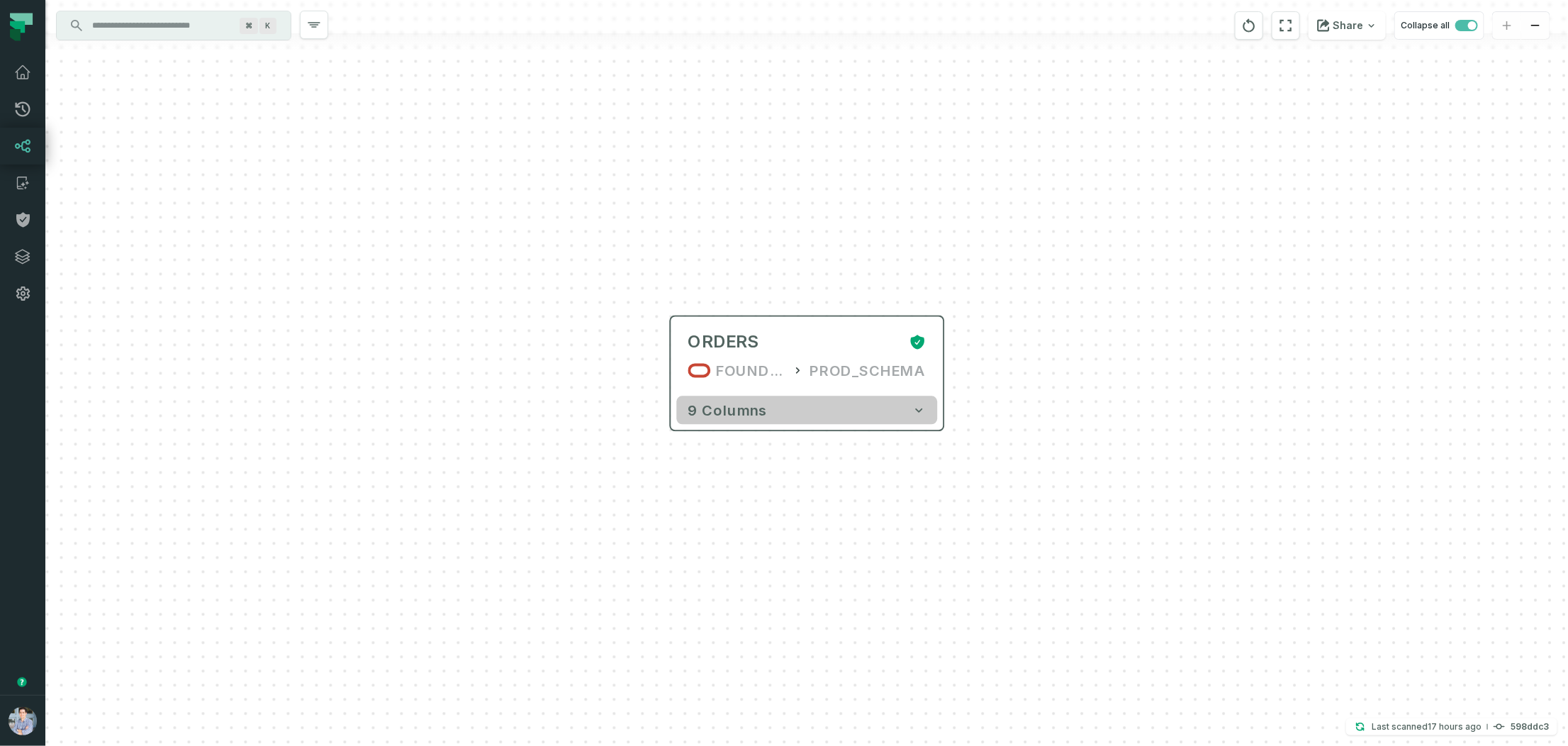
click at [782, 415] on button "9 columns" at bounding box center [807, 411] width 261 height 29
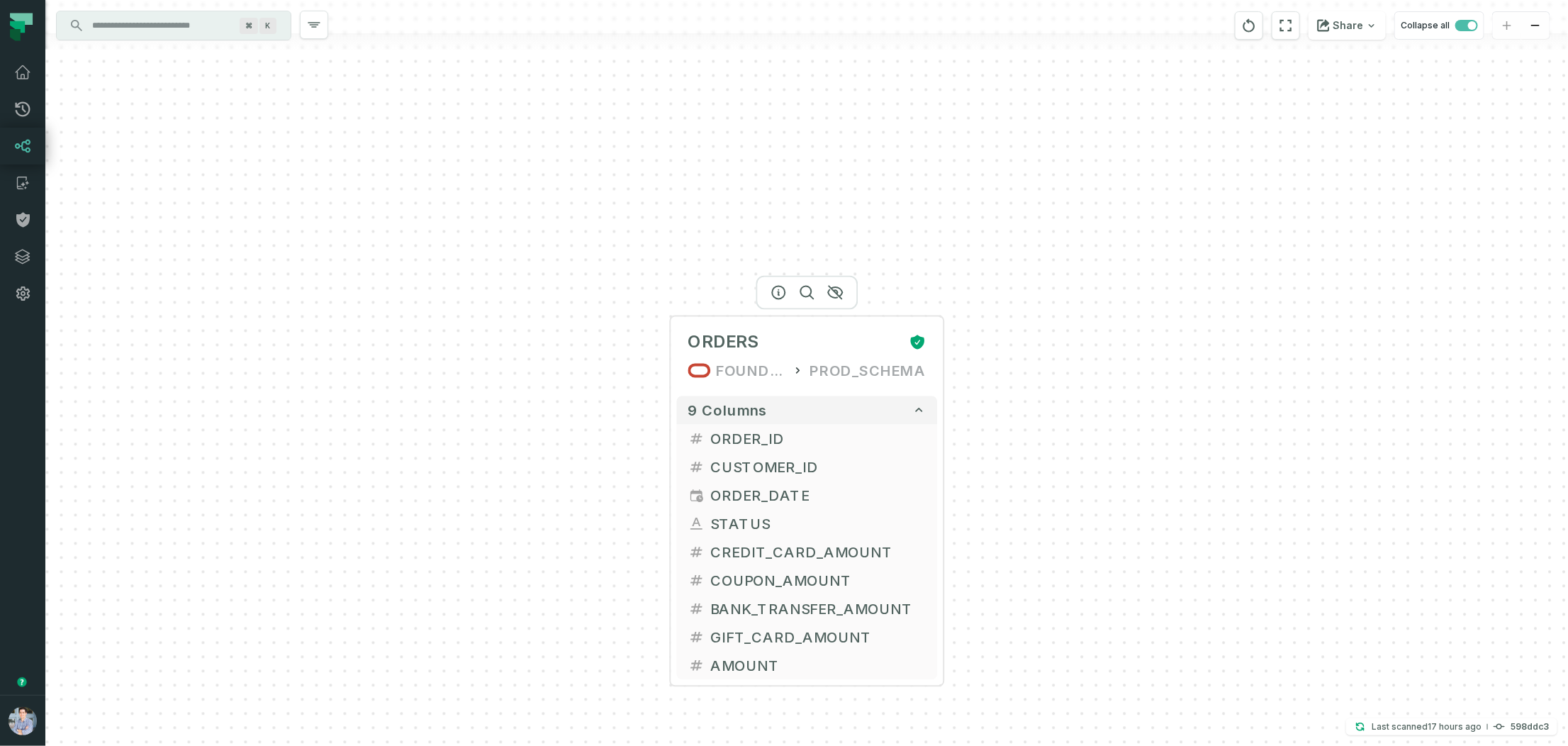
click at [776, 297] on div at bounding box center [807, 292] width 102 height 34
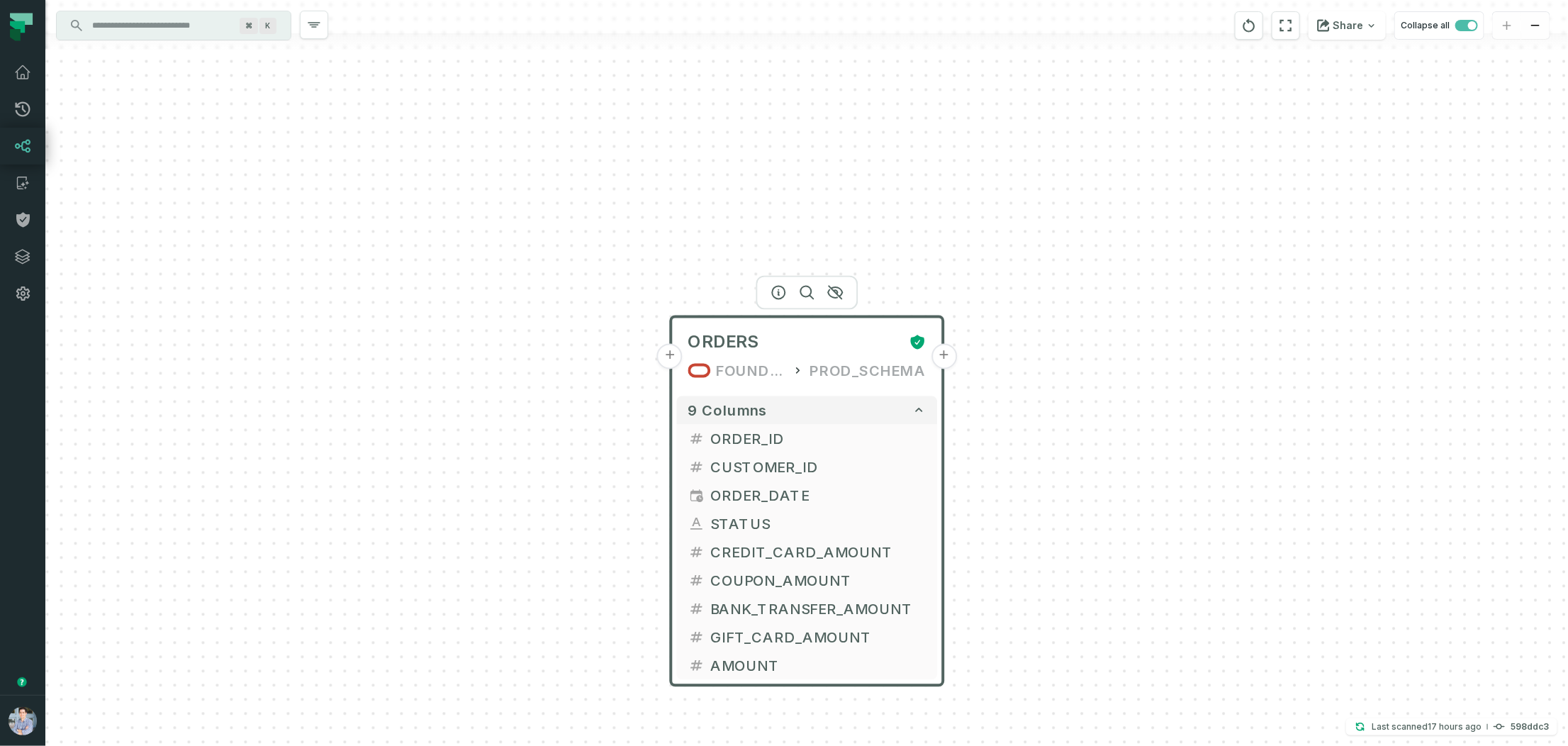
click at [782, 299] on div at bounding box center [807, 292] width 102 height 34
click at [782, 289] on icon "button" at bounding box center [779, 293] width 17 height 17
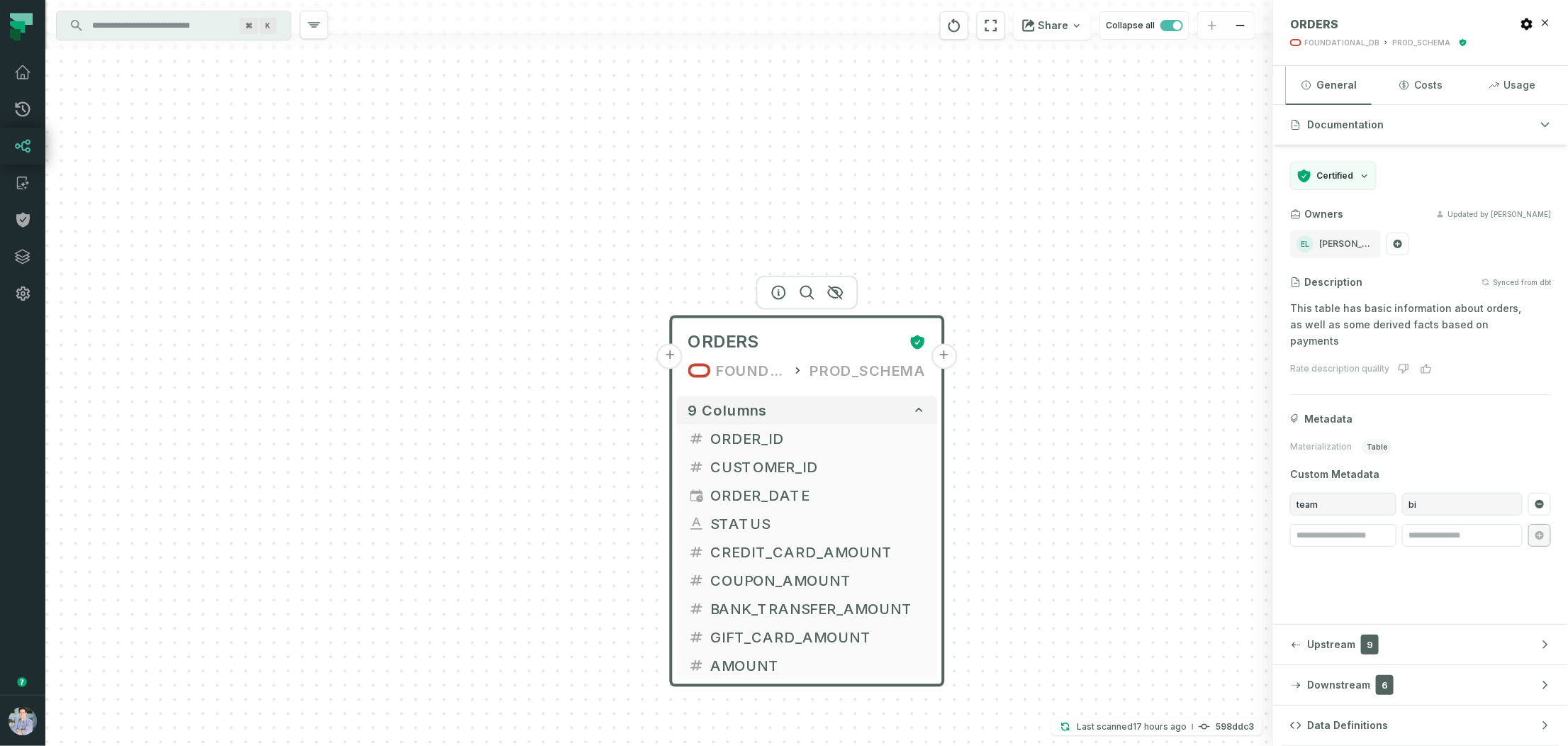
click at [946, 359] on button "+" at bounding box center [944, 357] width 26 height 26
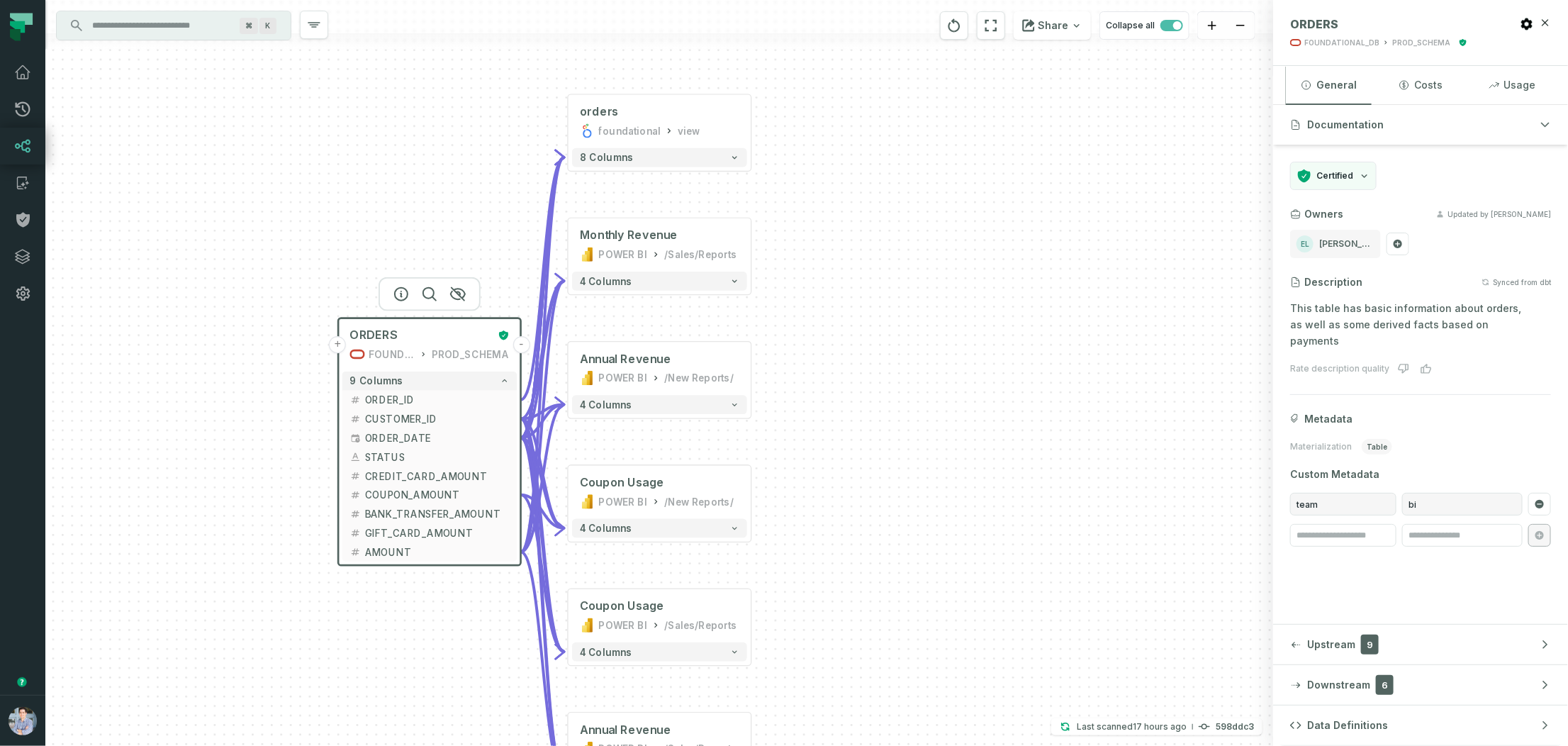
click at [333, 345] on button "+" at bounding box center [337, 344] width 17 height 17
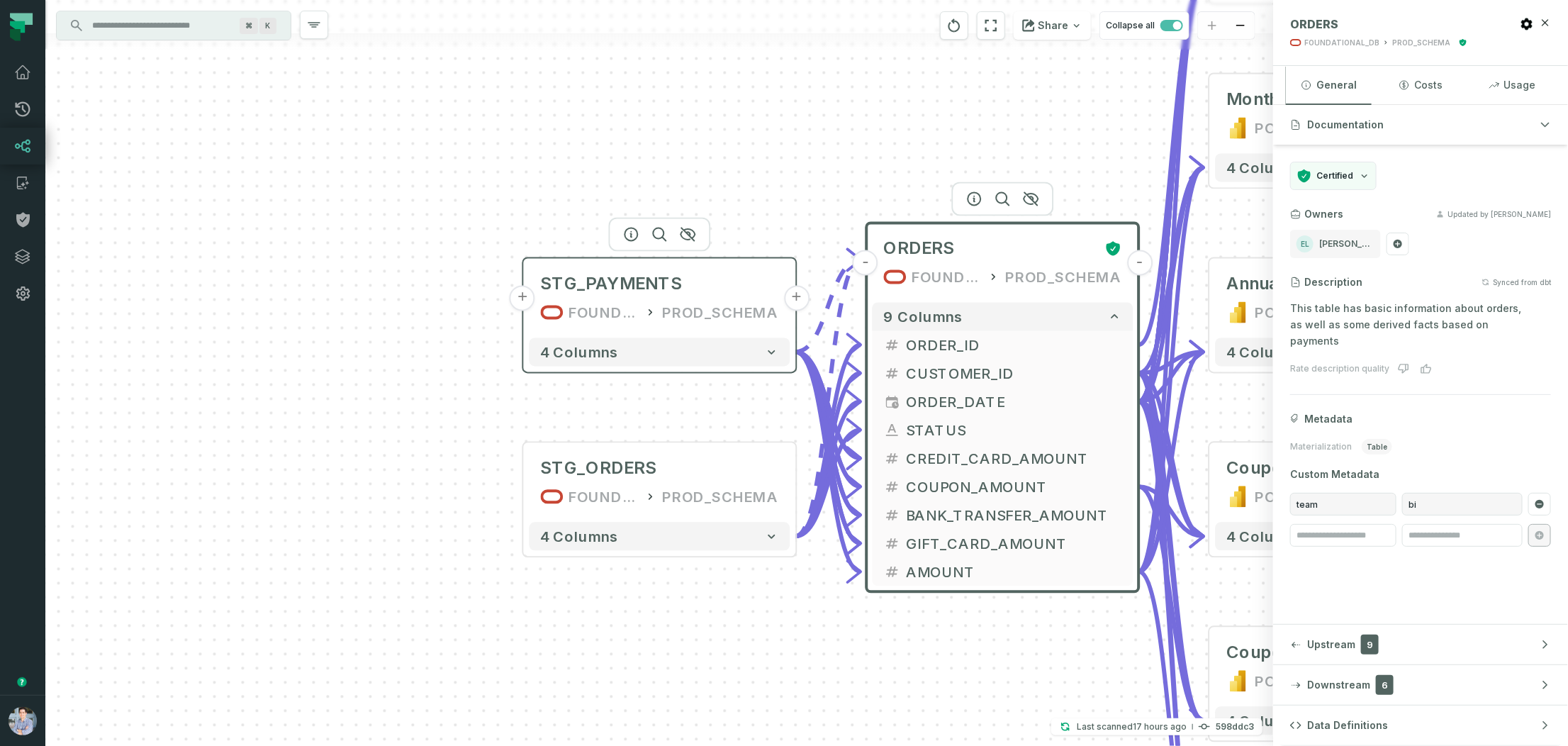
click at [651, 306] on icon at bounding box center [650, 313] width 13 height 14
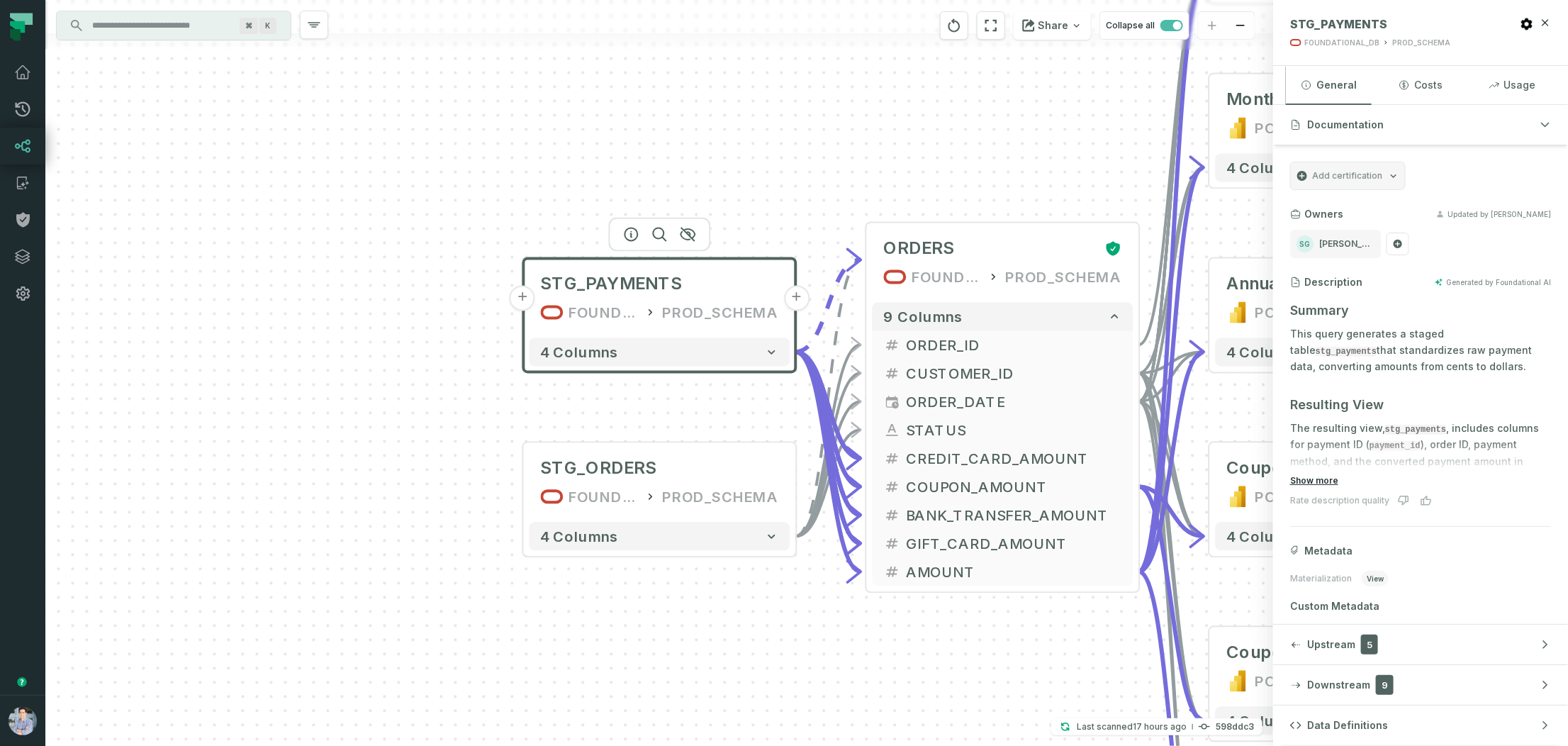
click at [1320, 480] on button "Show more" at bounding box center [1314, 480] width 48 height 11
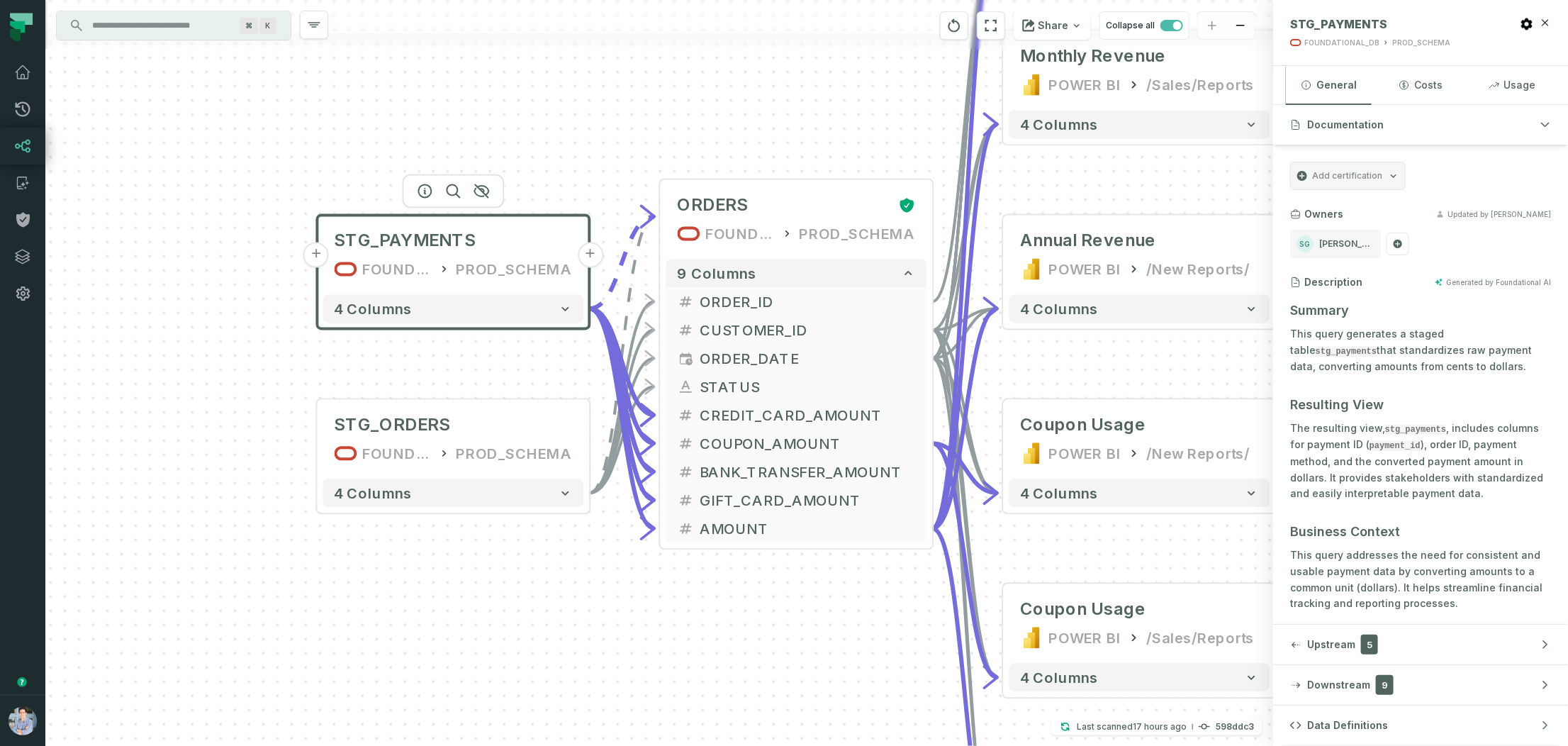
drag, startPoint x: 794, startPoint y: 146, endPoint x: 588, endPoint y: 103, distance: 210.4
click at [588, 103] on div "+ STG_PAYMENTS FOUNDATIONAL_DB PROD_SCHEMA + 4 columns + STG_ORDERS FOUNDATIONA…" at bounding box center [659, 373] width 1228 height 746
click at [797, 205] on div "ORDERS" at bounding box center [782, 205] width 210 height 23
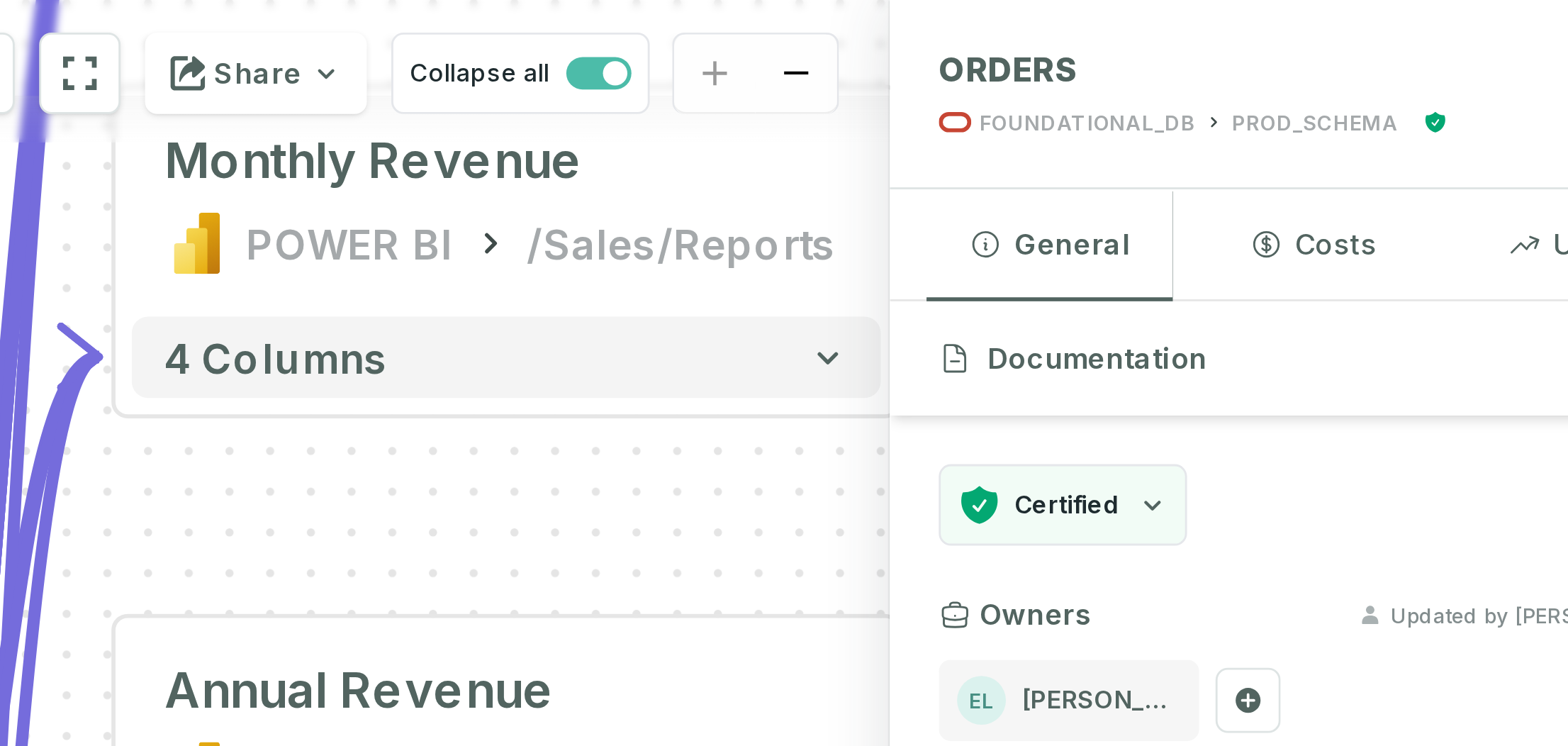
click at [1339, 42] on div "PROD_SCHEMA" at bounding box center [1421, 43] width 58 height 11
click at [1339, 41] on div "FOUNDATIONAL_DB" at bounding box center [1342, 43] width 75 height 11
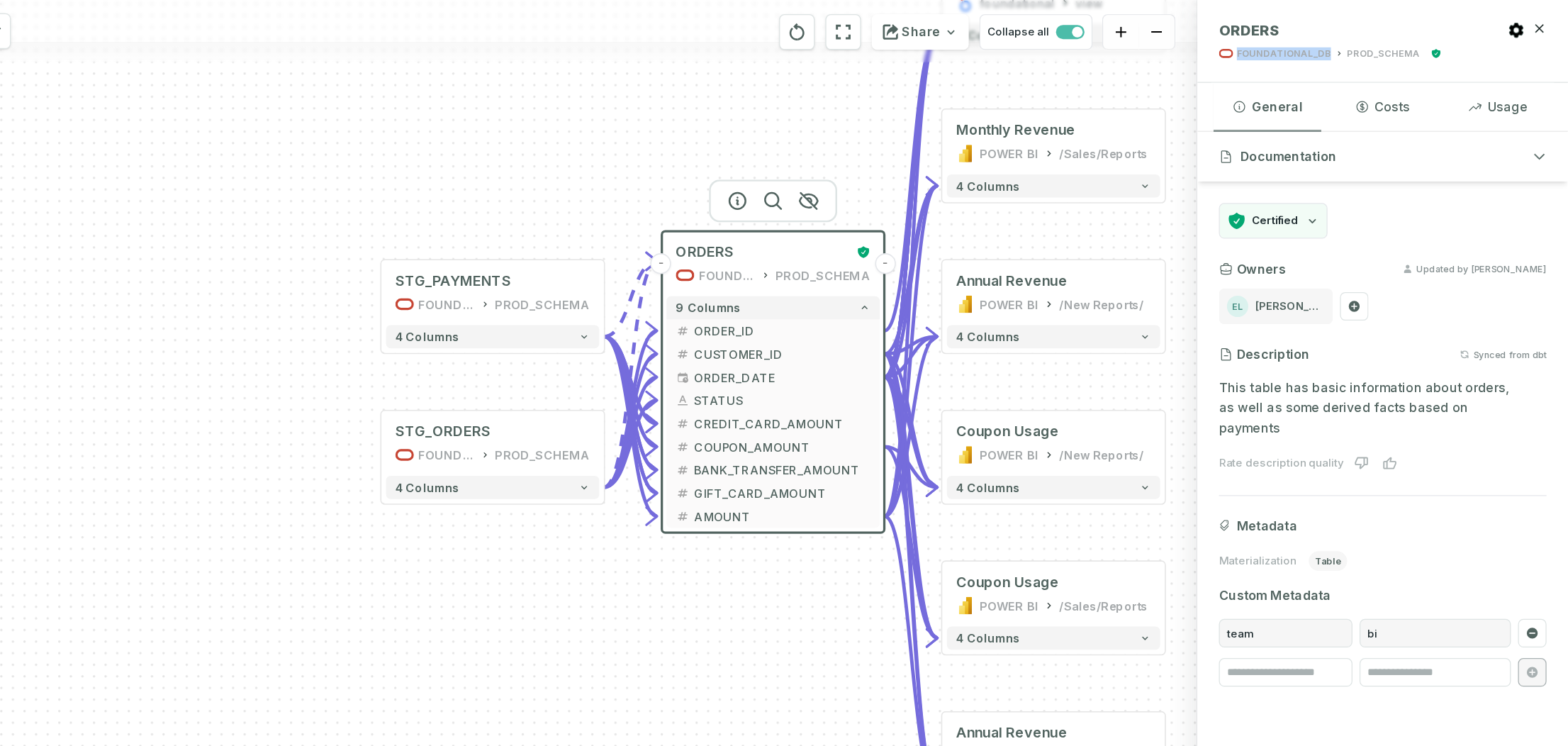
click at [803, 128] on div "+ STG_PAYMENTS FOUNDATIONAL_DB PROD_SCHEMA + 4 columns + STG_ORDERS FOUNDATIONA…" at bounding box center [659, 373] width 1228 height 746
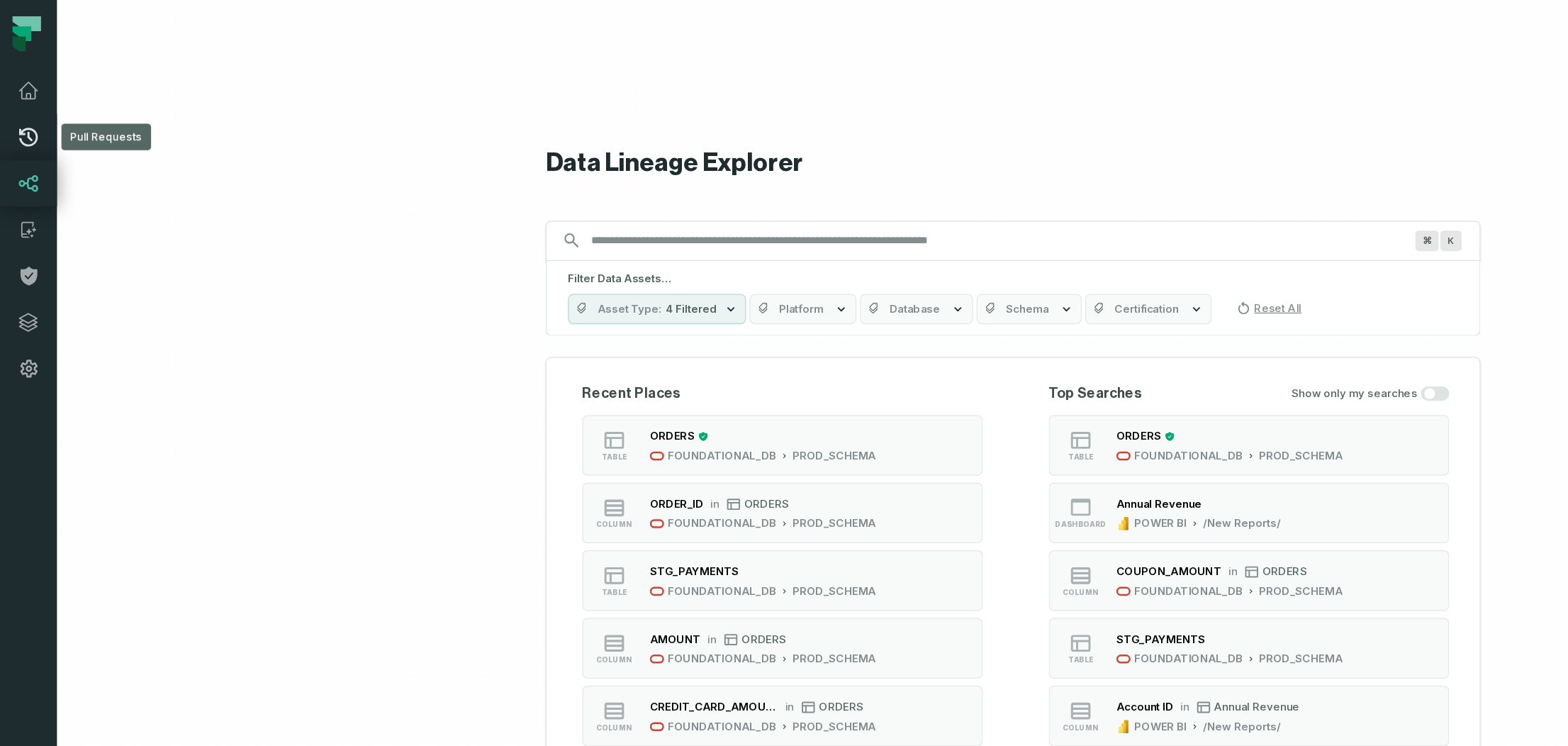
click at [26, 109] on icon at bounding box center [23, 109] width 17 height 17
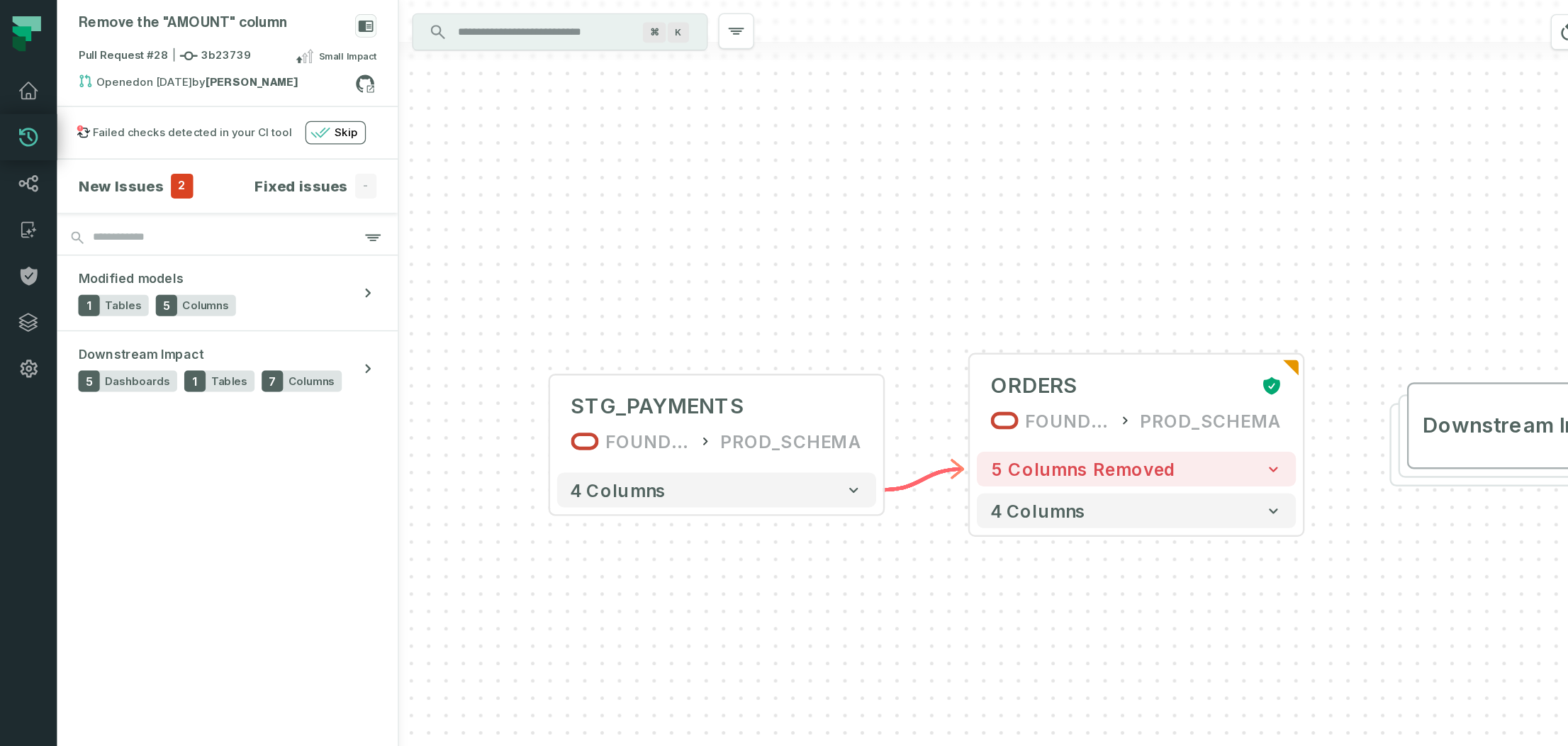
drag, startPoint x: 1071, startPoint y: 476, endPoint x: 1032, endPoint y: 457, distance: 43.4
click at [1032, 457] on div "+ STG_PAYMENTS FOUNDATIONAL_DB PROD_SCHEMA + 4 columns + ORDERS FOUNDATIONAL_DB…" at bounding box center [942, 373] width 1250 height 746
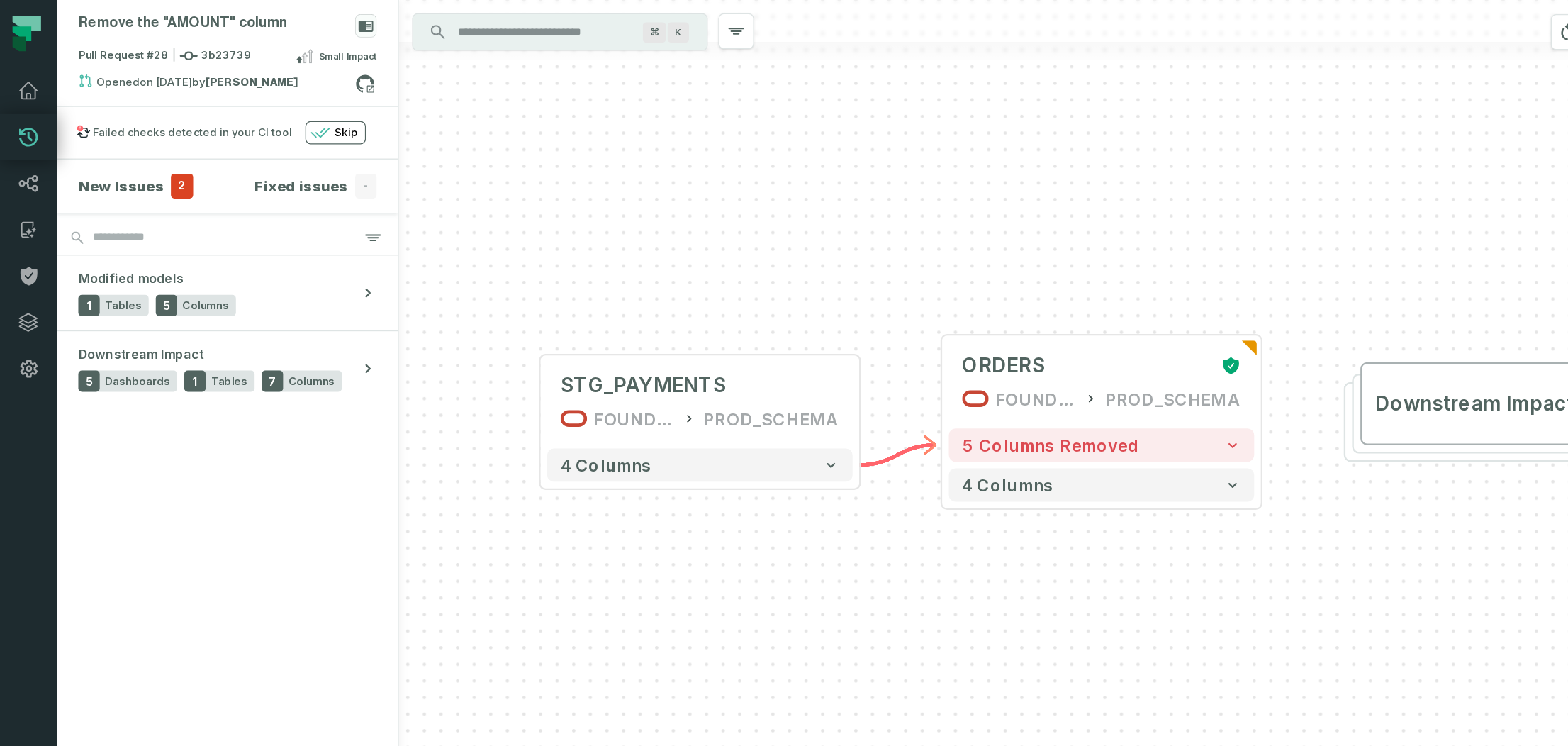
drag, startPoint x: 792, startPoint y: 241, endPoint x: 753, endPoint y: 214, distance: 47.4
click at [753, 214] on div "+ STG_PAYMENTS FOUNDATIONAL_DB PROD_SCHEMA + 4 columns + ORDERS FOUNDATIONAL_DB…" at bounding box center [942, 373] width 1250 height 746
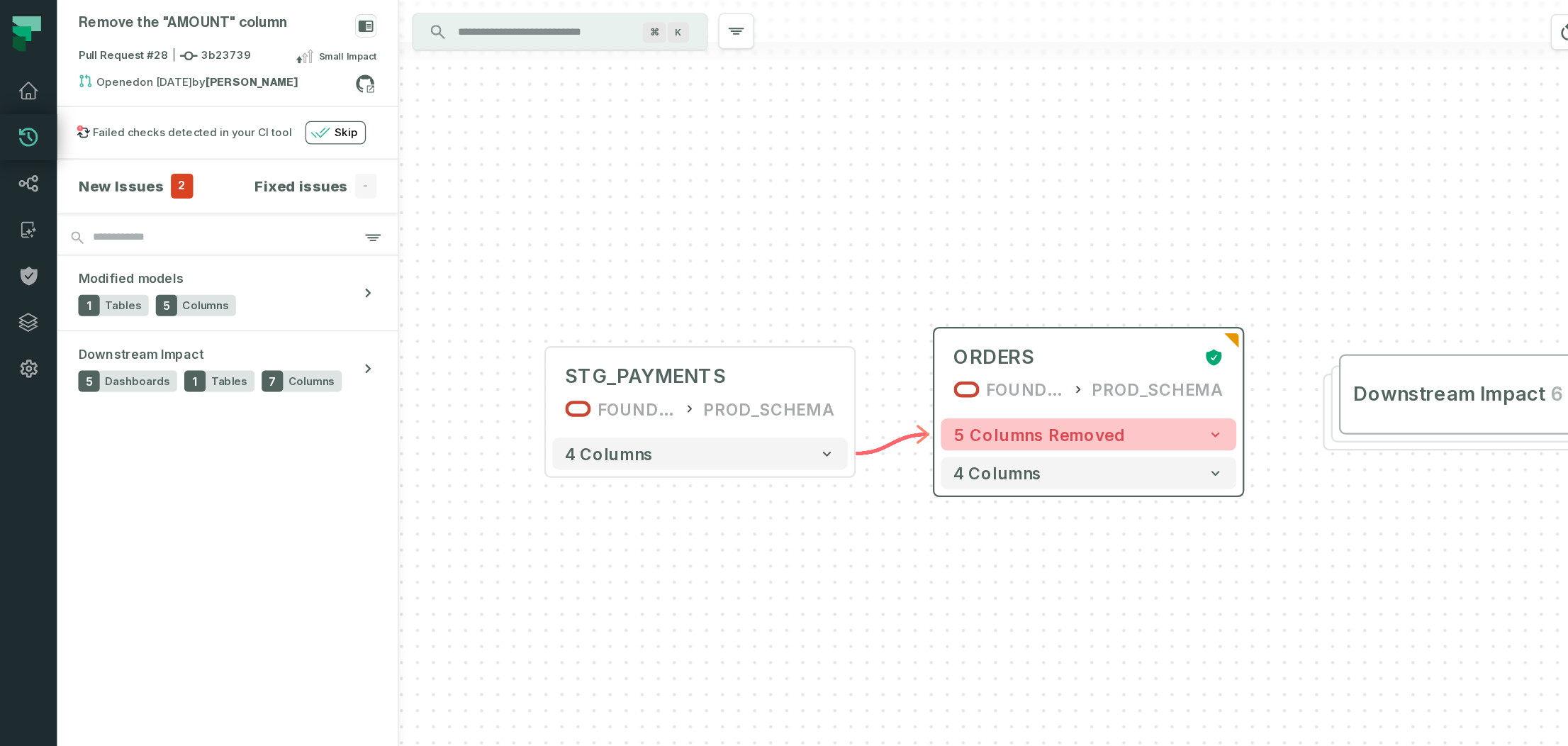
click at [857, 339] on span "5 columns removed" at bounding box center [827, 346] width 137 height 16
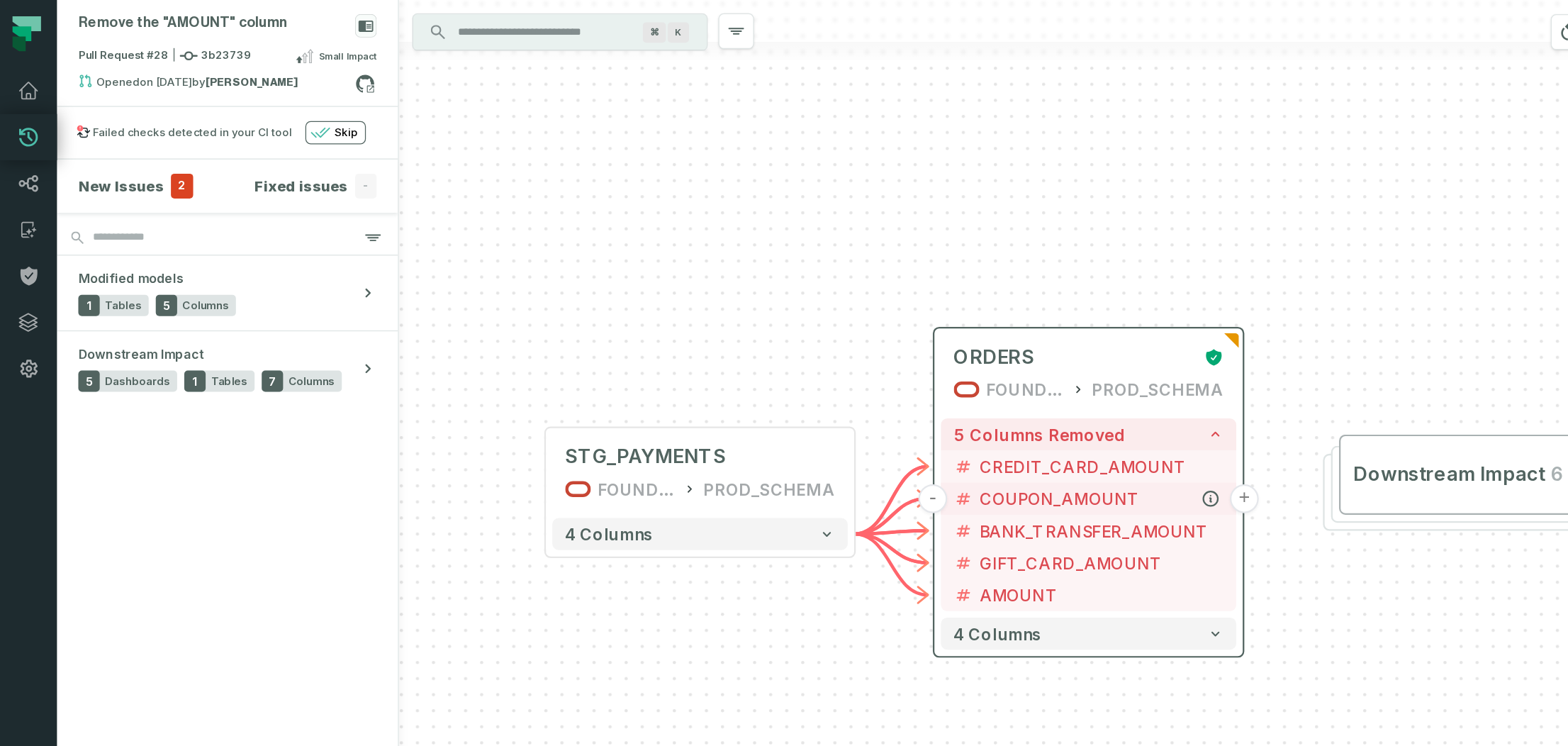
click at [993, 401] on button "+" at bounding box center [991, 397] width 23 height 23
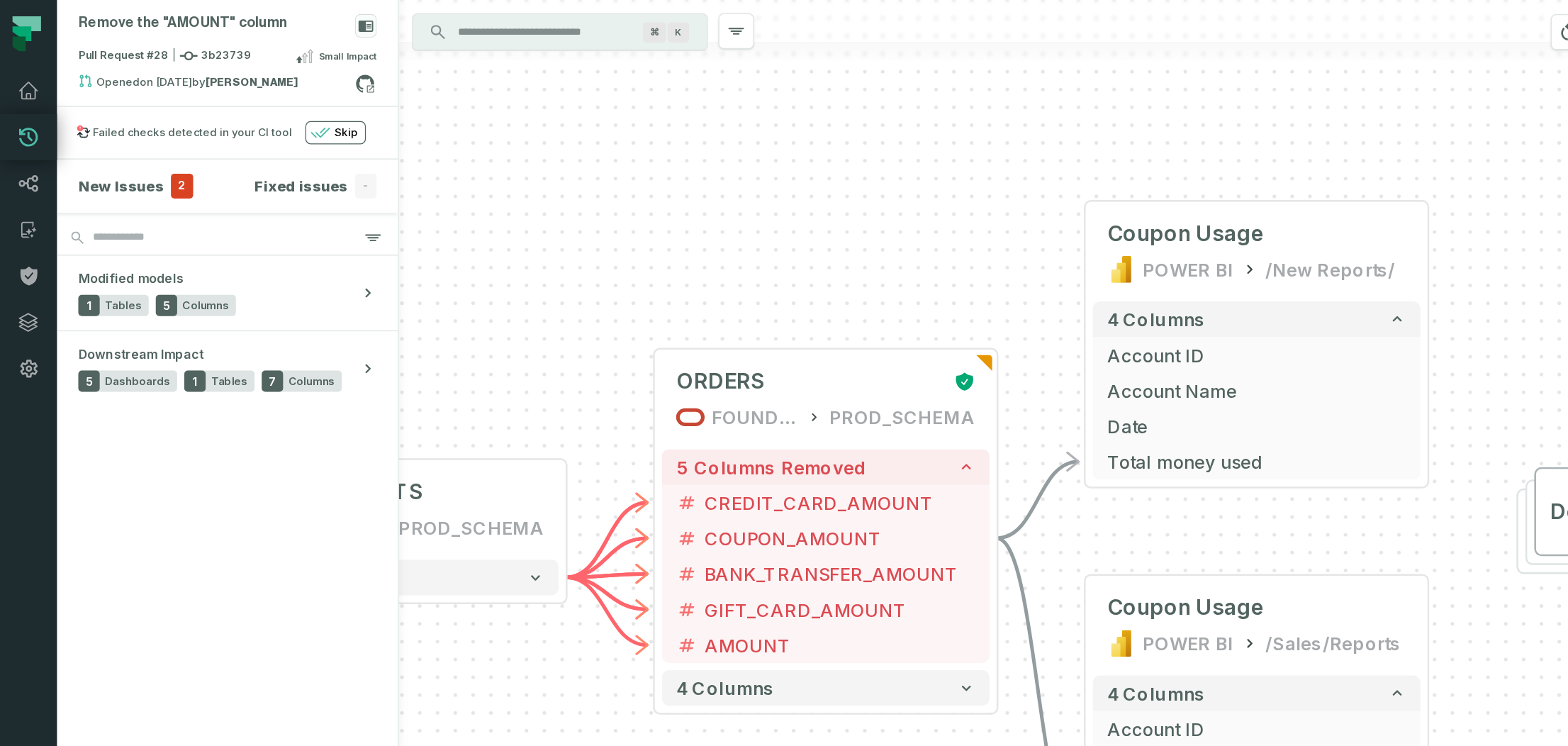
drag, startPoint x: 531, startPoint y: 302, endPoint x: 624, endPoint y: 132, distance: 193.8
click at [624, 132] on div "+ Coupon Usage POWER BI /New Reports/ 4 columns + Account ID + Account Name + D…" at bounding box center [942, 373] width 1250 height 746
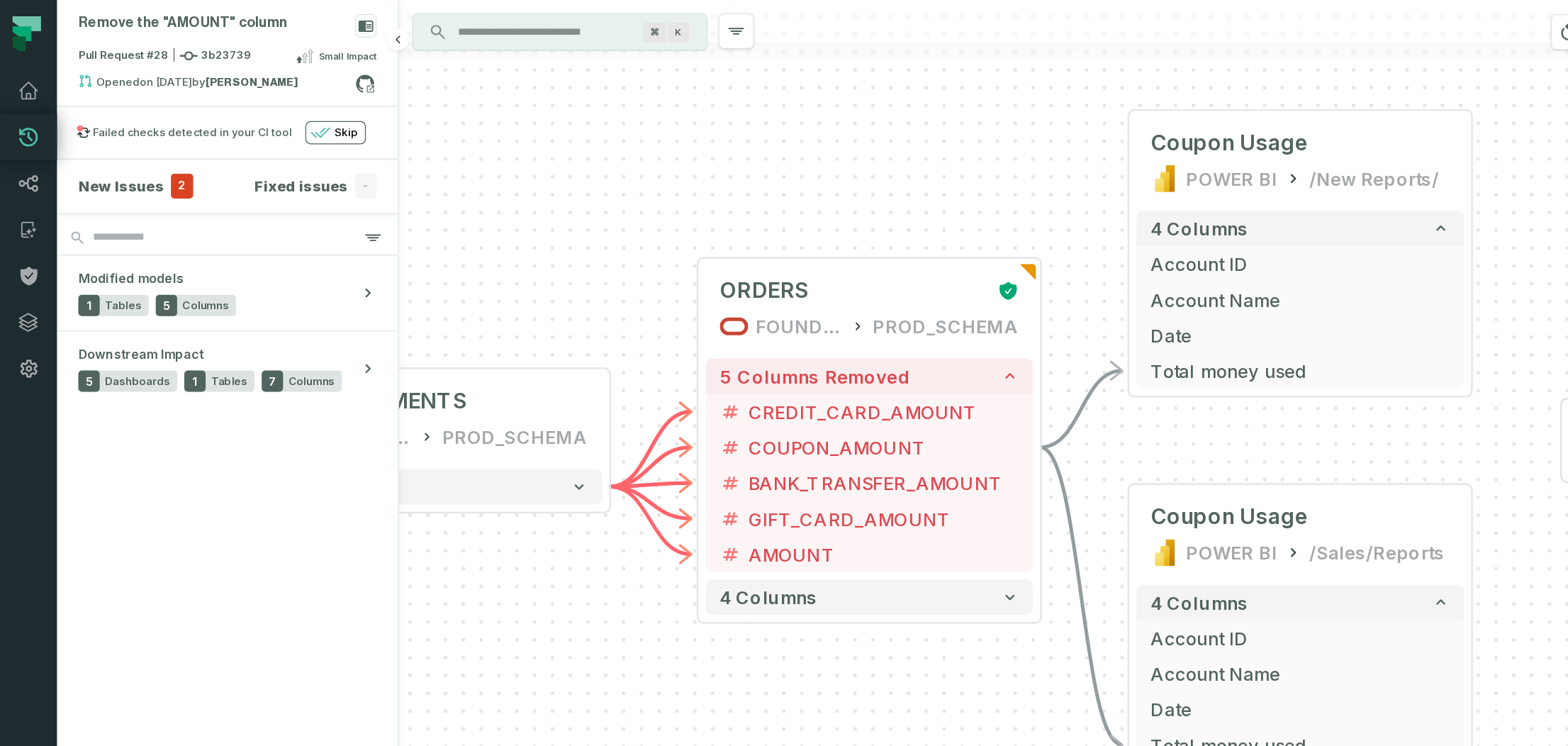
click at [102, 144] on h4 "New Issues" at bounding box center [97, 148] width 68 height 17
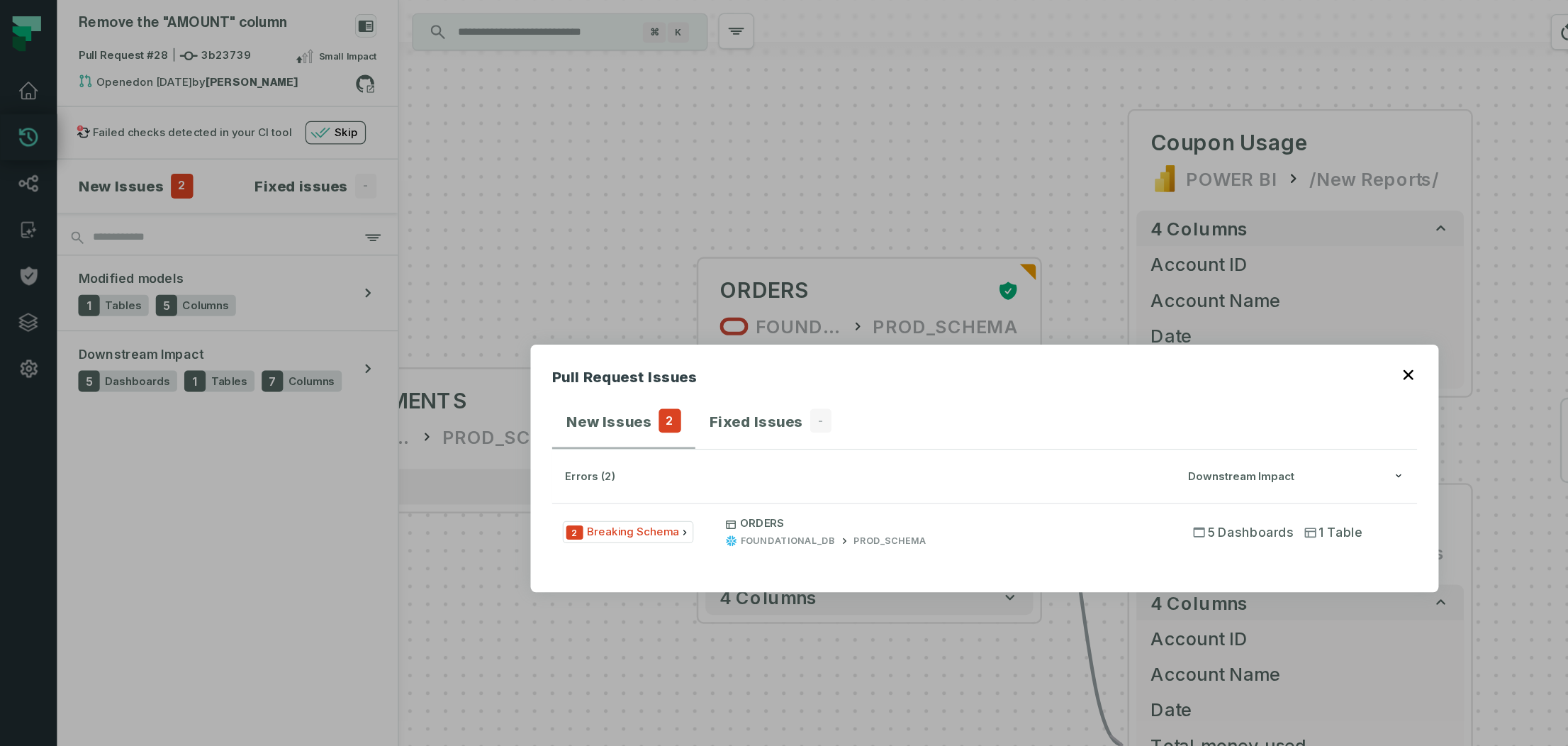
click at [1126, 301] on icon "button" at bounding box center [1121, 298] width 8 height 8
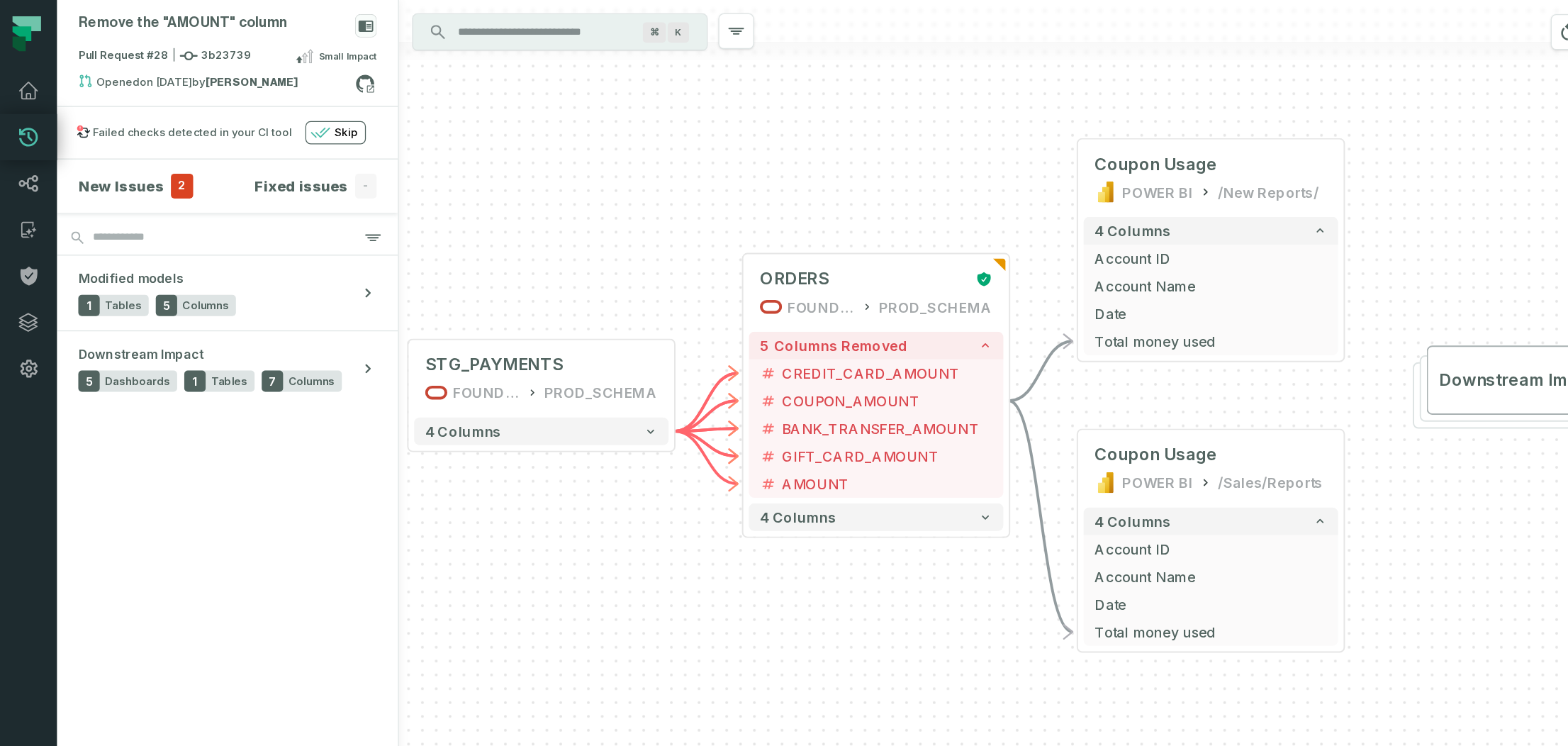
drag, startPoint x: 444, startPoint y: 182, endPoint x: 497, endPoint y: 175, distance: 53.5
click at [497, 175] on div "+ Coupon Usage POWER BI /New Reports/ 4 columns + Account ID + Account Name + D…" at bounding box center [942, 373] width 1250 height 746
click at [295, 70] on icon at bounding box center [291, 66] width 18 height 18
click at [668, 177] on icon "button" at bounding box center [669, 177] width 17 height 17
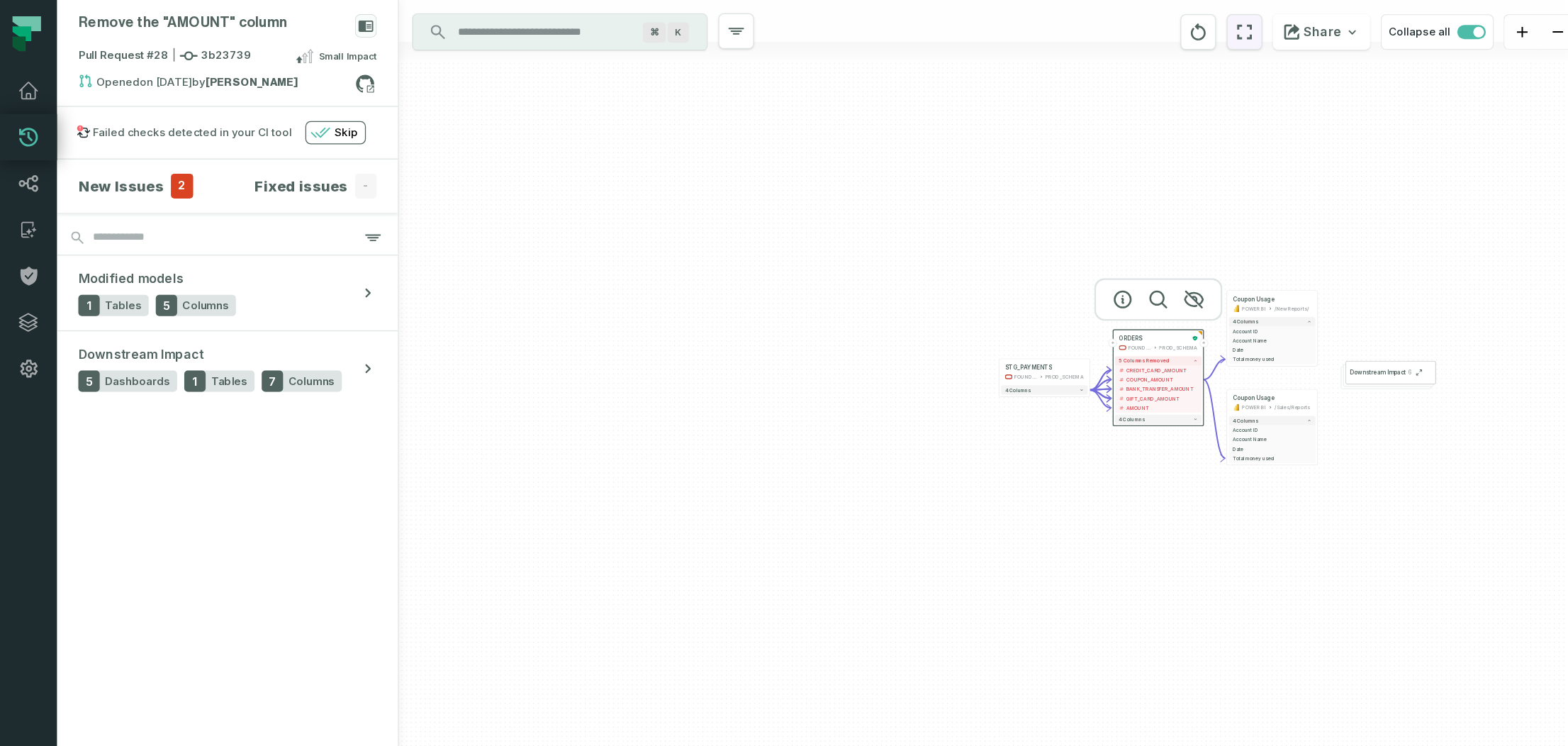
click at [1003, 17] on button "reset" at bounding box center [991, 26] width 29 height 29
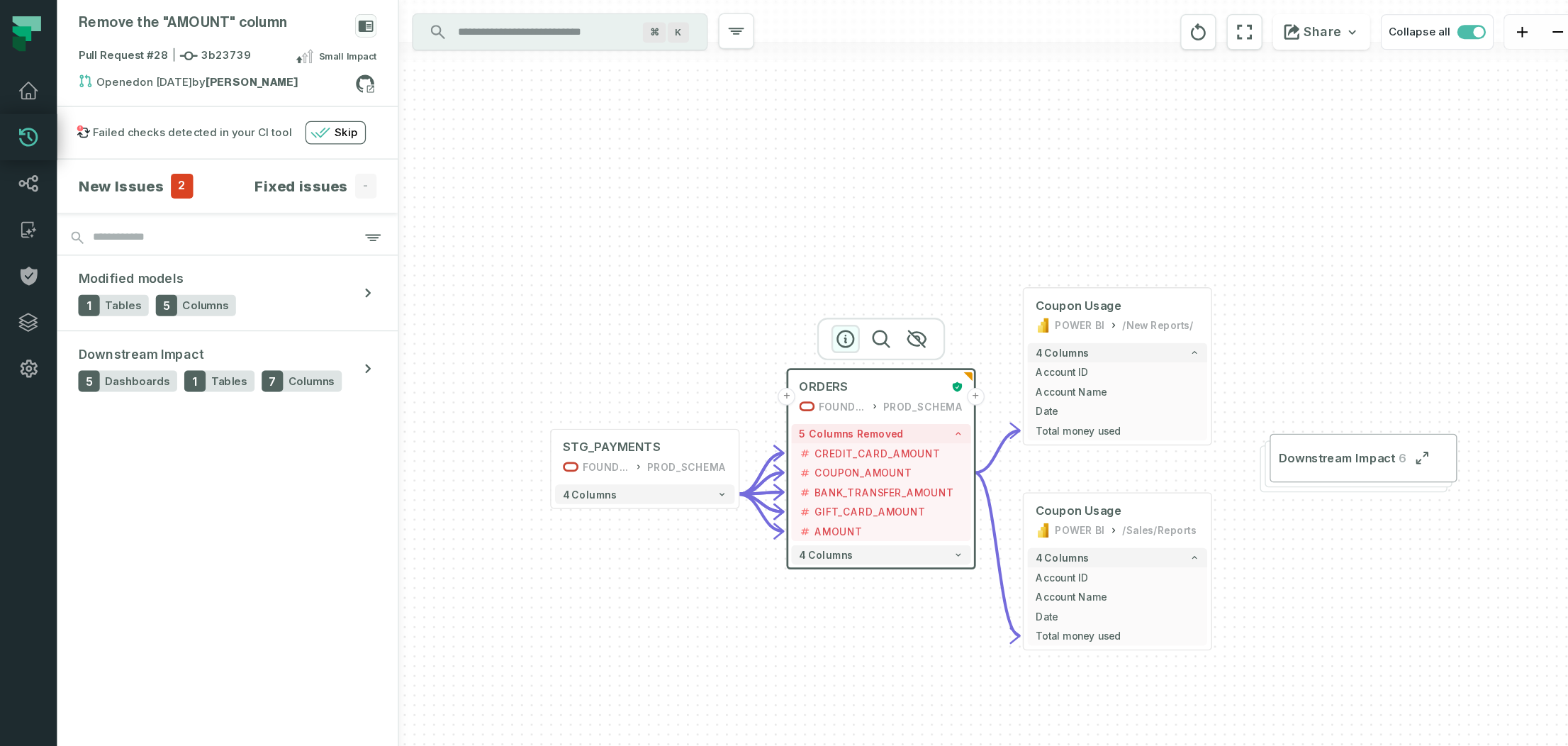
click at [681, 269] on icon "button" at bounding box center [673, 270] width 17 height 17
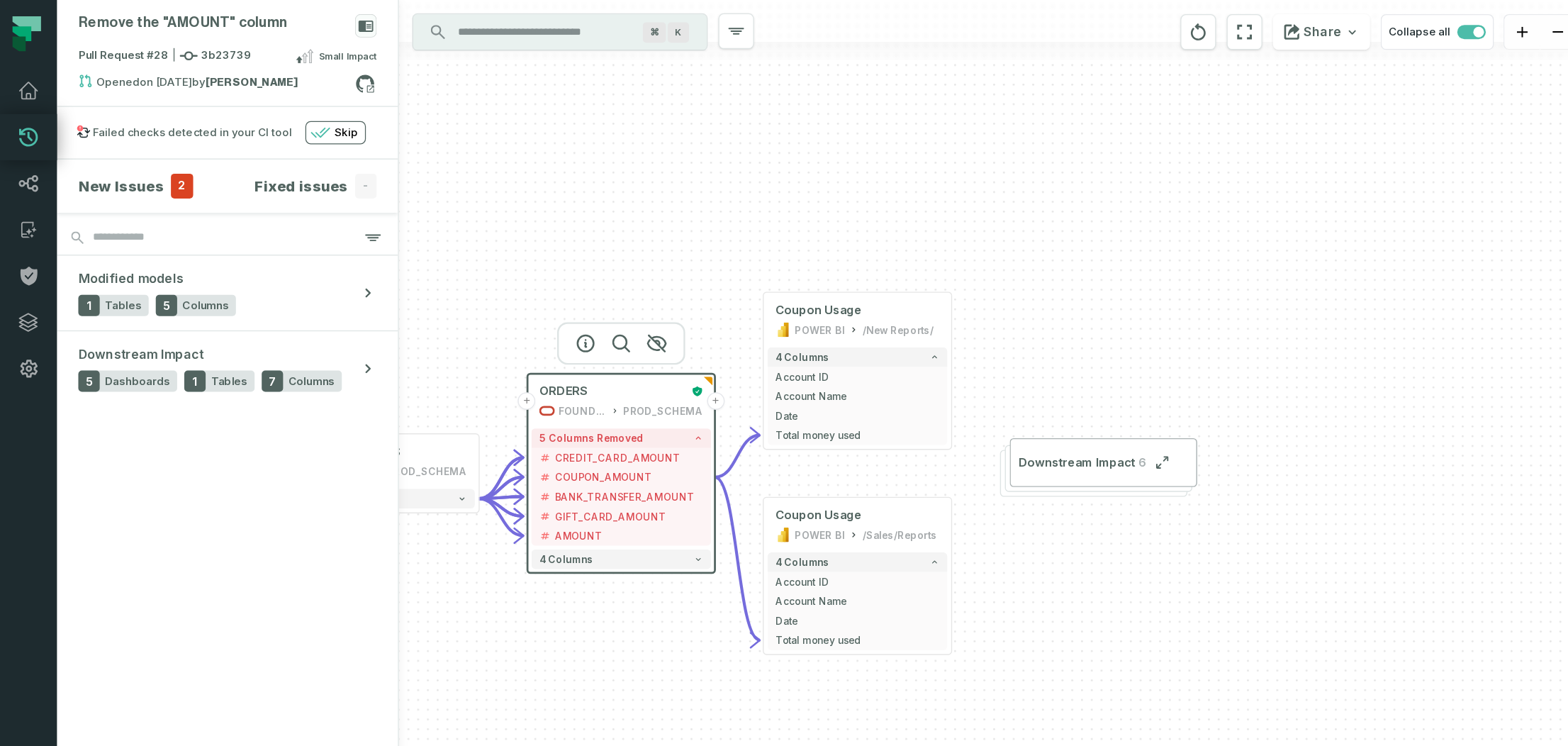
drag, startPoint x: 804, startPoint y: 148, endPoint x: 512, endPoint y: 156, distance: 292.1
click at [512, 156] on div "+ Coupon Usage POWER BI /New Reports/ 4 columns + Account ID + Account Name + D…" at bounding box center [795, 373] width 955 height 746
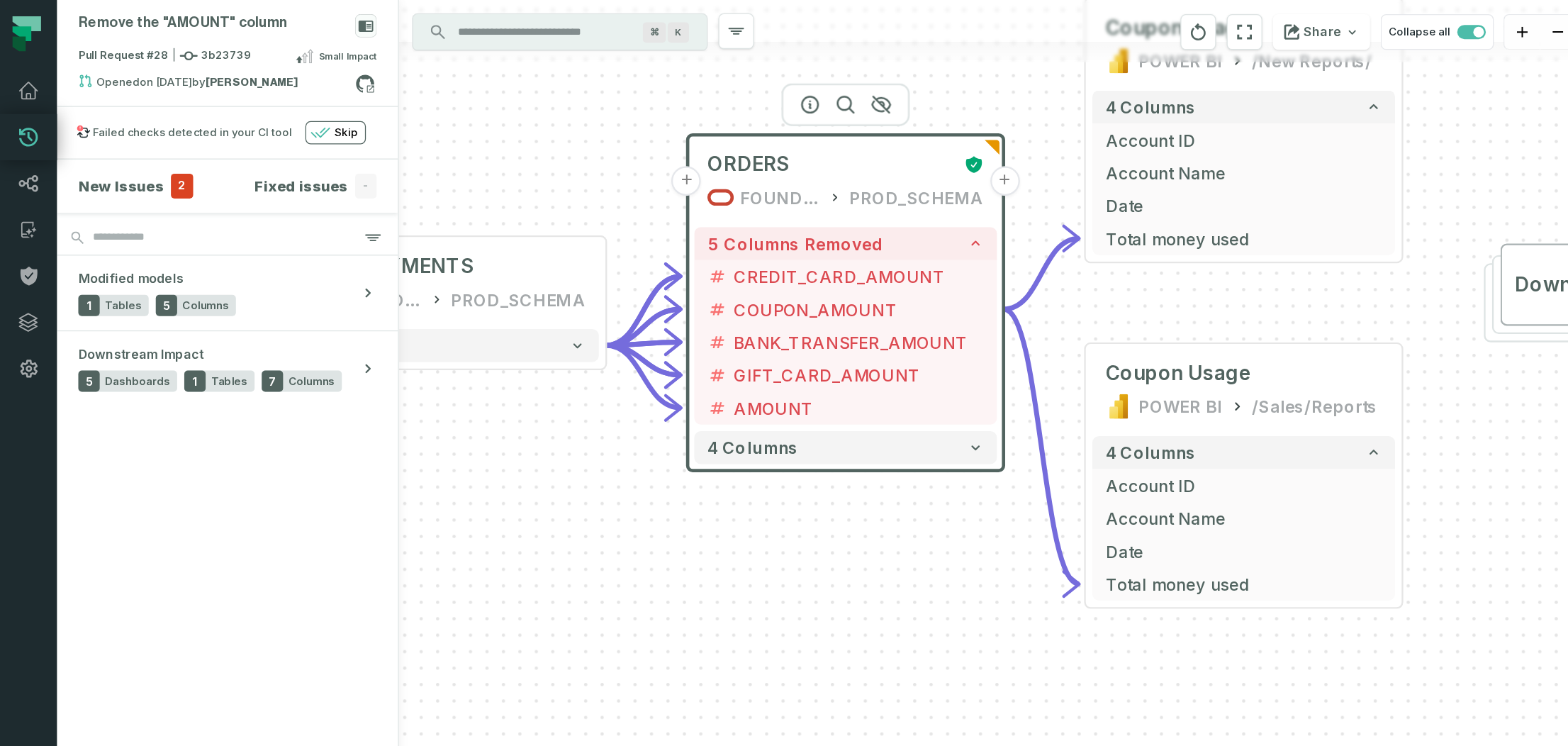
drag, startPoint x: 651, startPoint y: 426, endPoint x: 630, endPoint y: 611, distance: 186.2
click at [630, 611] on div "+ Coupon Usage POWER BI /New Reports/ 4 columns + Account ID + Account Name + D…" at bounding box center [795, 373] width 955 height 746
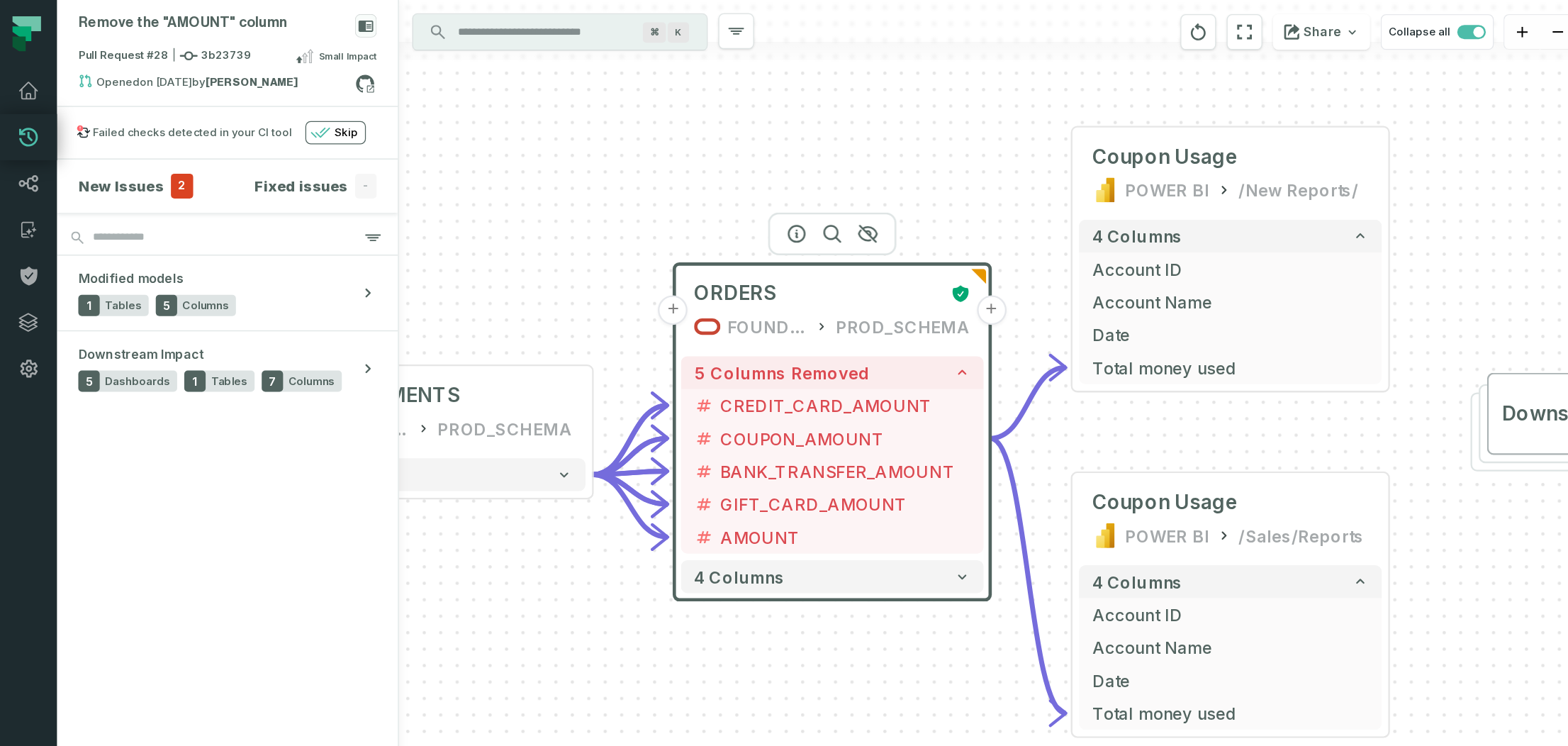
click at [636, 191] on div at bounding box center [663, 186] width 102 height 34
click at [636, 186] on icon "button" at bounding box center [634, 186] width 17 height 17
click at [34, 142] on link "Lineage" at bounding box center [23, 146] width 45 height 37
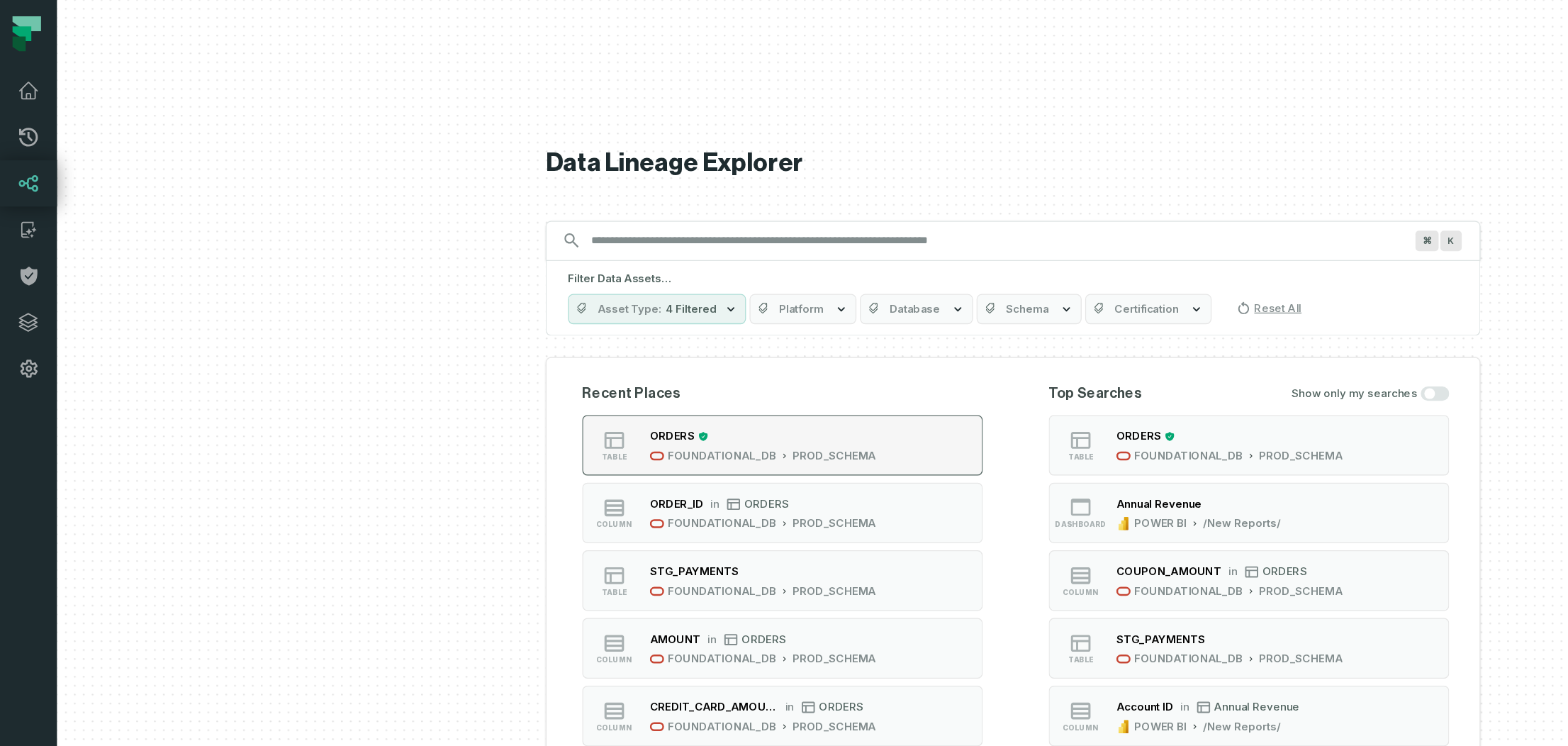
click at [697, 351] on div "ORDERS FOUNDATIONAL_DB PROD_SCHEMA" at bounding box center [607, 355] width 192 height 29
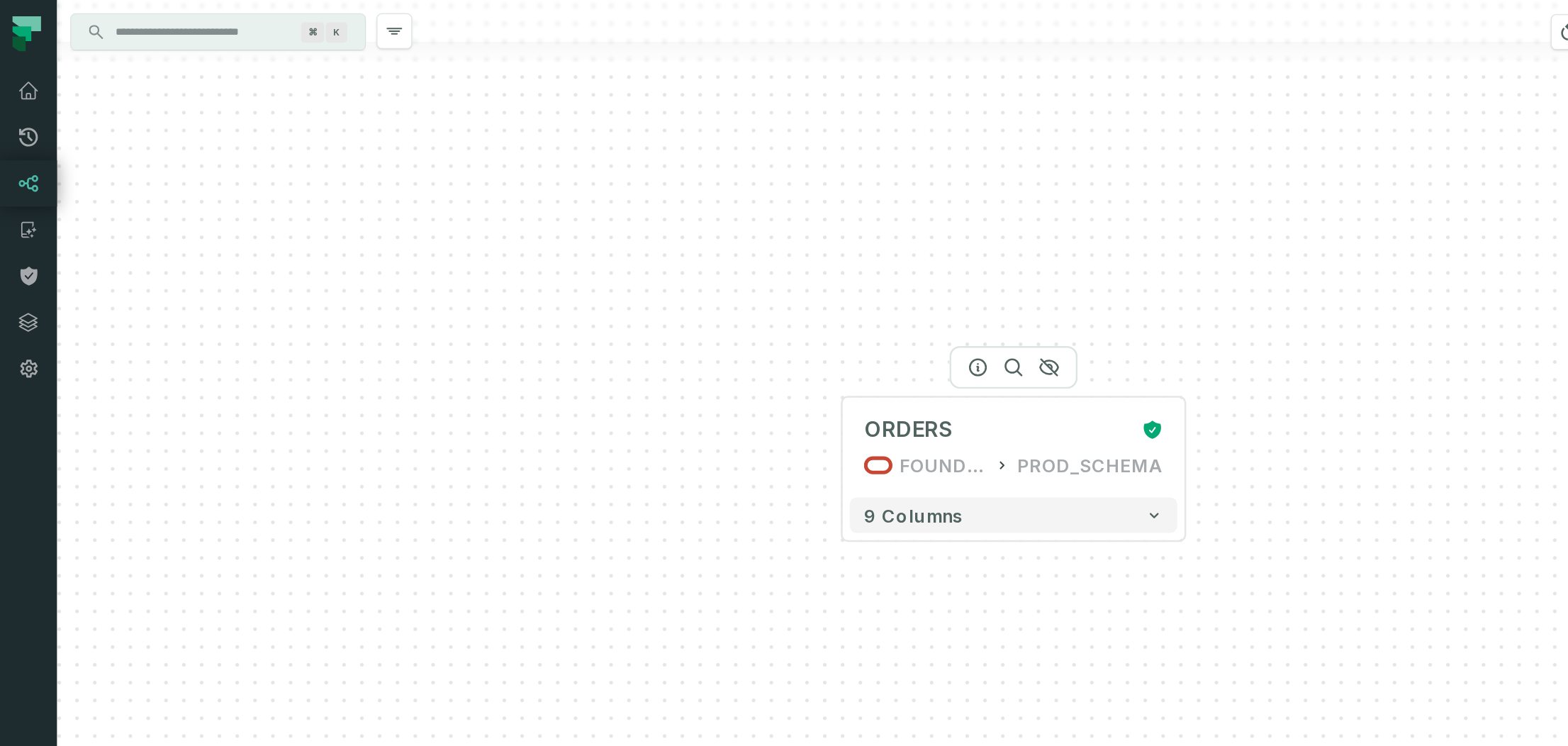
click at [771, 297] on div at bounding box center [807, 292] width 102 height 34
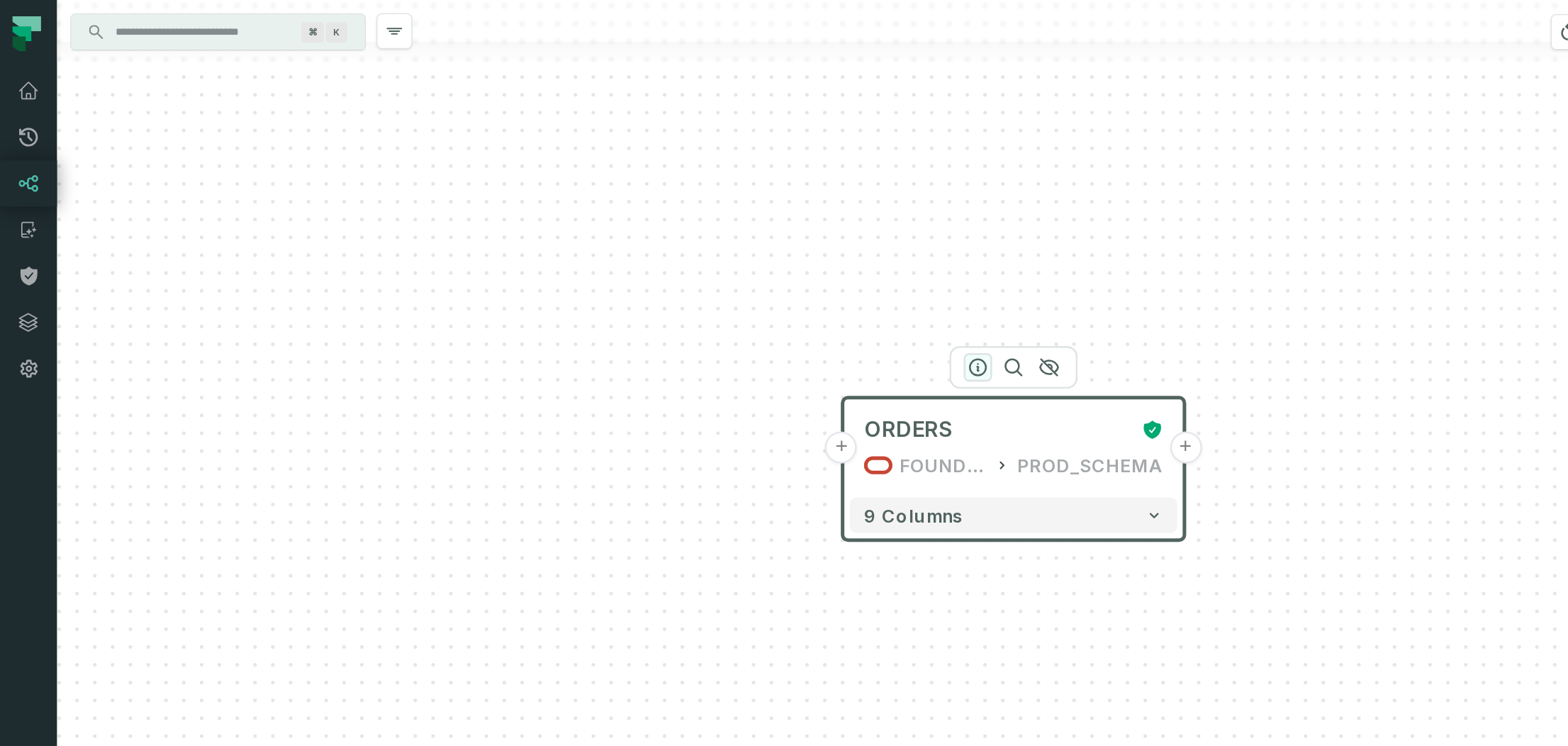
click at [779, 291] on icon "button" at bounding box center [779, 292] width 13 height 13
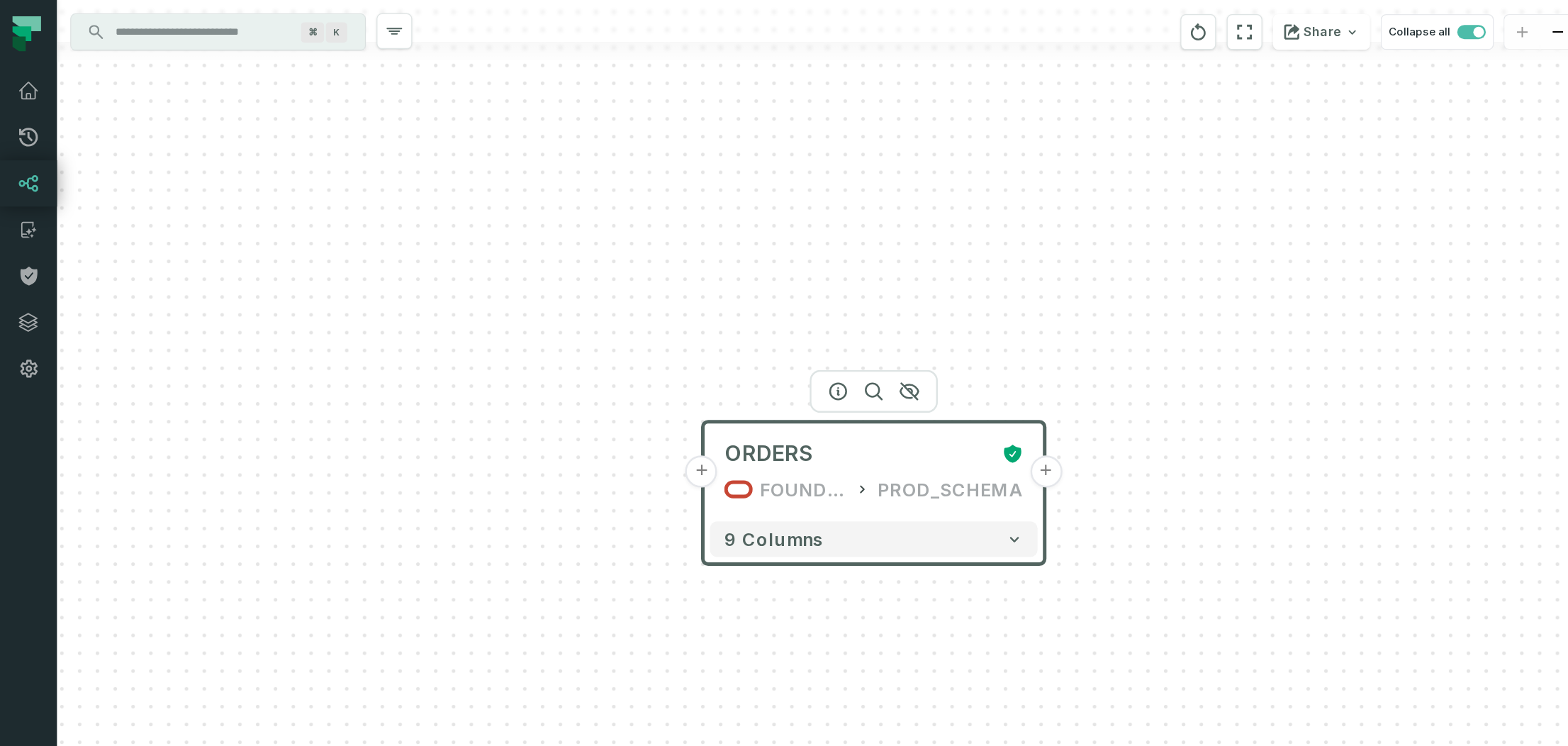
drag, startPoint x: 959, startPoint y: 171, endPoint x: 786, endPoint y: 193, distance: 174.4
click at [786, 193] on div "+ ORDERS FOUNDATIONAL_DB PROD_SCHEMA + 9 columns" at bounding box center [659, 373] width 1228 height 746
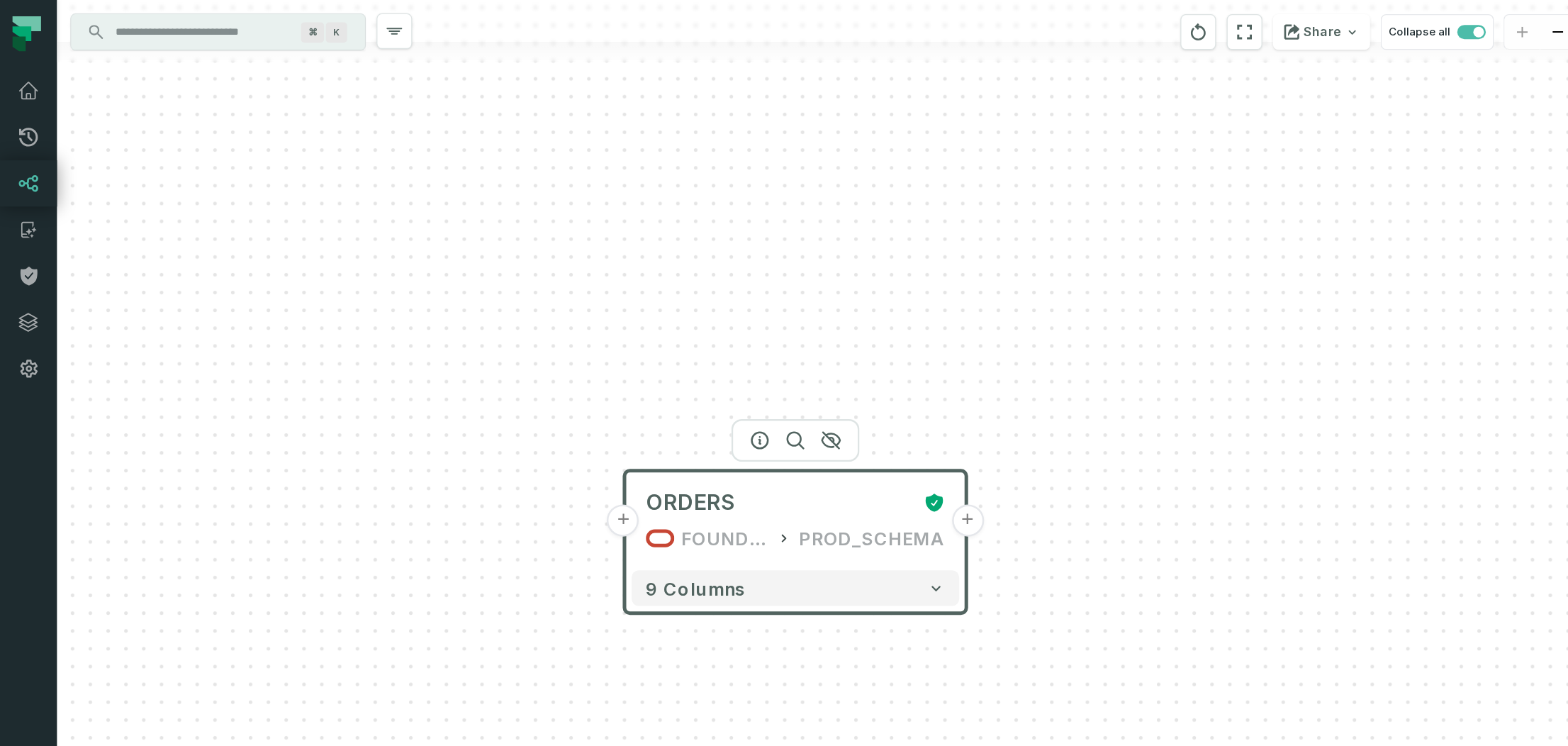
drag, startPoint x: 786, startPoint y: 193, endPoint x: 786, endPoint y: 233, distance: 40.0
click at [786, 233] on div "+ ORDERS FOUNDATIONAL_DB PROD_SCHEMA + 9 columns" at bounding box center [659, 373] width 1228 height 746
click at [998, 26] on icon "reset" at bounding box center [991, 26] width 16 height 17
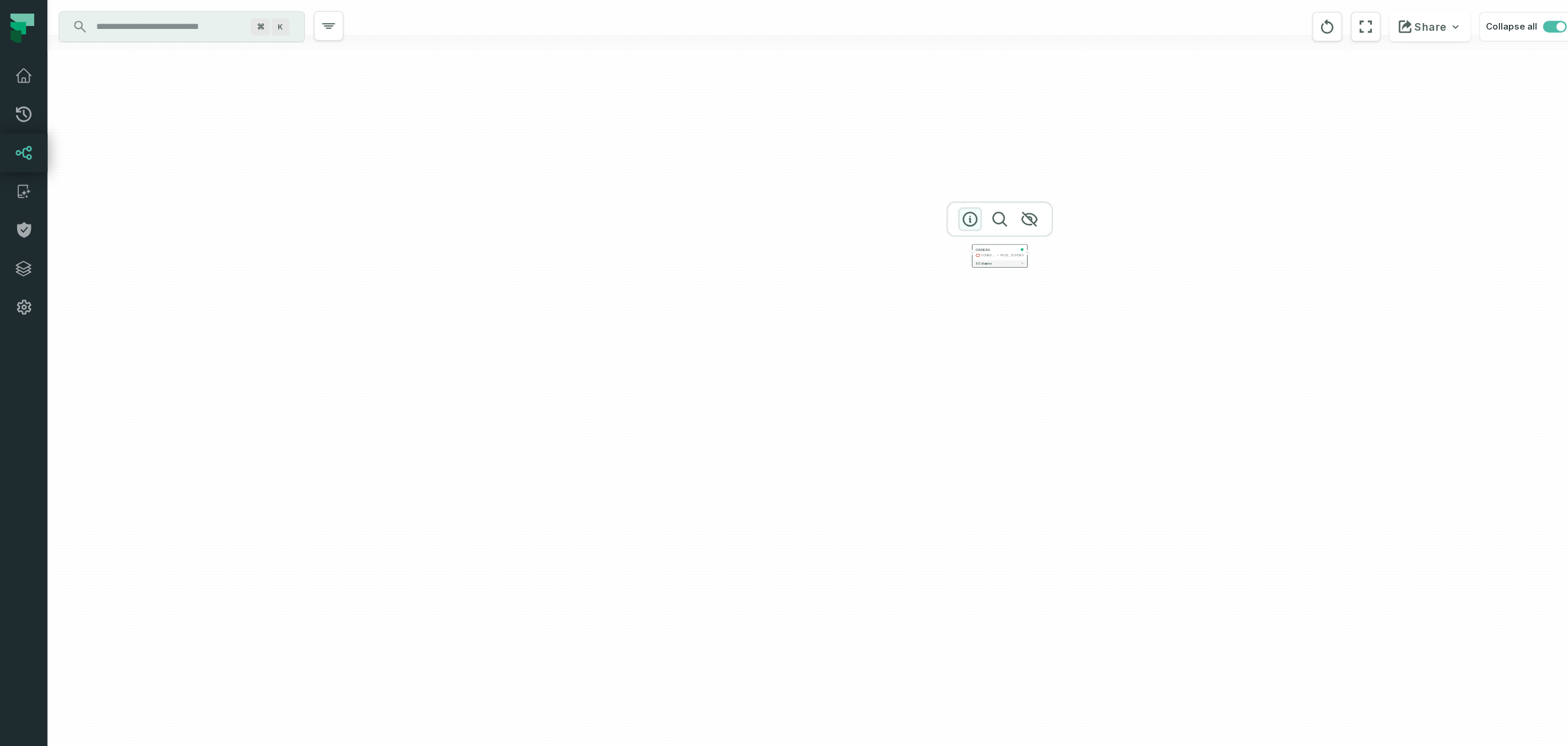
click at [776, 174] on icon "button" at bounding box center [772, 174] width 14 height 14
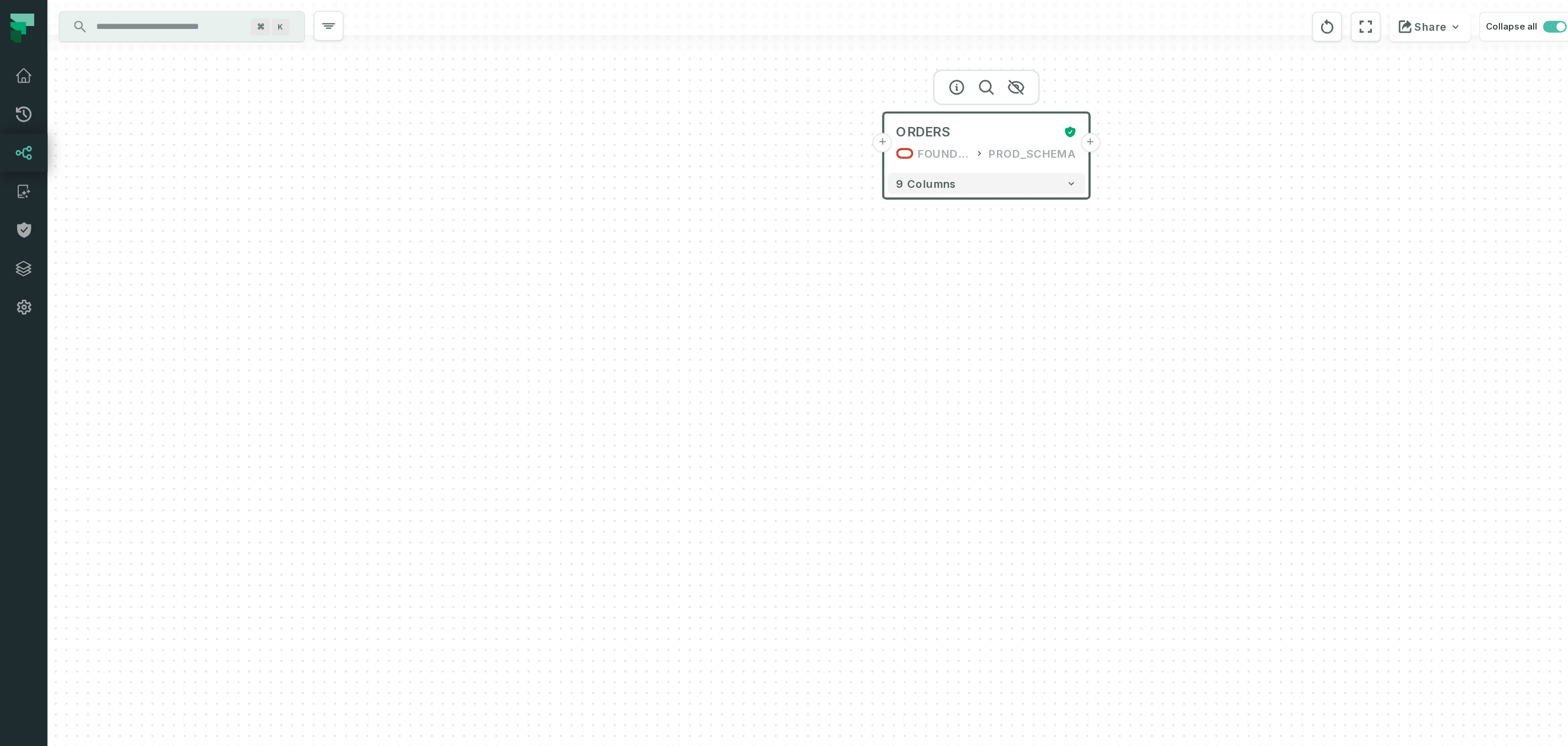
drag, startPoint x: 812, startPoint y: 191, endPoint x: 749, endPoint y: 381, distance: 200.2
click at [749, 381] on div "+ ORDERS FOUNDATIONAL_DB PROD_SCHEMA + 9 columns" at bounding box center [680, 373] width 1284 height 746
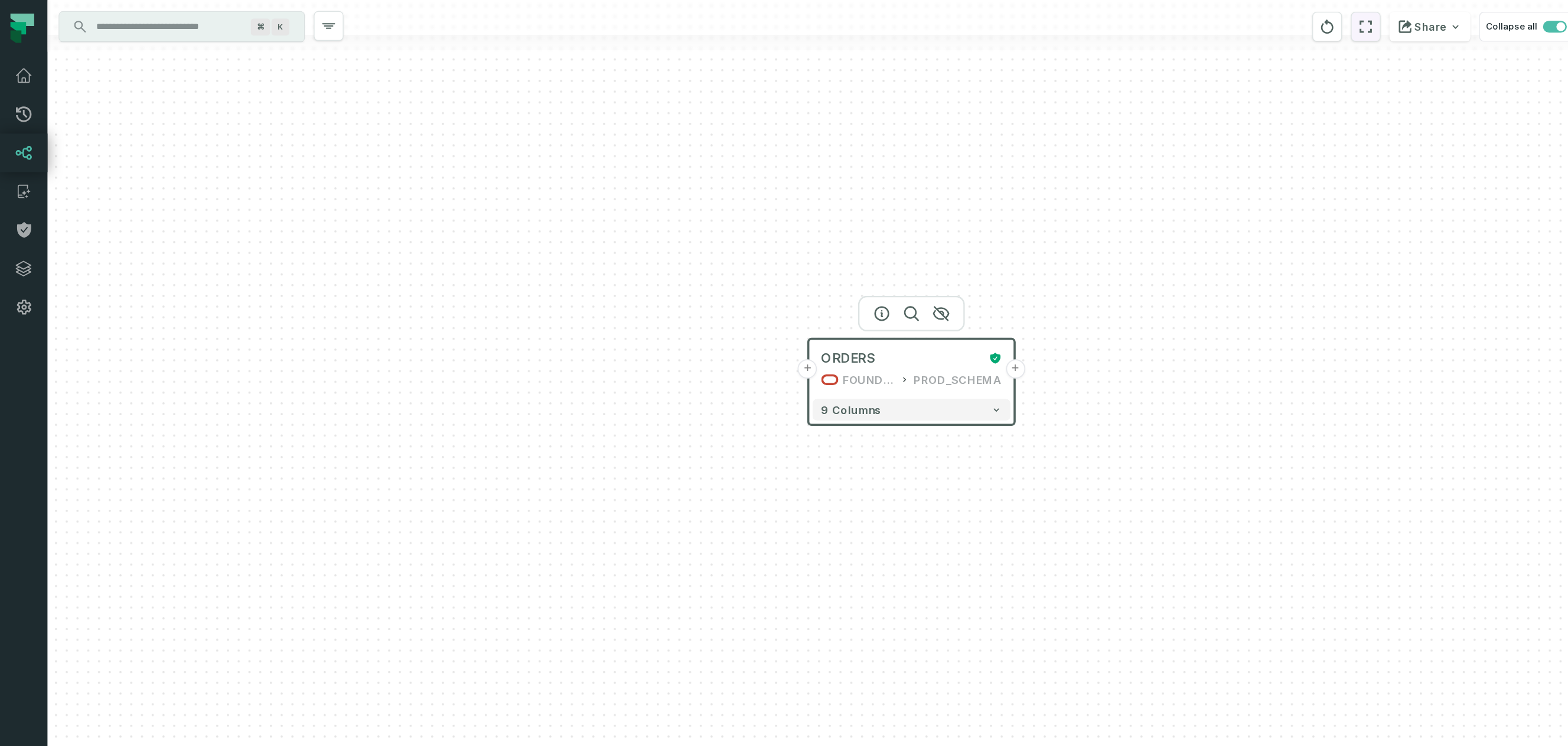
click at [1086, 22] on icon "reset" at bounding box center [1087, 21] width 13 height 14
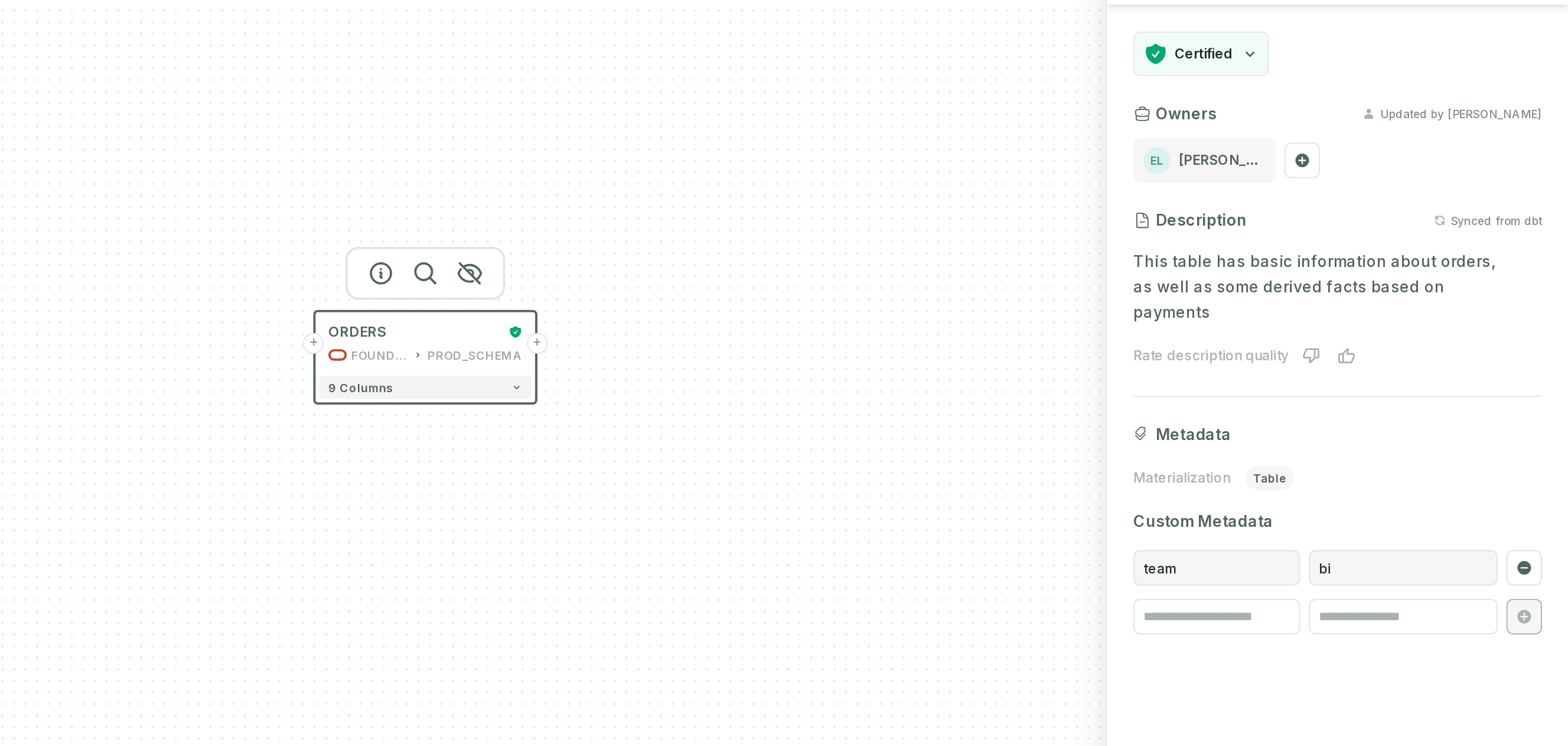
drag, startPoint x: 958, startPoint y: 337, endPoint x: 1047, endPoint y: 352, distance: 90.3
click at [1047, 352] on div "+ ORDERS FOUNDATIONAL_DB PROD_SCHEMA + 9 columns" at bounding box center [680, 373] width 1284 height 746
click at [902, 301] on button "+" at bounding box center [900, 301] width 11 height 11
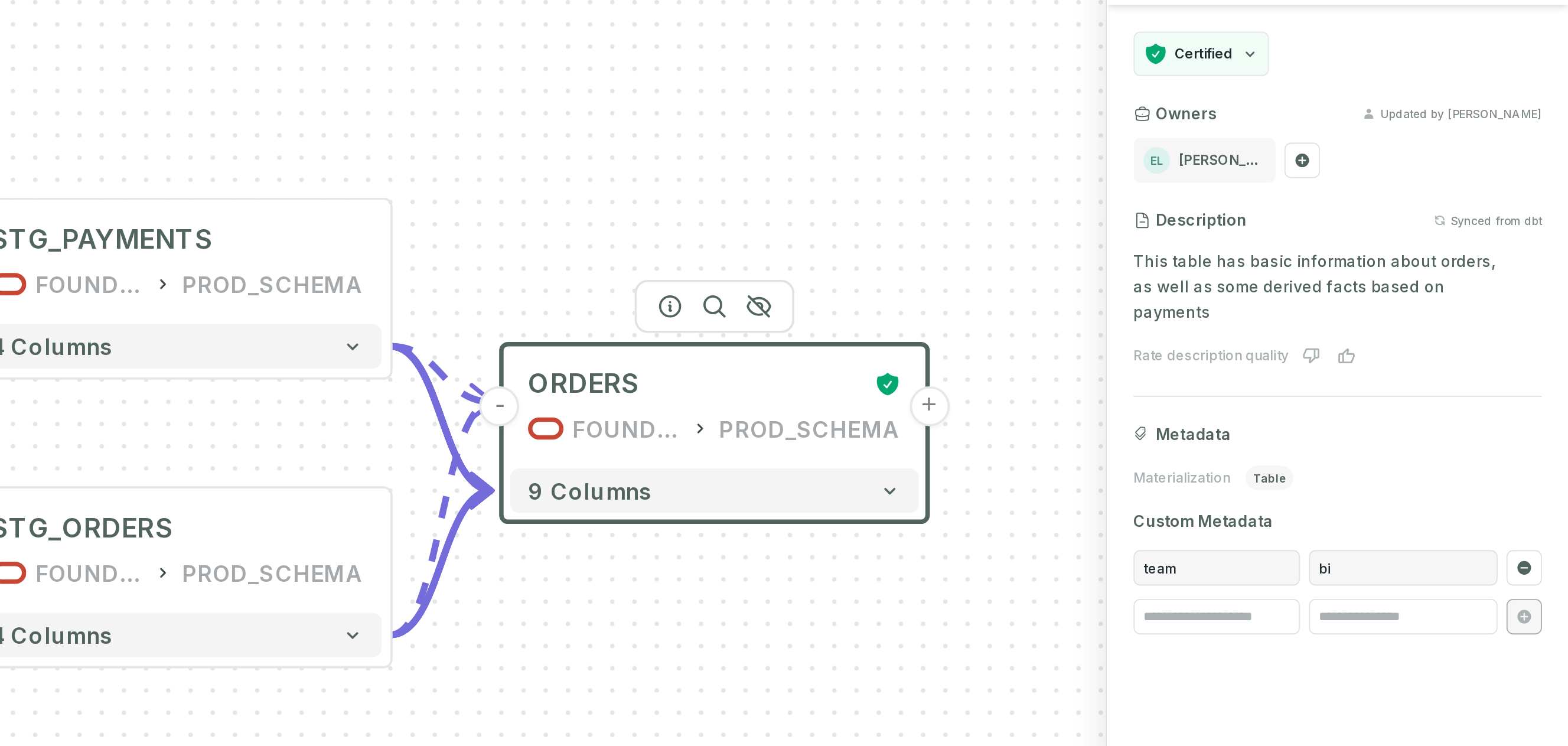
drag, startPoint x: 878, startPoint y: 306, endPoint x: 1046, endPoint y: 248, distance: 177.7
click at [1046, 248] on div "+ STG_PAYMENTS FOUNDATIONAL_DB PROD_SCHEMA + 4 columns + STG_ORDERS FOUNDATIONA…" at bounding box center [680, 373] width 1284 height 746
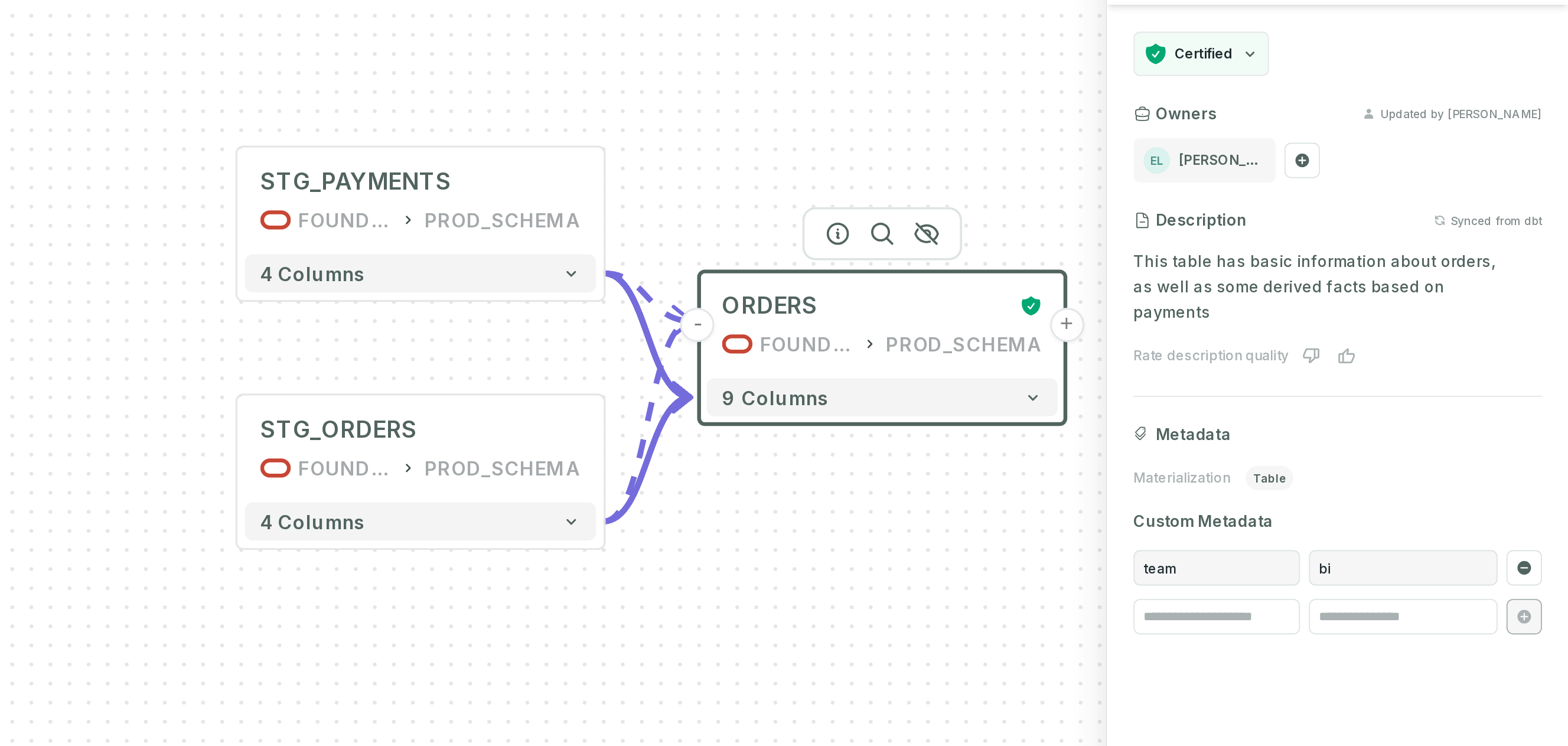
drag, startPoint x: 1027, startPoint y: 242, endPoint x: 1116, endPoint y: 209, distance: 94.9
click at [1116, 209] on div "+ STG_PAYMENTS FOUNDATIONAL_DB PROD_SCHEMA + 4 columns + STG_ORDERS FOUNDATIONA…" at bounding box center [680, 373] width 1284 height 746
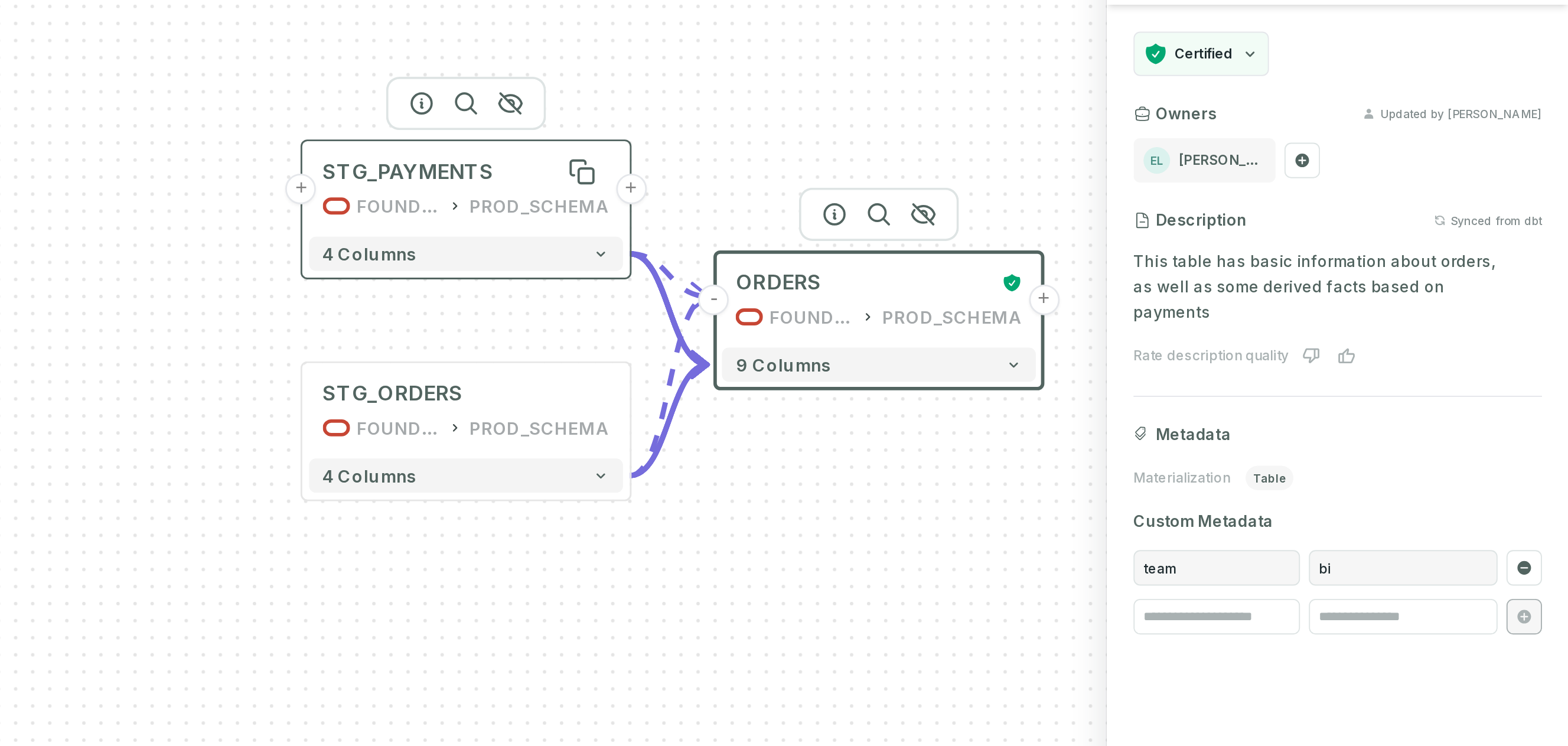
click at [965, 213] on div "STG_PAYMENTS" at bounding box center [951, 209] width 91 height 14
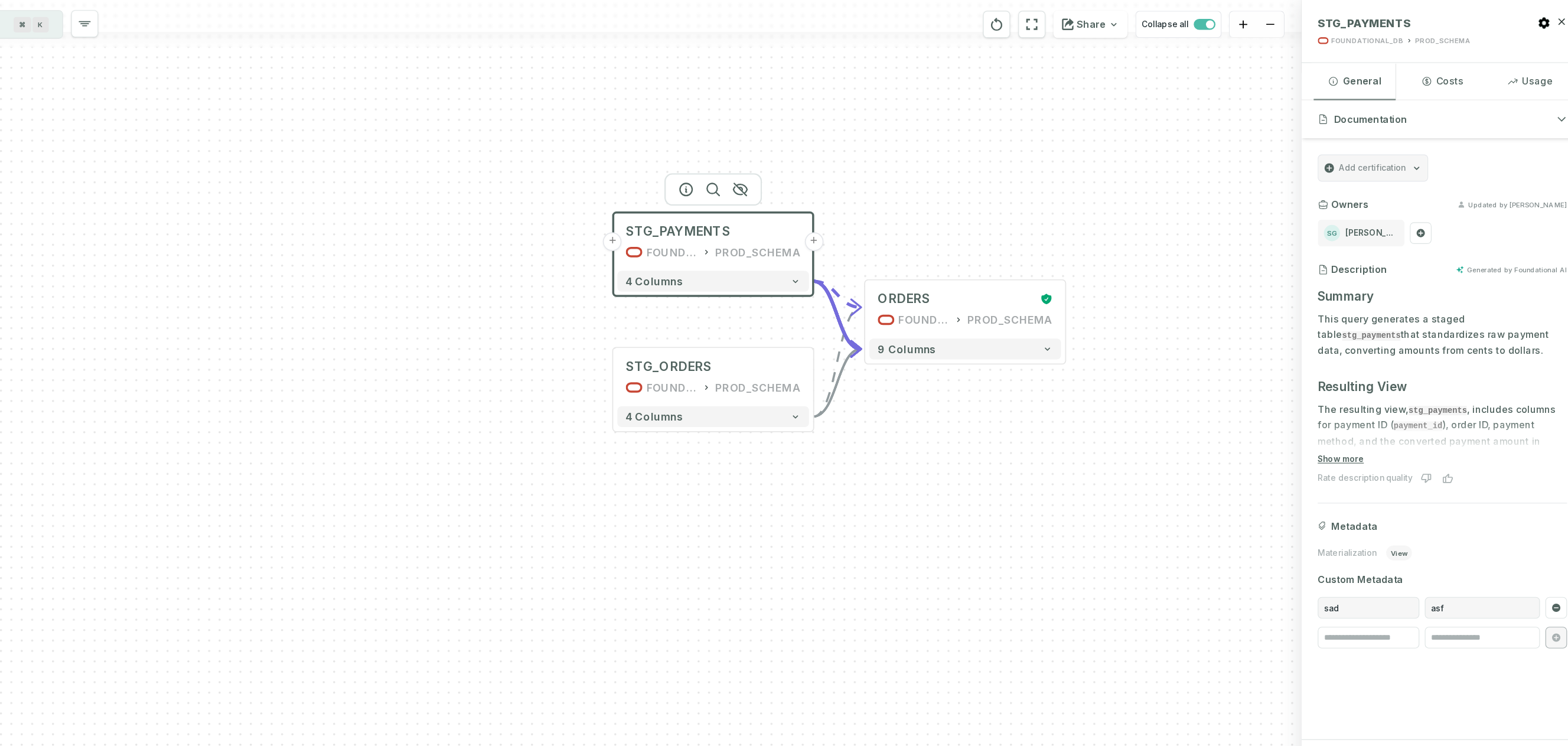
drag, startPoint x: 1164, startPoint y: 391, endPoint x: 991, endPoint y: 382, distance: 173.2
click at [991, 382] on div "+ STG_PAYMENTS FOUNDATIONAL_DB PROD_SCHEMA + 4 columns + STG_ORDERS FOUNDATIONA…" at bounding box center [680, 373] width 1284 height 746
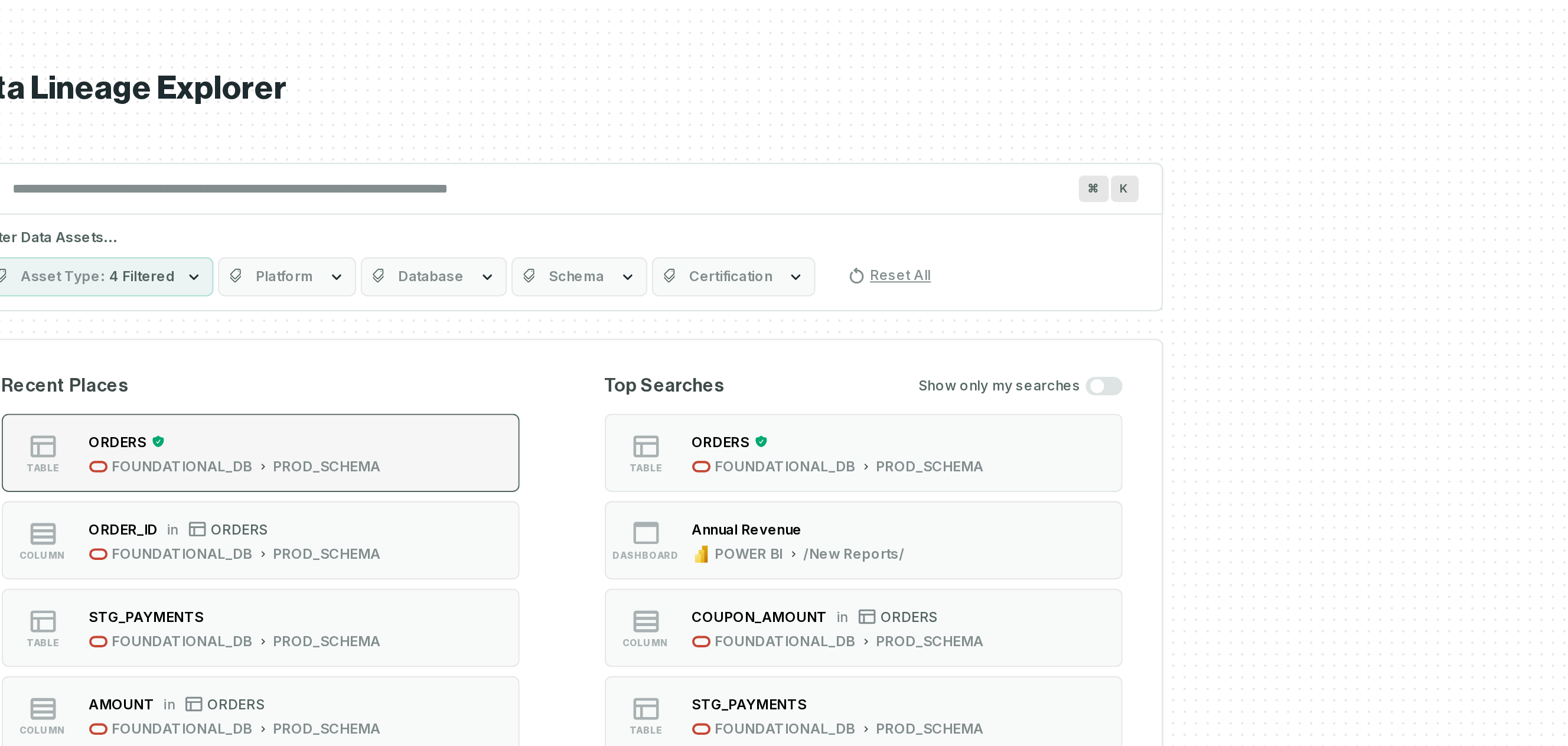
click at [703, 352] on div "ORDERS" at bounding box center [637, 351] width 150 height 12
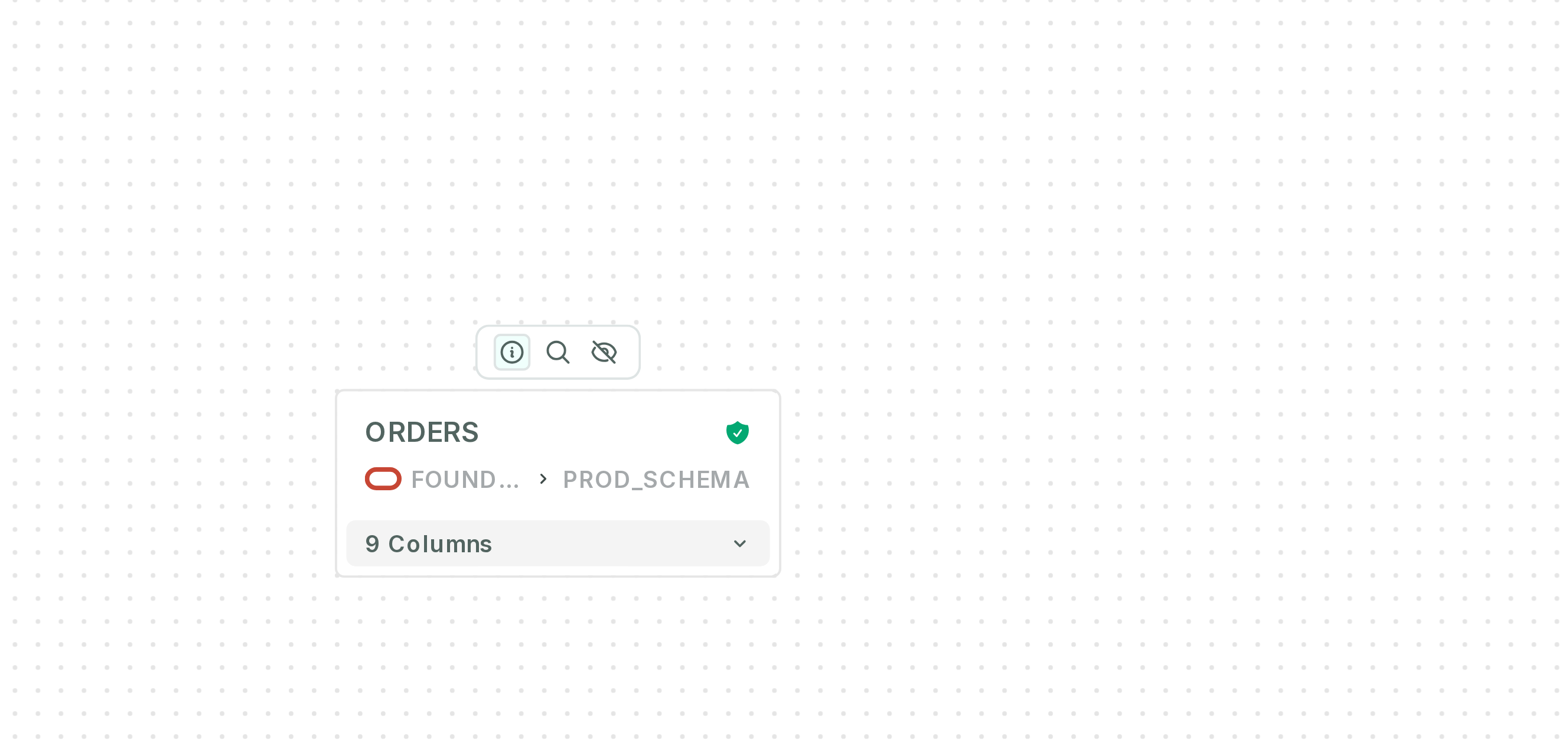
click at [773, 308] on icon "button" at bounding box center [780, 306] width 14 height 14
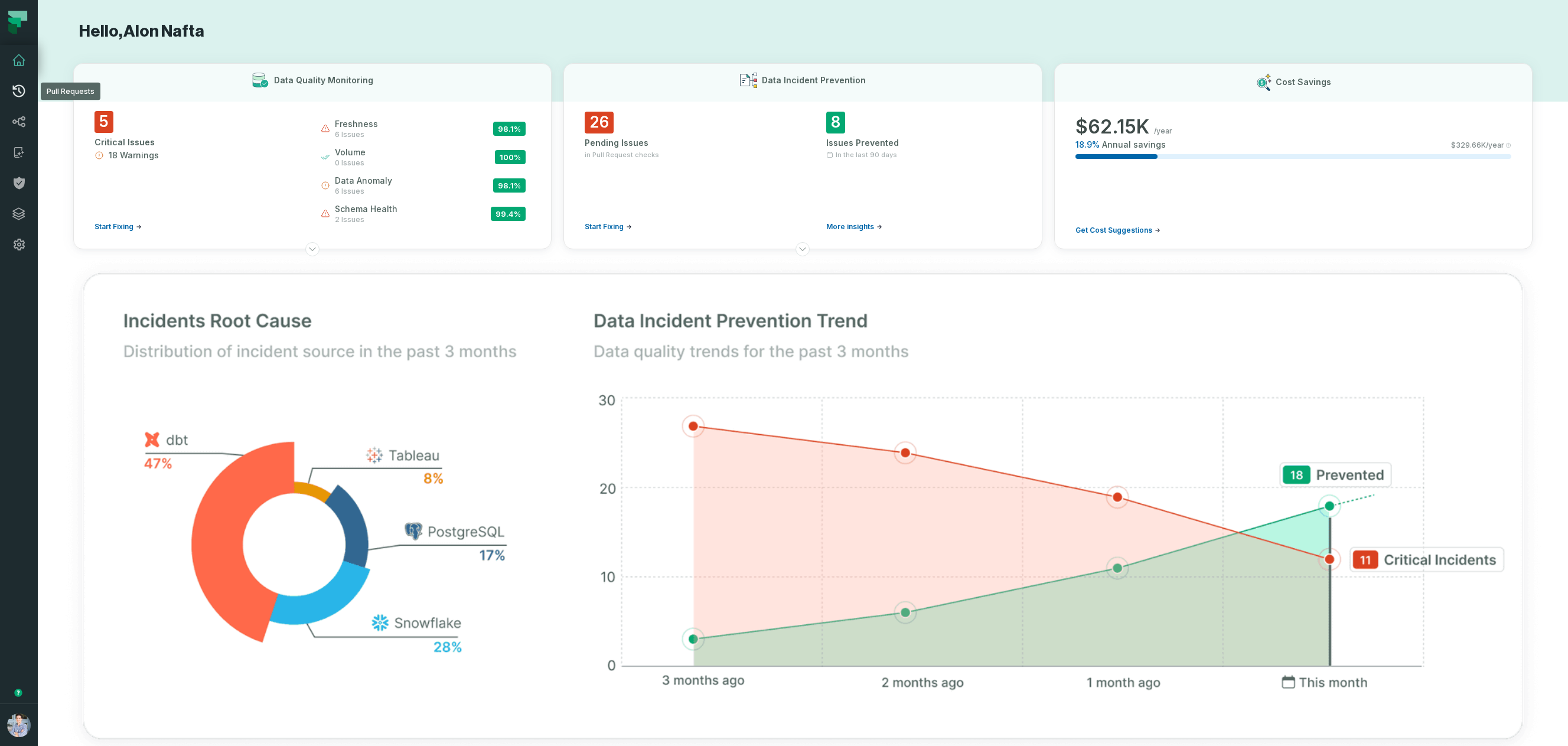
click at [23, 96] on icon at bounding box center [19, 91] width 14 height 14
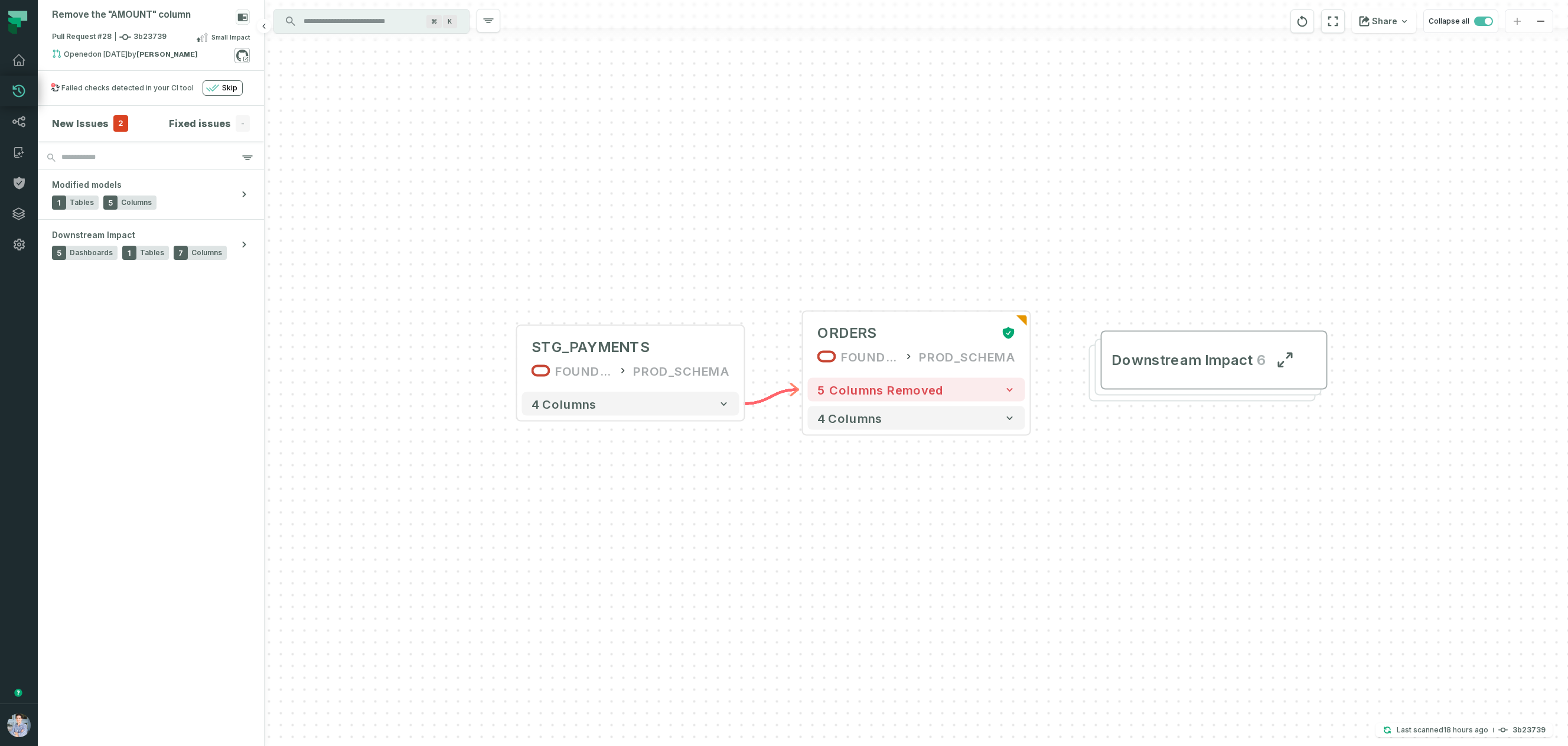
click at [245, 59] on icon at bounding box center [246, 59] width 5 height 5
click at [154, 42] on span "Pull Request #28 3b23739" at bounding box center [109, 37] width 114 height 12
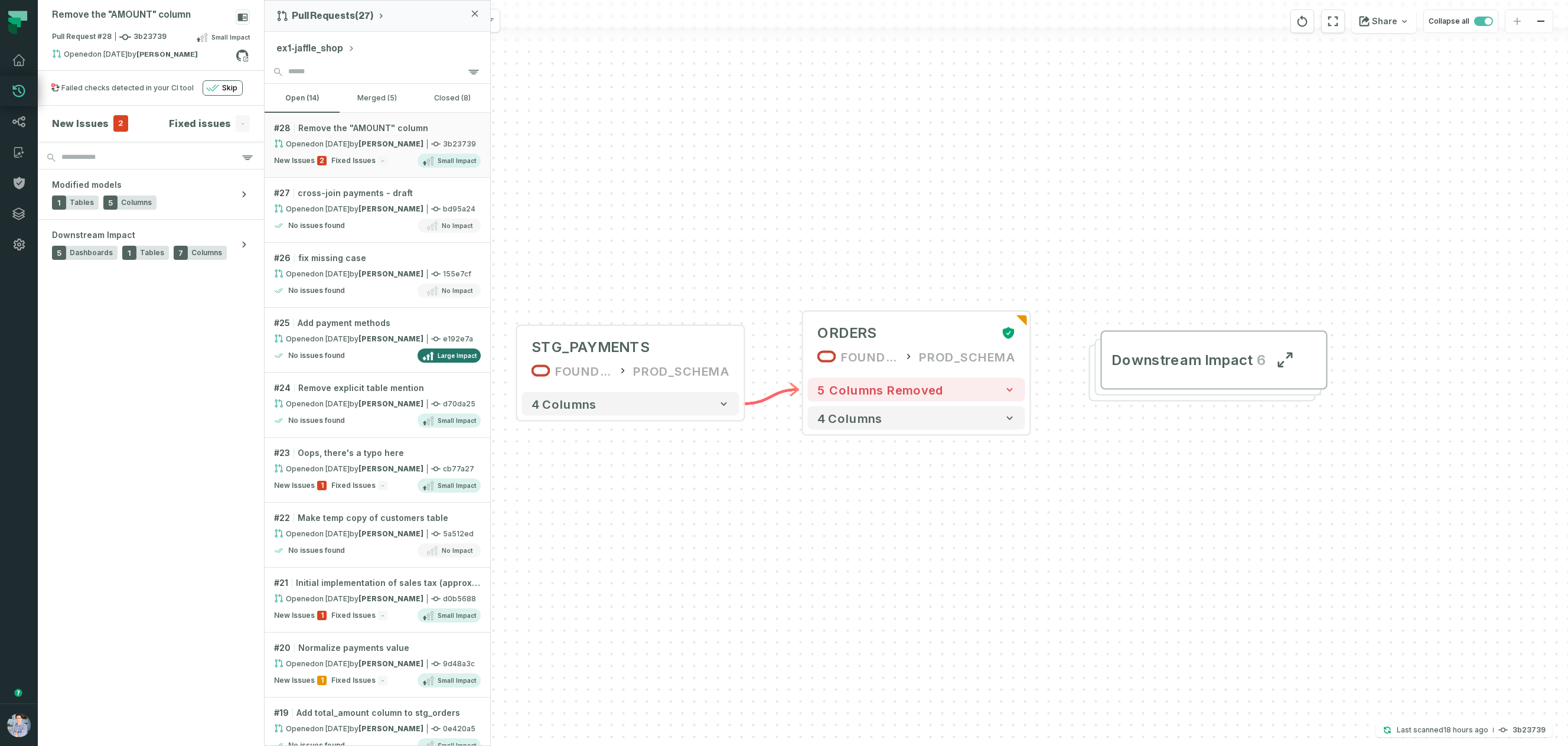
click at [946, 259] on div "+ STG_PAYMENTS FOUNDATIONAL_DB PROD_SCHEMA + 4 columns + ORDERS FOUNDATIONAL_DB…" at bounding box center [916, 373] width 1303 height 746
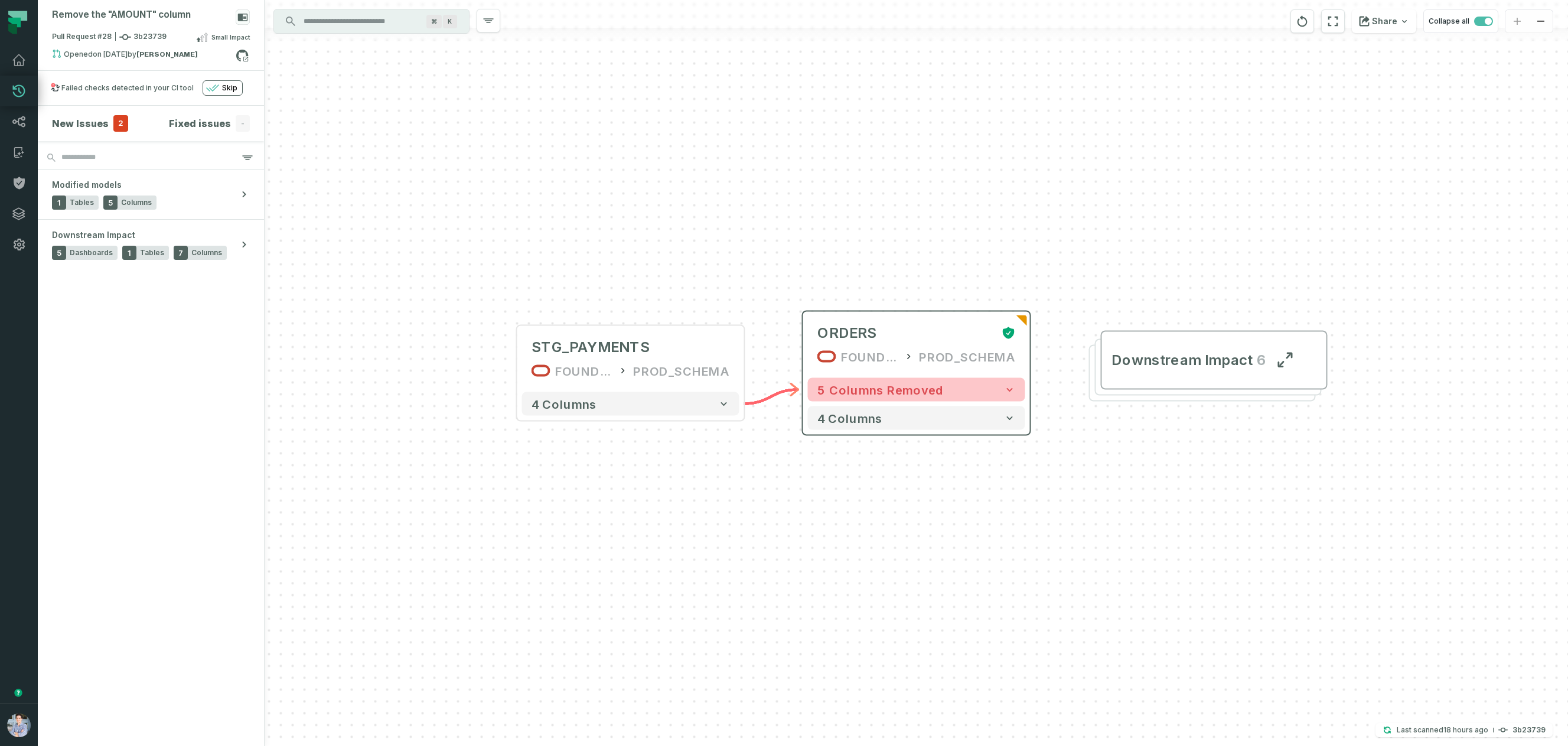
click at [953, 384] on button "5 columns removed" at bounding box center [917, 390] width 218 height 24
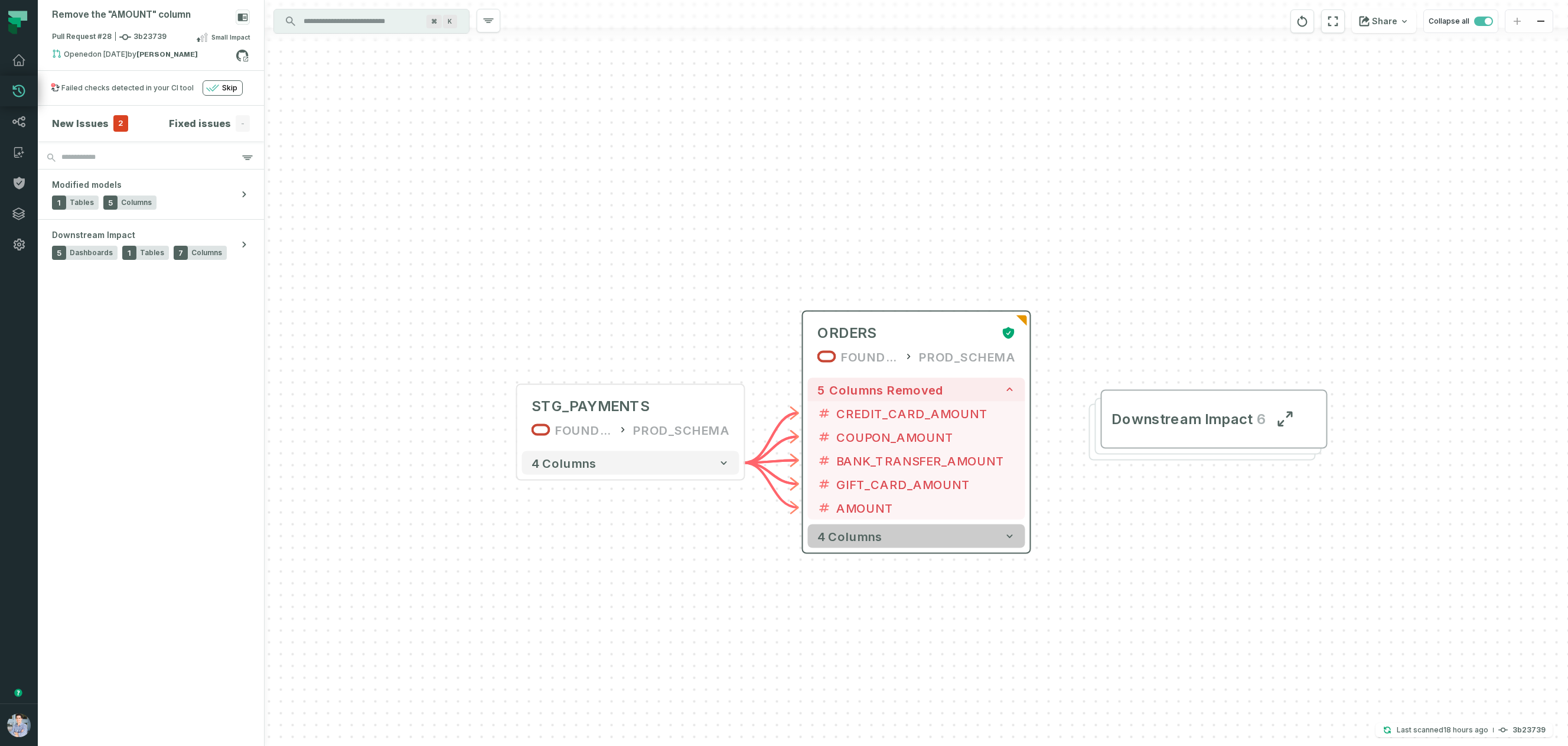
click at [946, 530] on button "4 columns" at bounding box center [917, 537] width 218 height 24
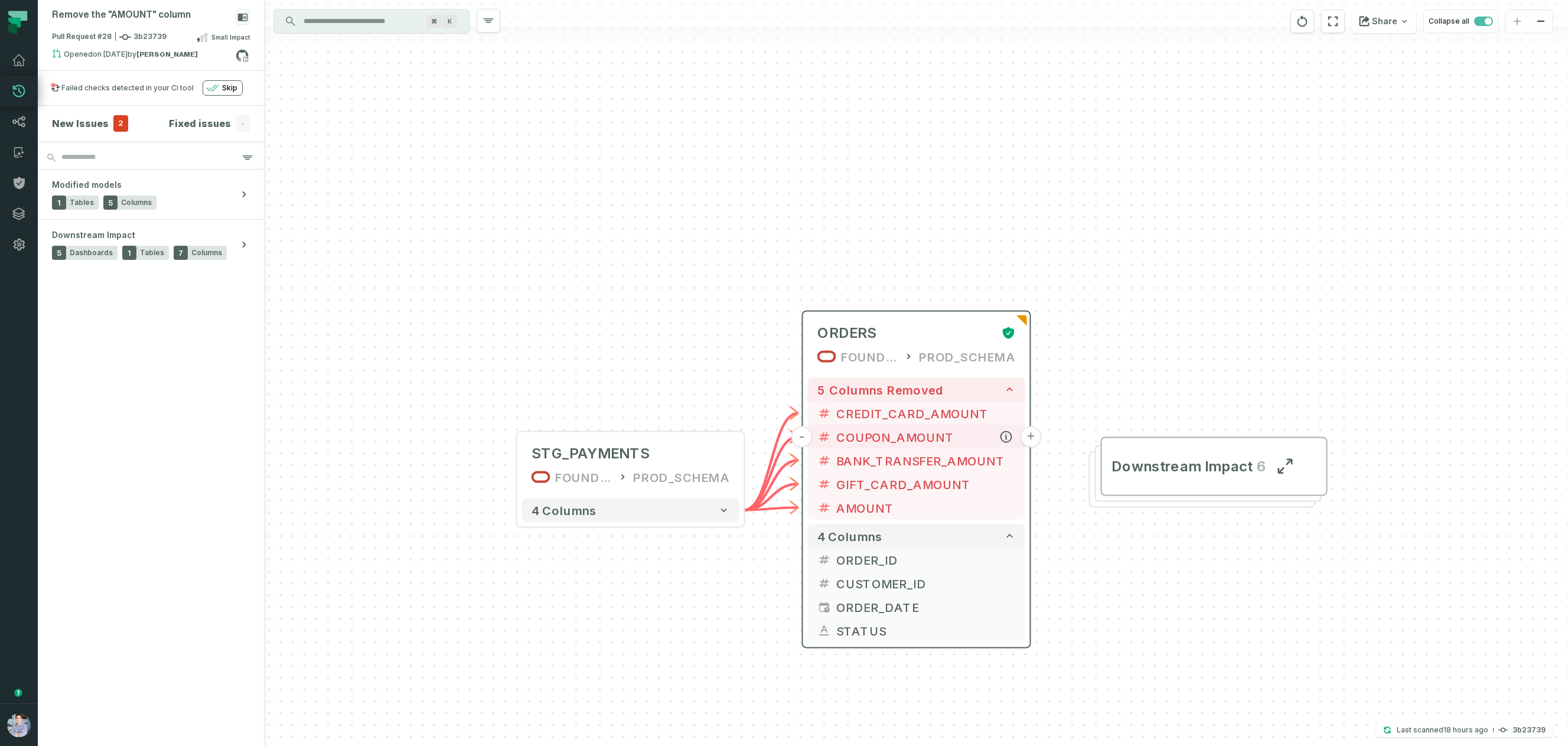
click at [1026, 438] on button "+" at bounding box center [1031, 437] width 21 height 21
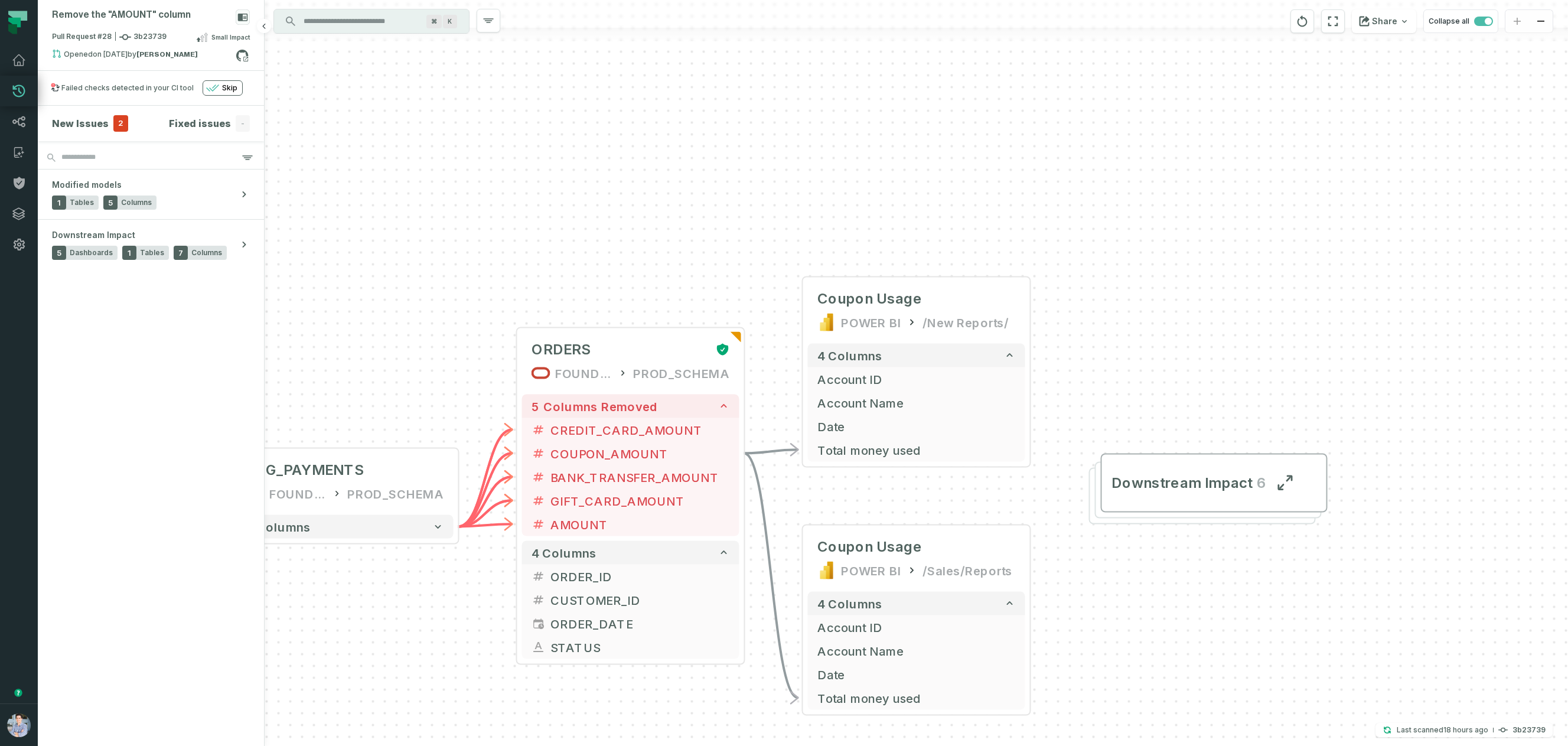
click at [96, 128] on h4 "New Issues" at bounding box center [80, 123] width 57 height 14
